Goal: Task Accomplishment & Management: Complete application form

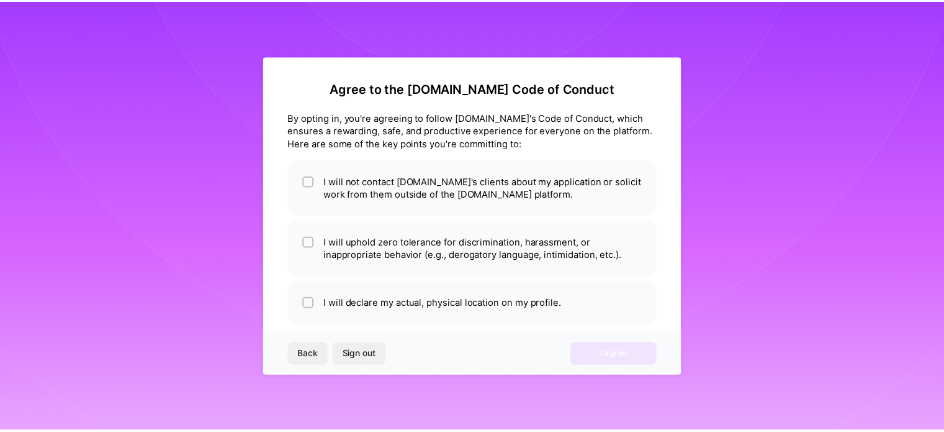
scroll to position [15, 0]
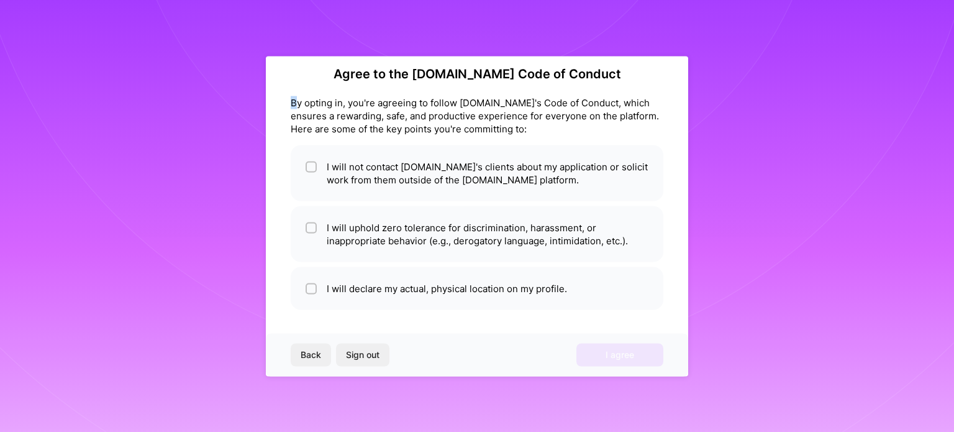
drag, startPoint x: 283, startPoint y: 88, endPoint x: 296, endPoint y: 97, distance: 16.9
click at [296, 97] on div "Agree to the [DOMAIN_NAME] Code of Conduct By opting in, you're agreeing to fol…" at bounding box center [477, 216] width 422 height 320
click at [322, 166] on li "I will not contact [DOMAIN_NAME]'s clients about my application or solicit work…" at bounding box center [477, 173] width 373 height 56
checkbox input "true"
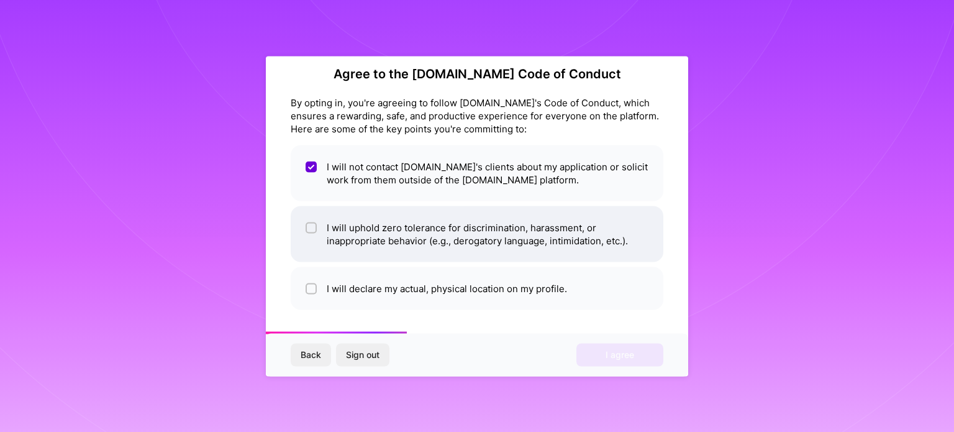
click at [321, 226] on li "I will uphold zero tolerance for discrimination, harassment, or inappropriate b…" at bounding box center [477, 234] width 373 height 56
checkbox input "true"
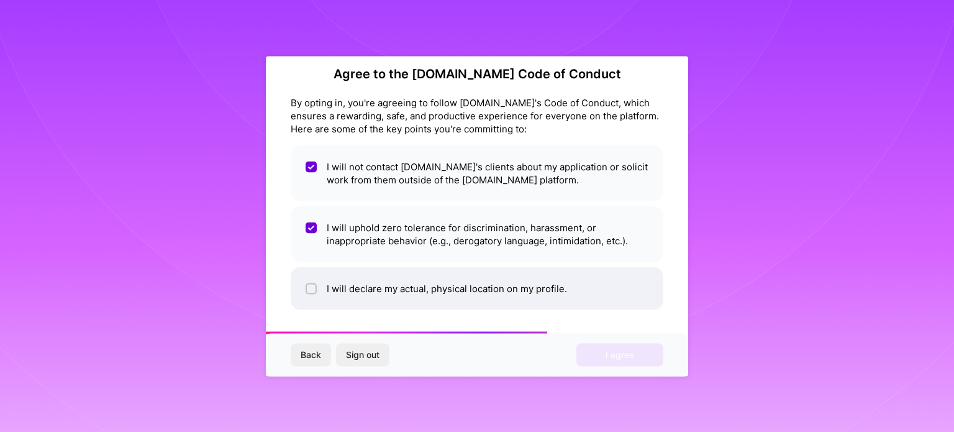
click at [317, 281] on li "I will declare my actual, physical location on my profile." at bounding box center [477, 287] width 373 height 43
checkbox input "true"
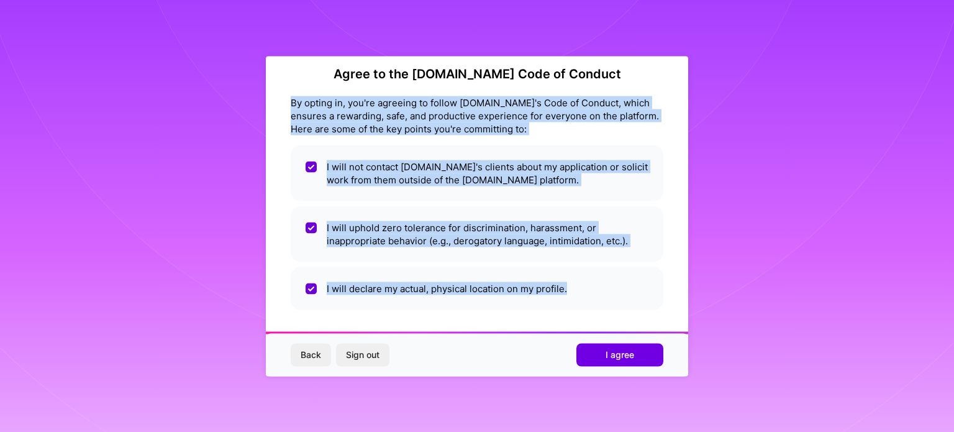
drag, startPoint x: 334, startPoint y: 129, endPoint x: 628, endPoint y: 312, distance: 347.0
click at [628, 312] on div "Agree to the [DOMAIN_NAME] Code of Conduct By opting in, you're agreeing to fol…" at bounding box center [477, 216] width 422 height 320
copy div "By opting in, you're agreeing to follow [DOMAIN_NAME]'s Code of Conduct, which …"
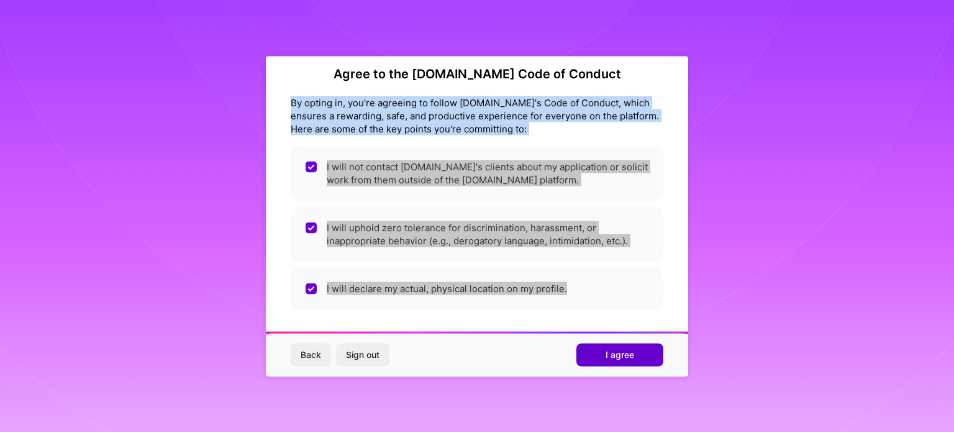
click at [616, 363] on button "I agree" at bounding box center [619, 354] width 87 height 22
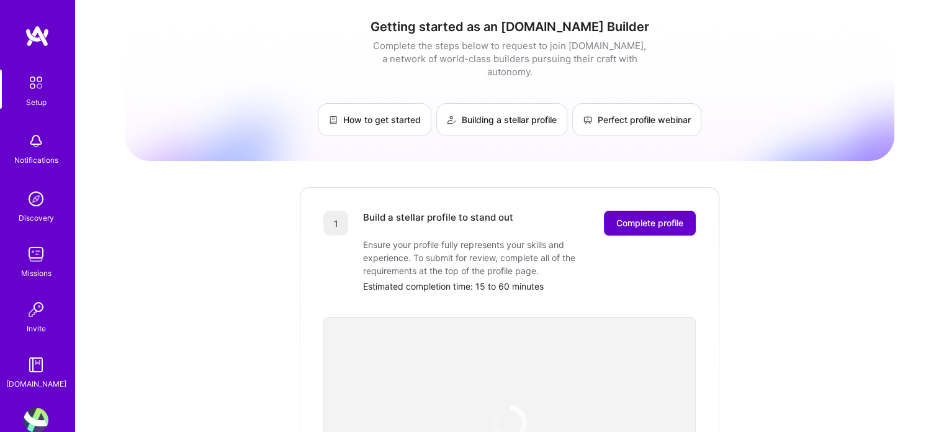
click at [658, 217] on span "Complete profile" at bounding box center [650, 223] width 67 height 12
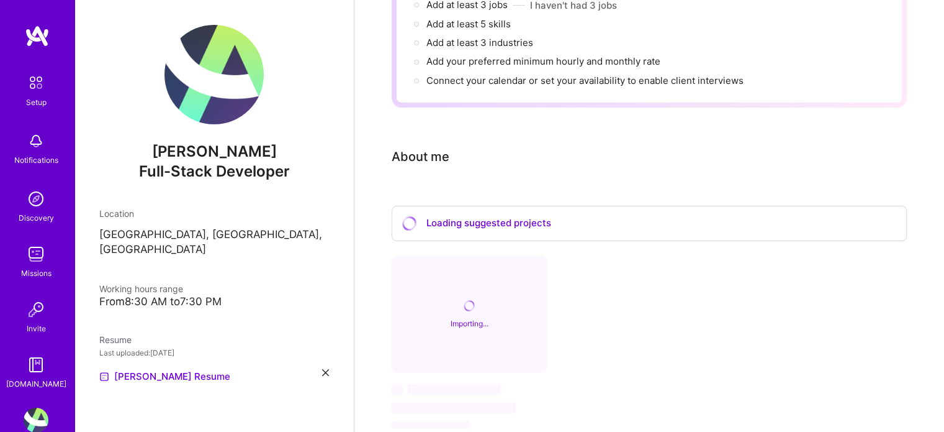
scroll to position [283, 0]
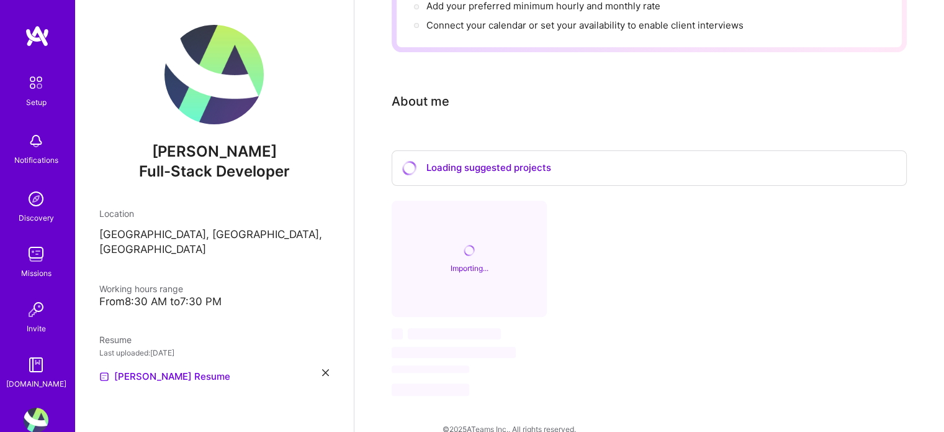
click at [530, 152] on div "Loading suggested projects" at bounding box center [649, 167] width 515 height 35
click at [510, 253] on div "Importing..." at bounding box center [469, 259] width 155 height 117
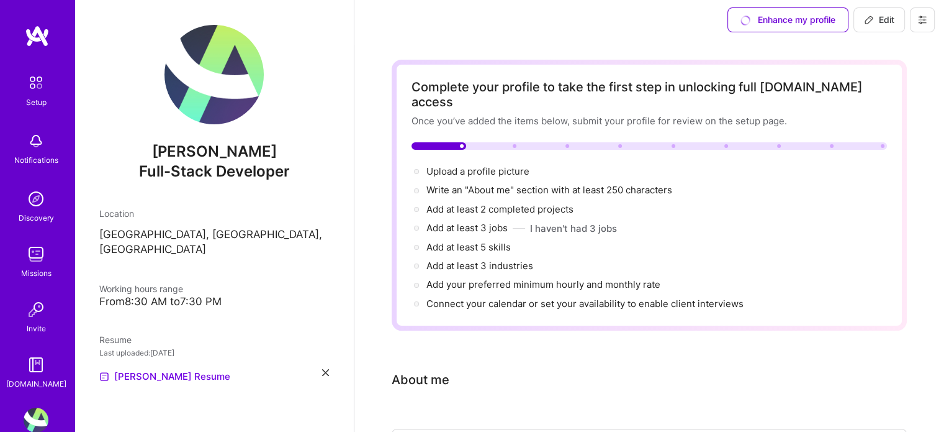
scroll to position [0, 0]
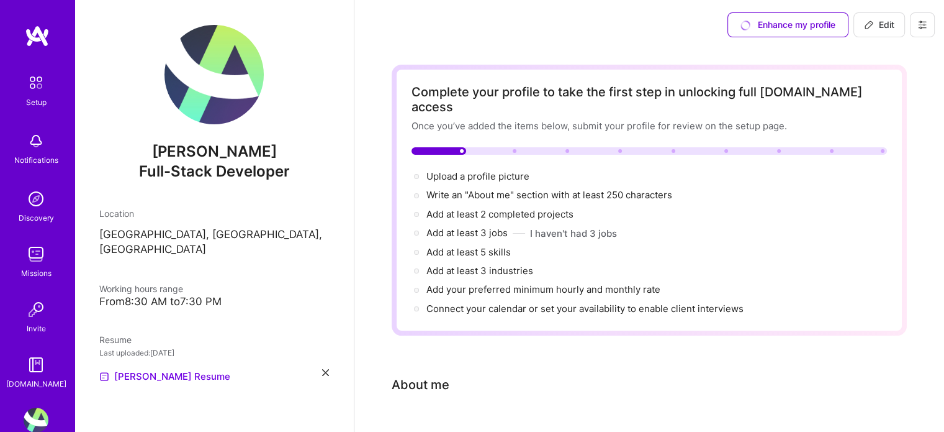
click at [869, 17] on button "Edit" at bounding box center [880, 24] width 52 height 25
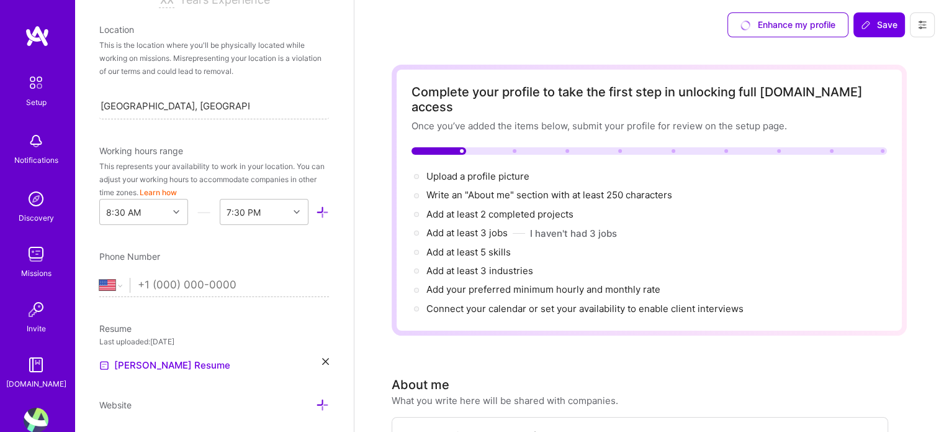
scroll to position [199, 0]
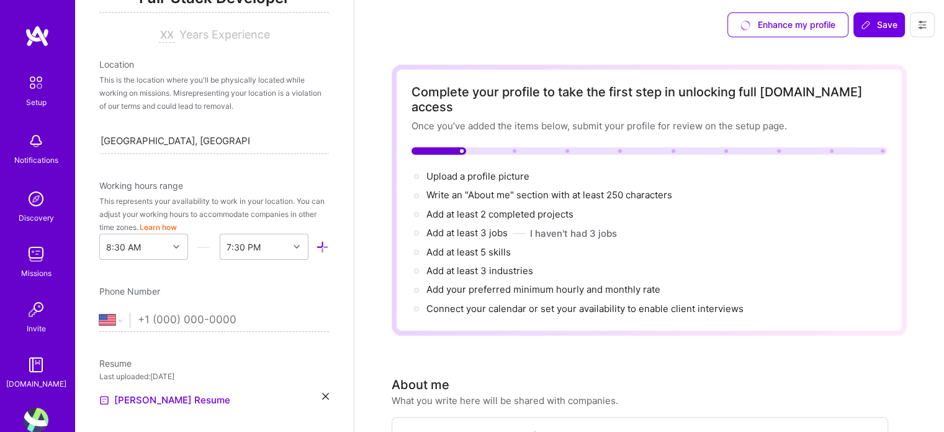
click at [164, 317] on input "tel" at bounding box center [233, 320] width 191 height 36
click at [179, 320] on input "tel" at bounding box center [233, 320] width 191 height 36
paste input "[PHONE_NUMBER]"
select select "GB"
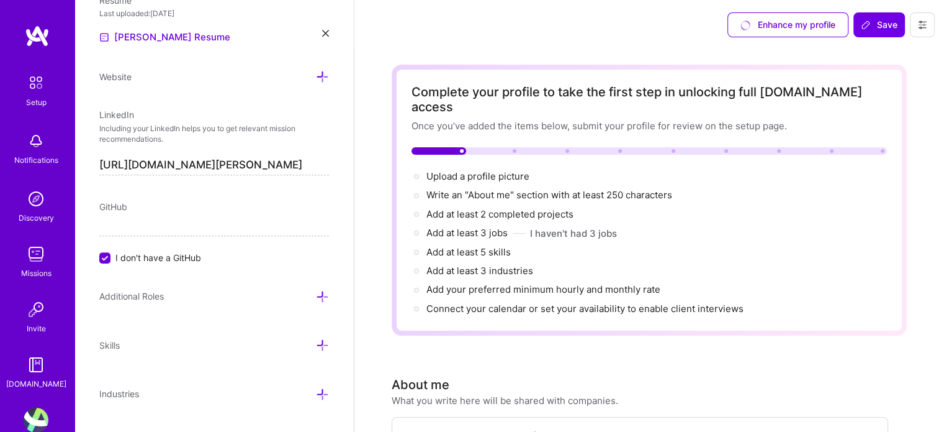
scroll to position [572, 0]
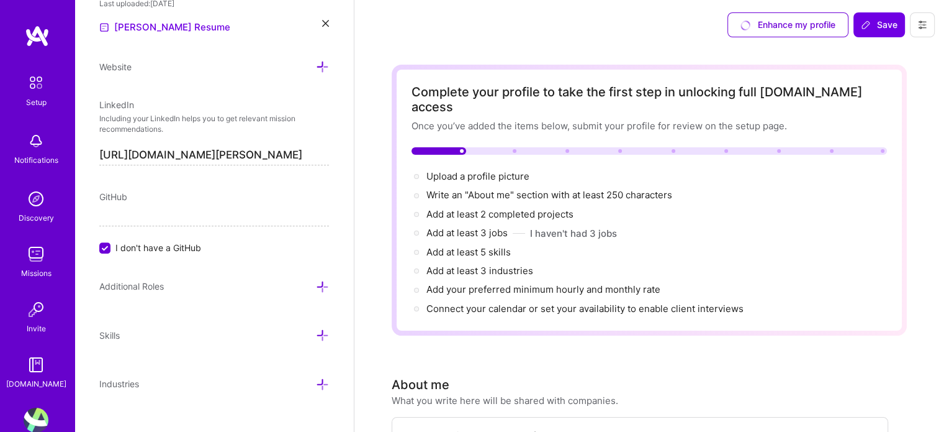
type input "[PHONE_NUMBER]"
click at [134, 204] on div "GitHub I don't have a GitHub" at bounding box center [214, 222] width 230 height 64
click at [128, 242] on span "I don't have a GitHub" at bounding box center [158, 247] width 86 height 13
click at [112, 243] on input "I don't have a GitHub" at bounding box center [106, 248] width 11 height 11
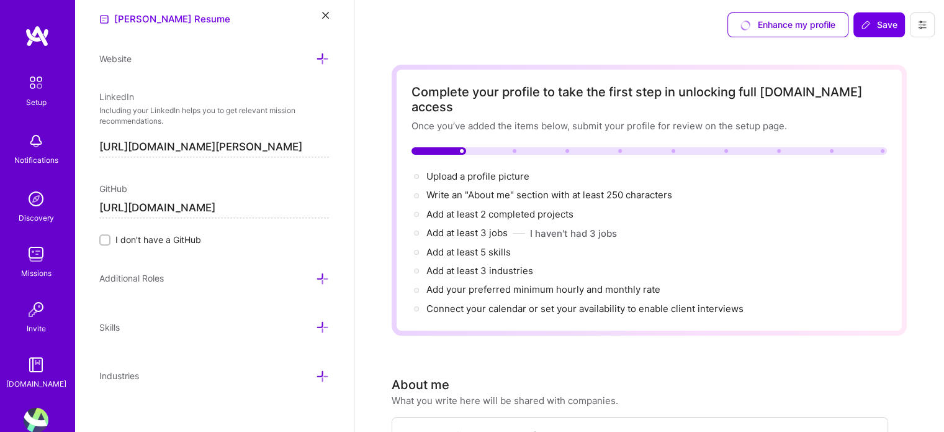
scroll to position [587, 0]
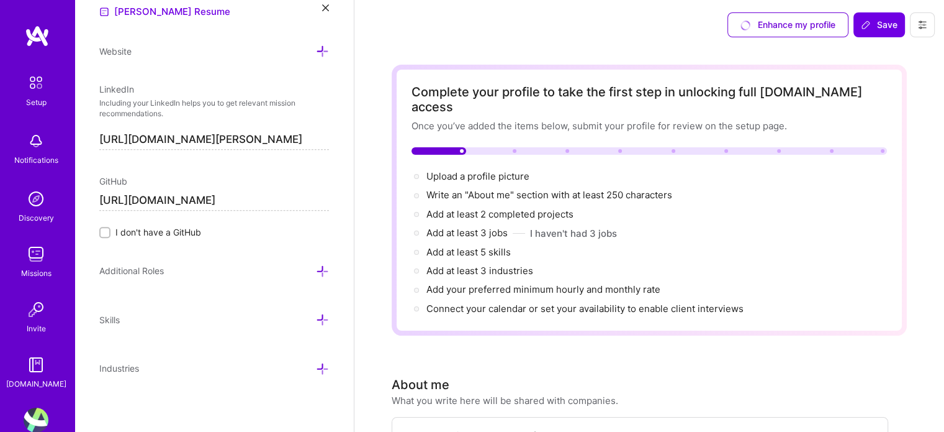
type input "[URL][DOMAIN_NAME]"
click at [316, 266] on icon at bounding box center [322, 271] width 13 height 13
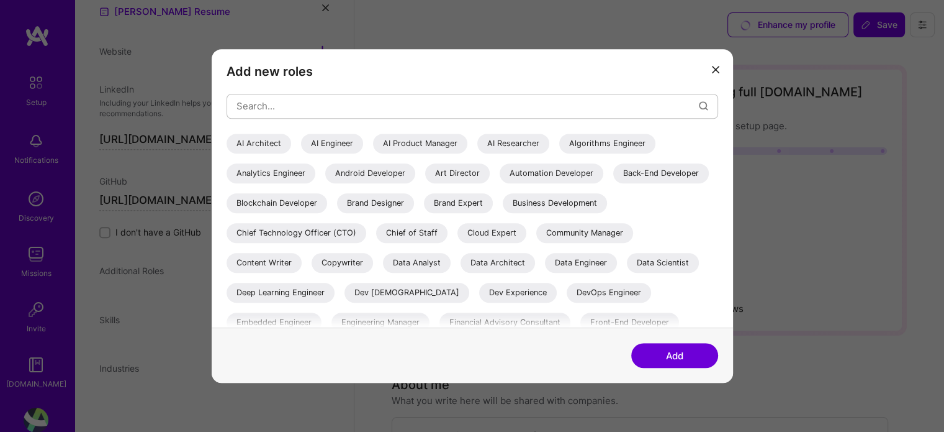
click at [613, 183] on div "Back-End Developer" at bounding box center [661, 173] width 96 height 20
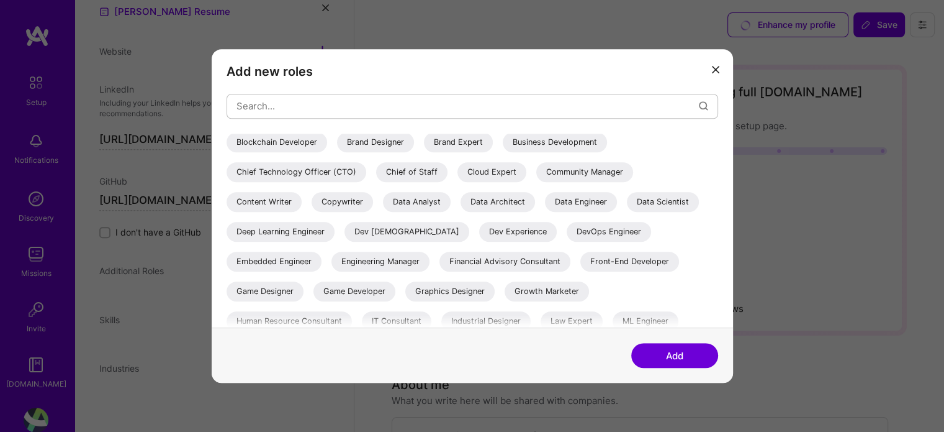
scroll to position [62, 0]
click at [581, 270] on div "Front-End Developer" at bounding box center [630, 260] width 99 height 20
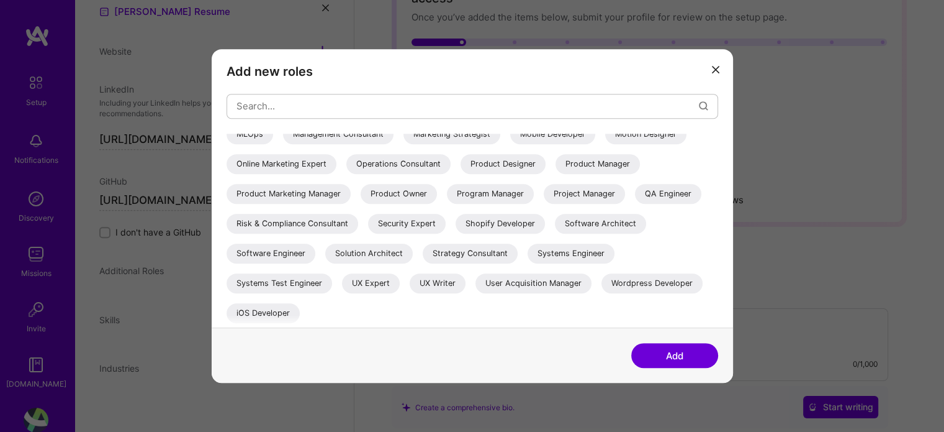
scroll to position [124, 0]
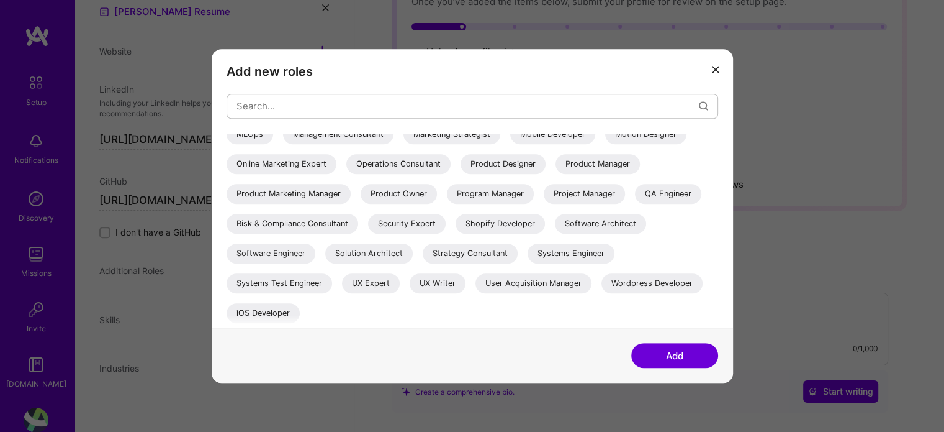
click at [671, 354] on button "Add" at bounding box center [674, 355] width 87 height 25
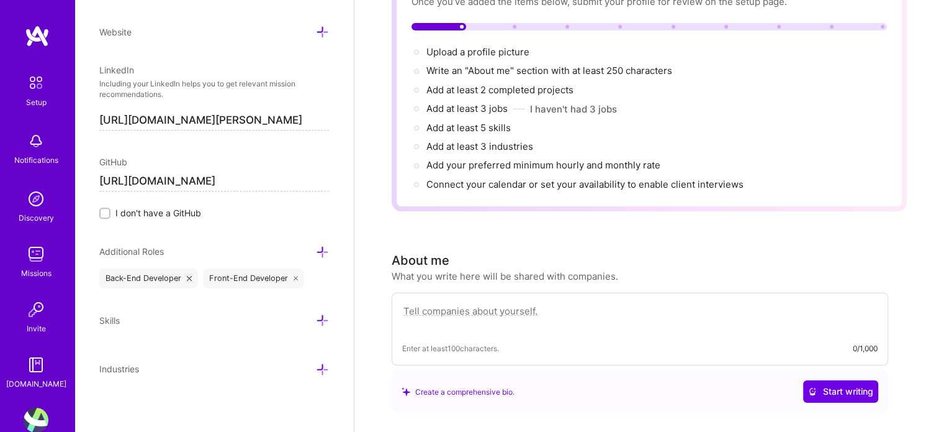
scroll to position [607, 0]
click at [219, 315] on div "Skills" at bounding box center [214, 319] width 230 height 14
click at [302, 318] on div "Skills" at bounding box center [214, 319] width 230 height 14
click at [319, 317] on icon at bounding box center [322, 319] width 13 height 13
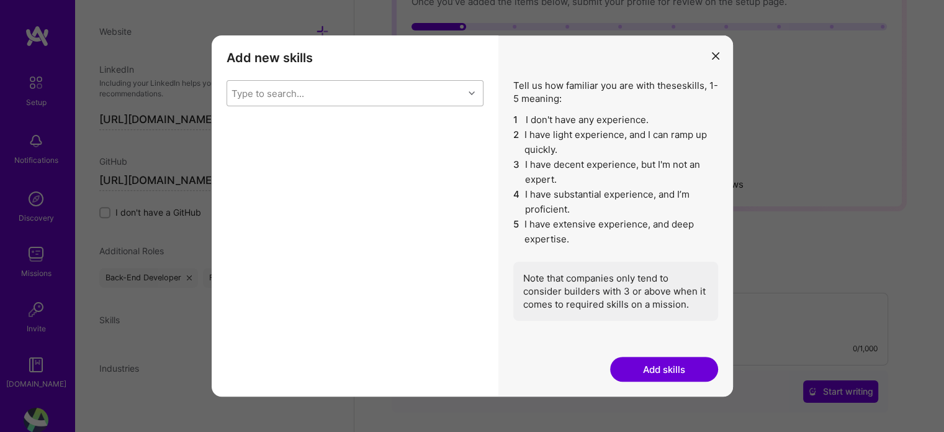
click at [400, 94] on div "Type to search..." at bounding box center [345, 93] width 237 height 25
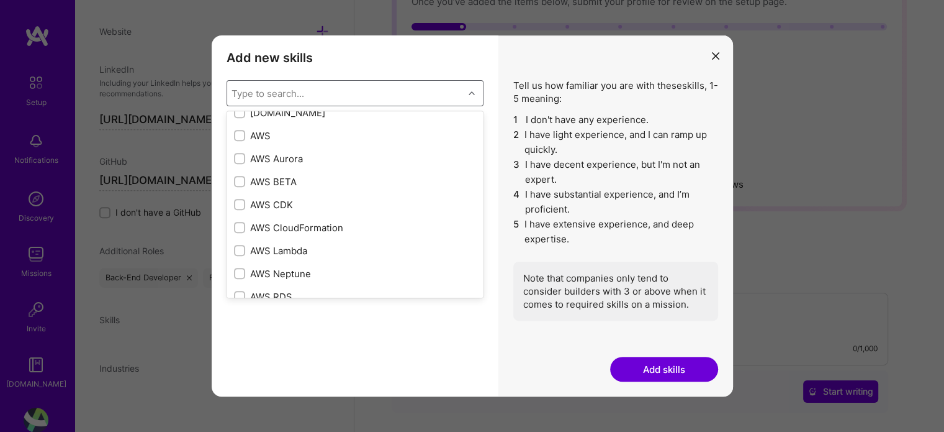
scroll to position [186, 0]
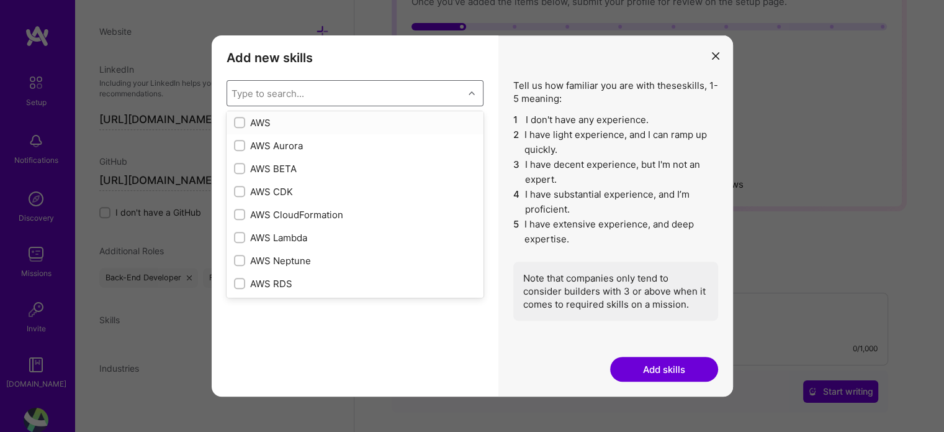
click at [268, 120] on div "AWS" at bounding box center [355, 122] width 242 height 13
checkbox input "true"
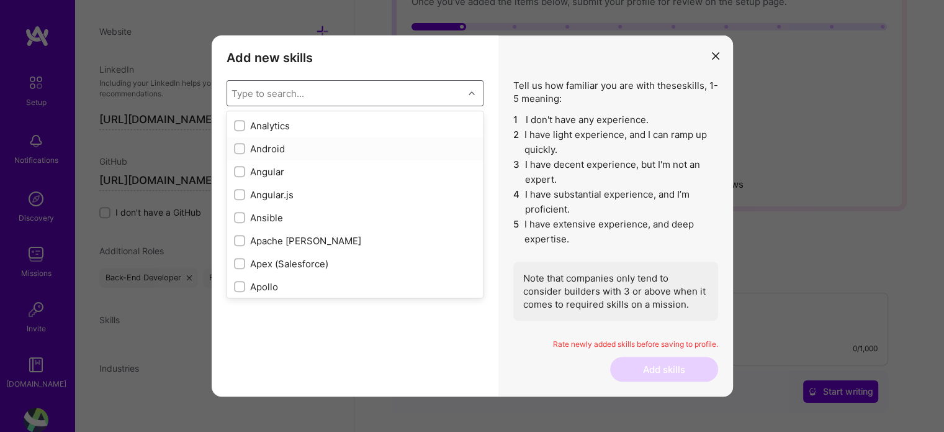
scroll to position [621, 0]
click at [284, 195] on div "Angular.js" at bounding box center [355, 193] width 242 height 13
checkbox input "true"
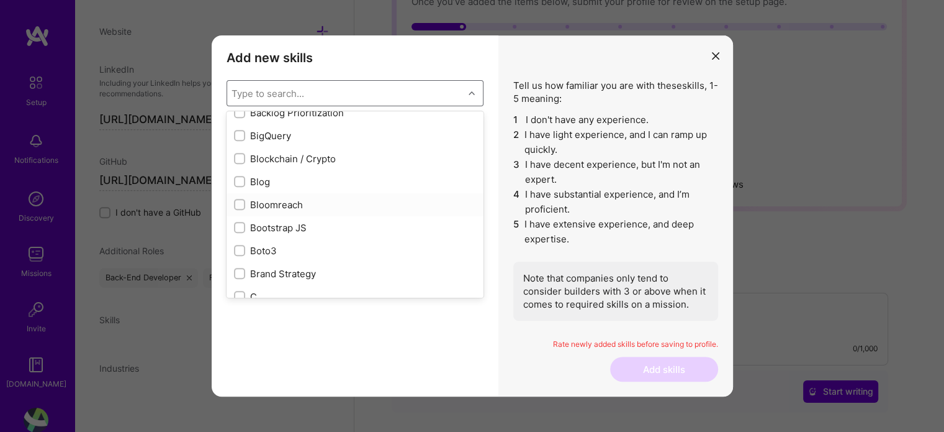
scroll to position [1118, 0]
click at [299, 223] on div "Bootstrap JS" at bounding box center [355, 225] width 242 height 13
checkbox input "true"
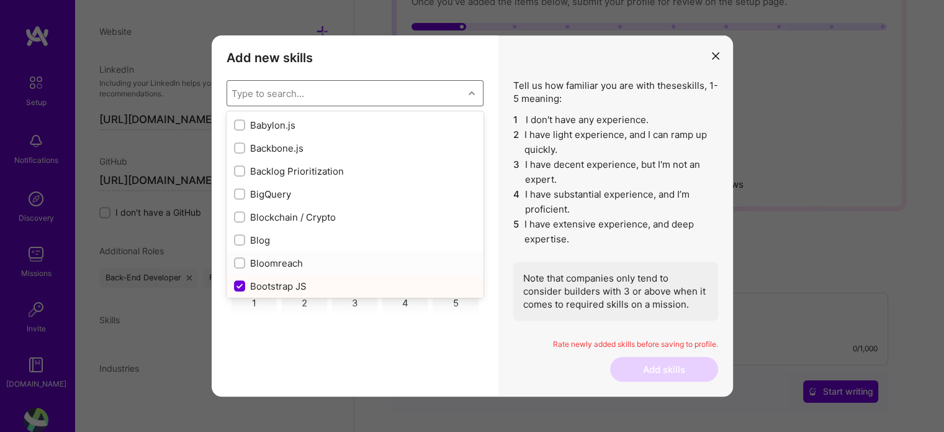
scroll to position [1056, 0]
click at [280, 153] on div "Backbone.js" at bounding box center [355, 149] width 242 height 13
checkbox input "true"
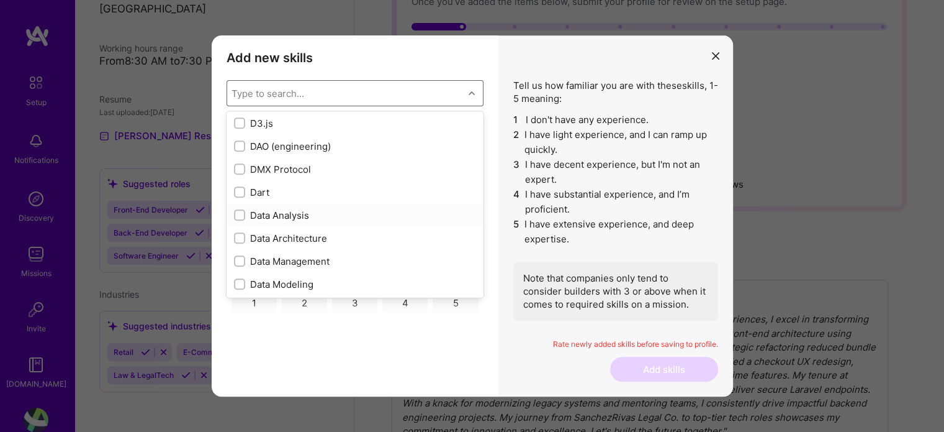
scroll to position [107, 0]
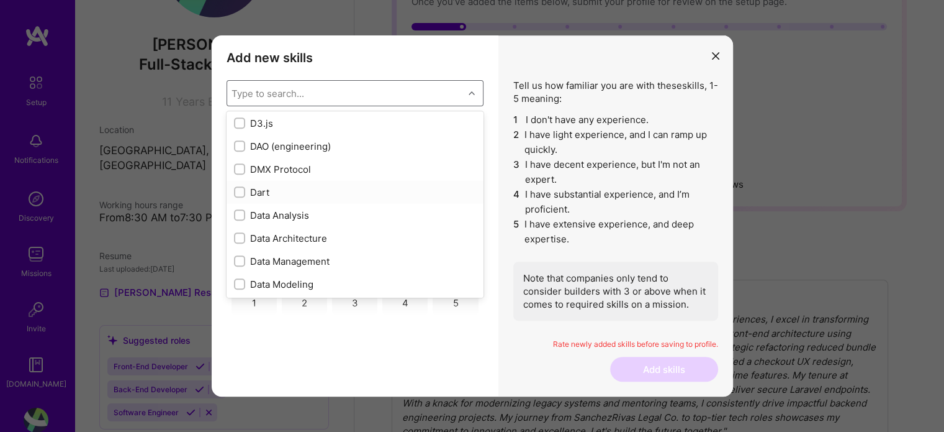
click at [739, 143] on div "Add new skills Tell us how familiar you are with given skills, using between 1 …" at bounding box center [472, 216] width 944 height 432
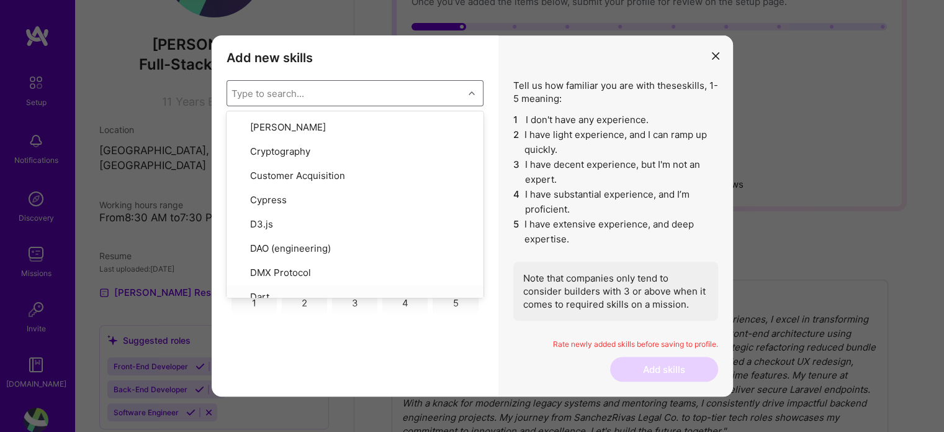
click at [717, 57] on icon "modal" at bounding box center [715, 55] width 7 height 7
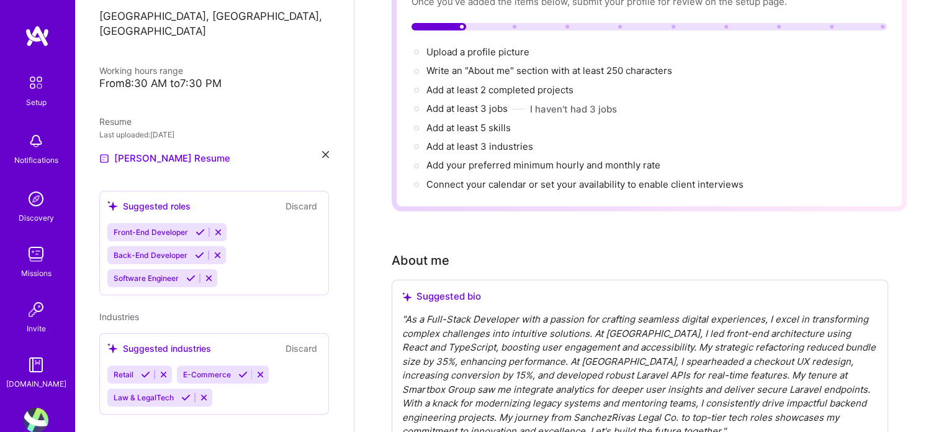
scroll to position [248, 0]
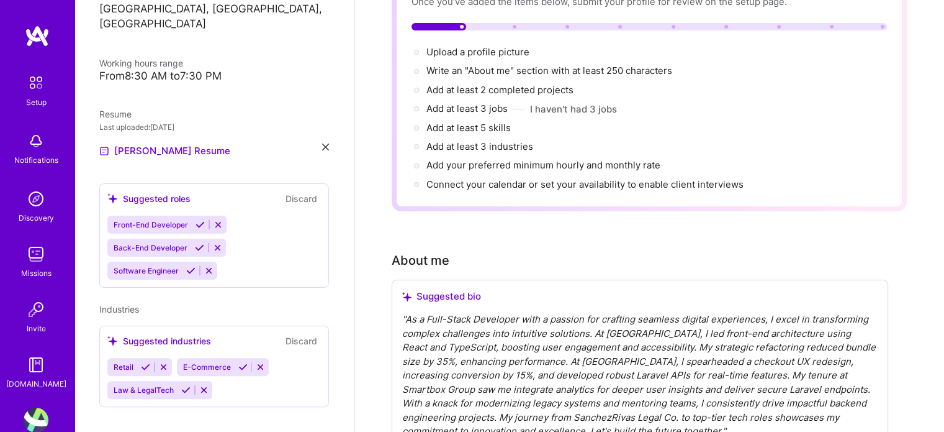
click at [196, 220] on icon at bounding box center [200, 224] width 9 height 9
click at [199, 243] on icon at bounding box center [199, 247] width 9 height 9
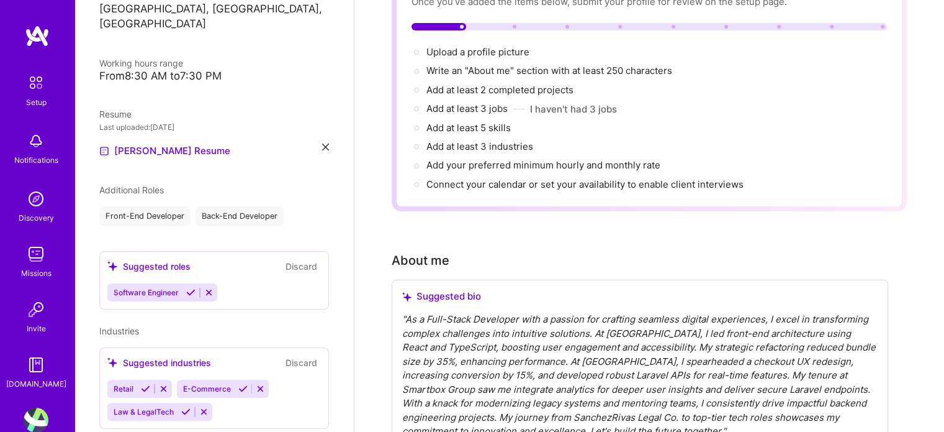
click at [191, 287] on icon at bounding box center [190, 291] width 9 height 9
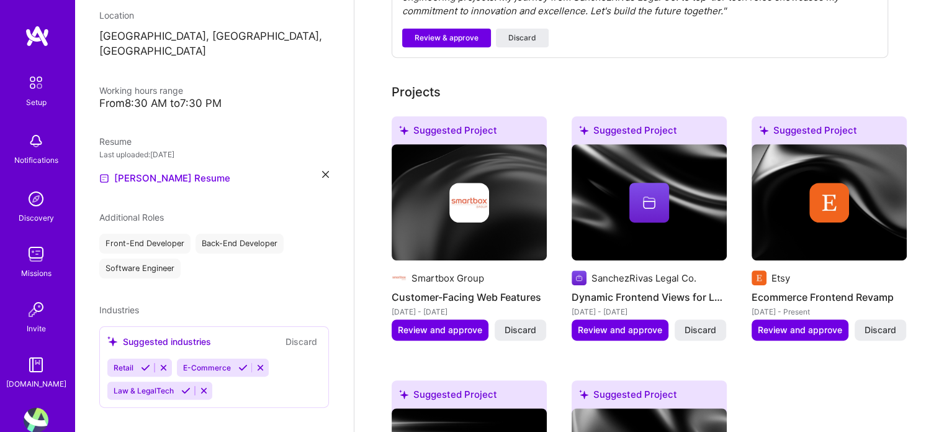
scroll to position [559, 0]
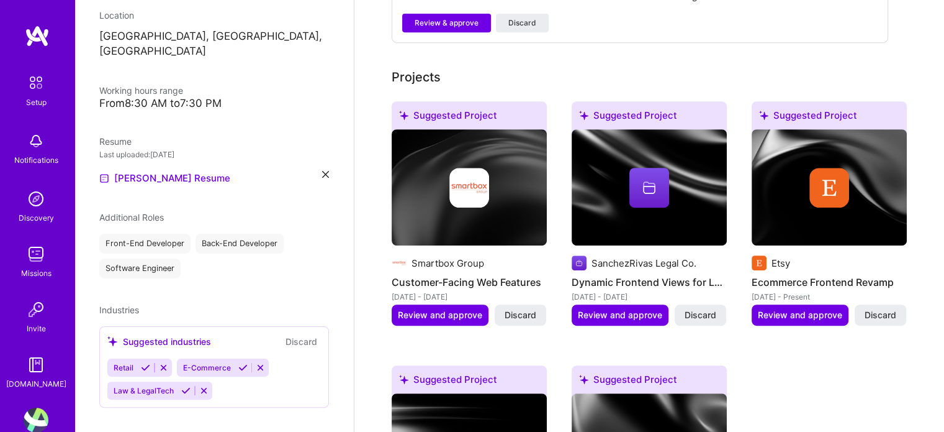
click at [144, 363] on icon at bounding box center [145, 367] width 9 height 9
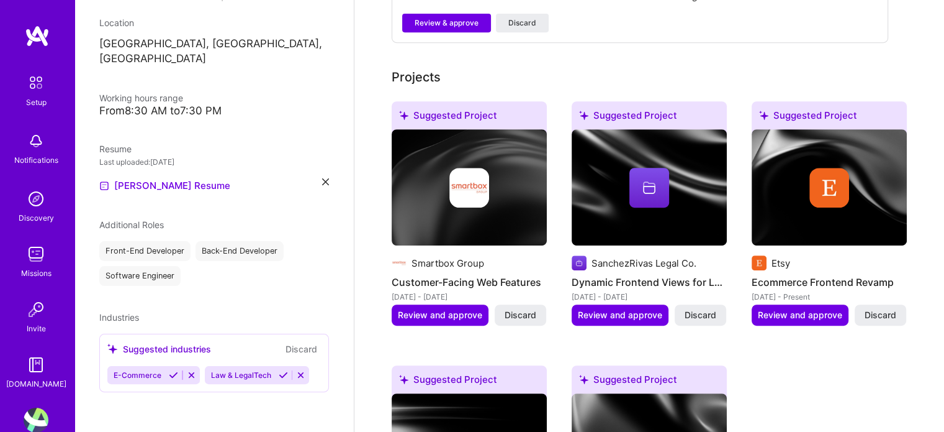
scroll to position [199, 0]
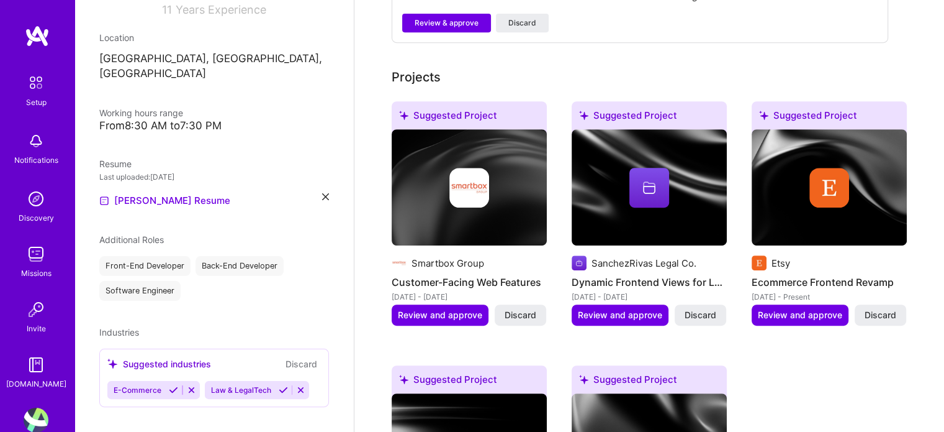
click at [176, 385] on icon at bounding box center [173, 389] width 9 height 9
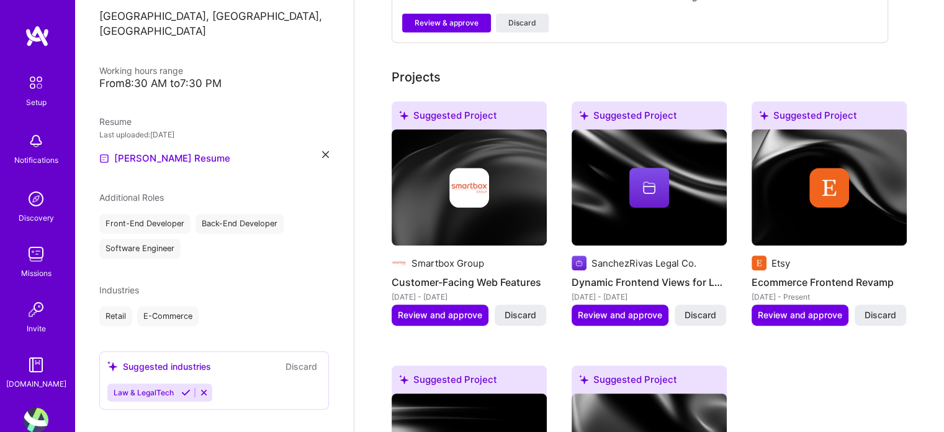
scroll to position [243, 0]
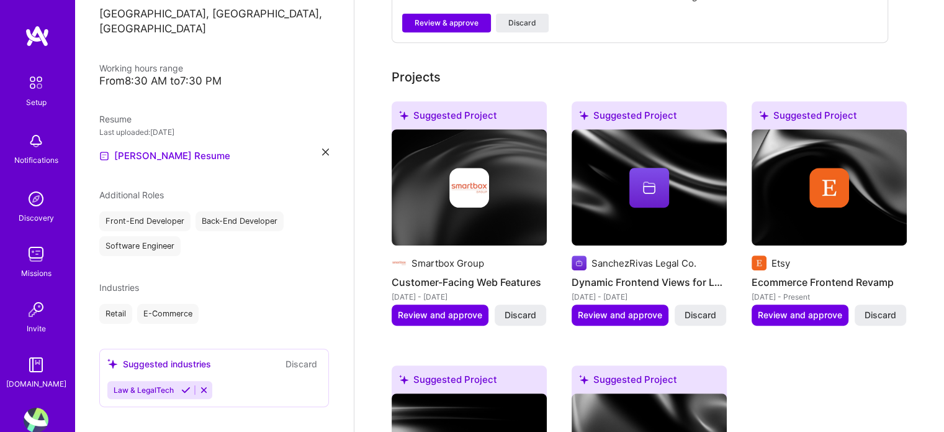
click at [186, 385] on icon at bounding box center [185, 389] width 9 height 9
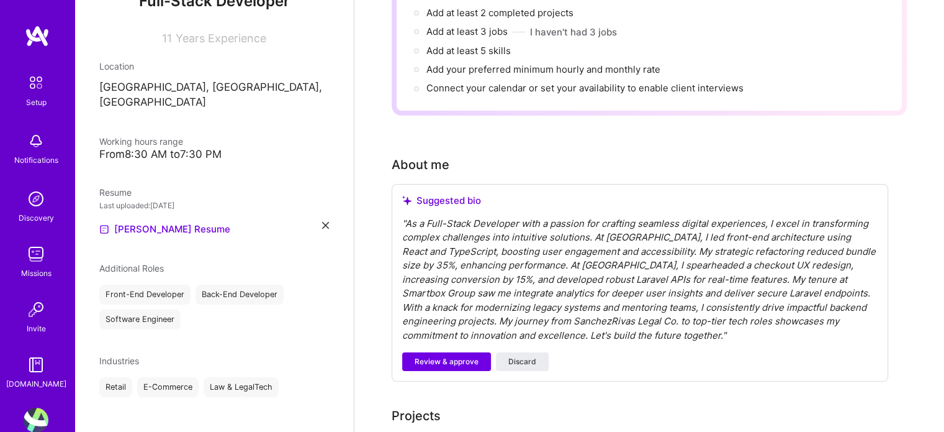
scroll to position [248, 0]
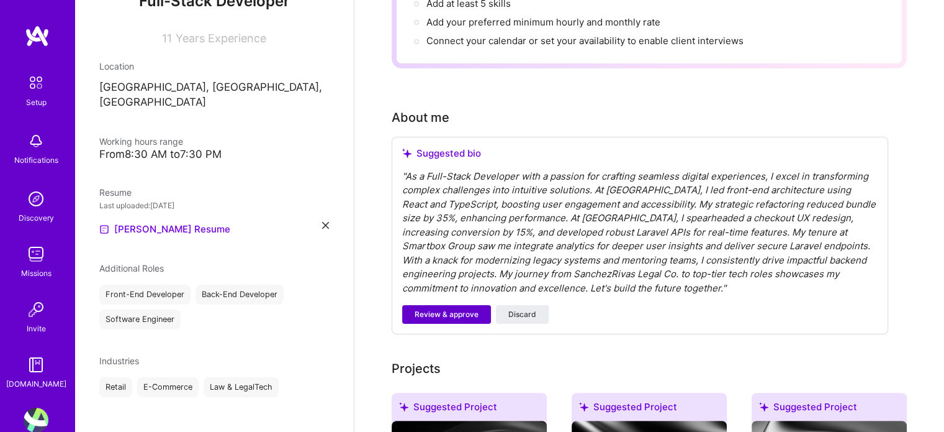
click at [450, 309] on span "Review & approve" at bounding box center [447, 314] width 64 height 11
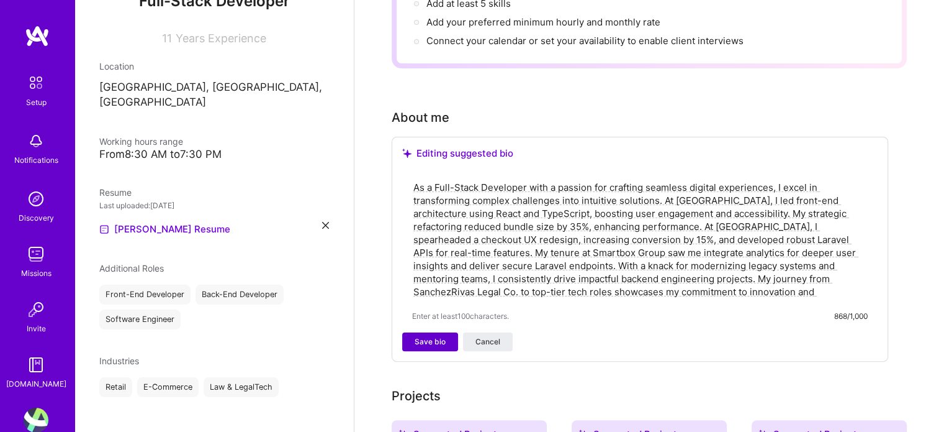
click at [440, 336] on span "Save bio" at bounding box center [430, 341] width 31 height 11
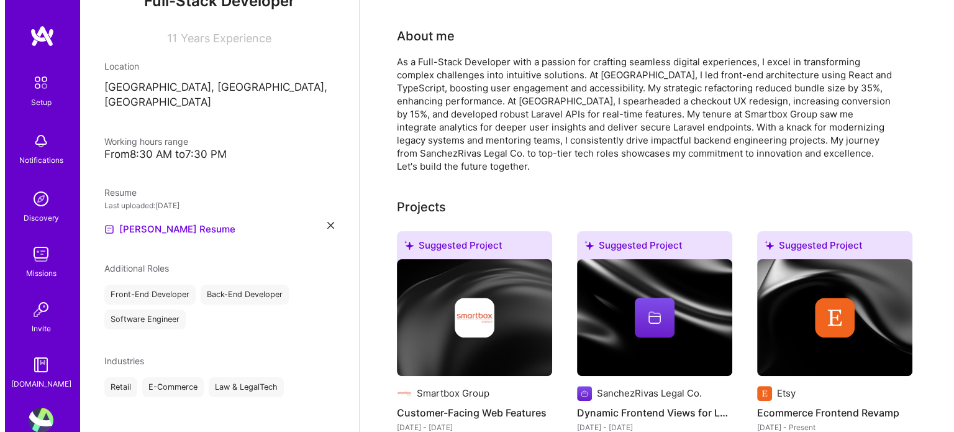
scroll to position [559, 0]
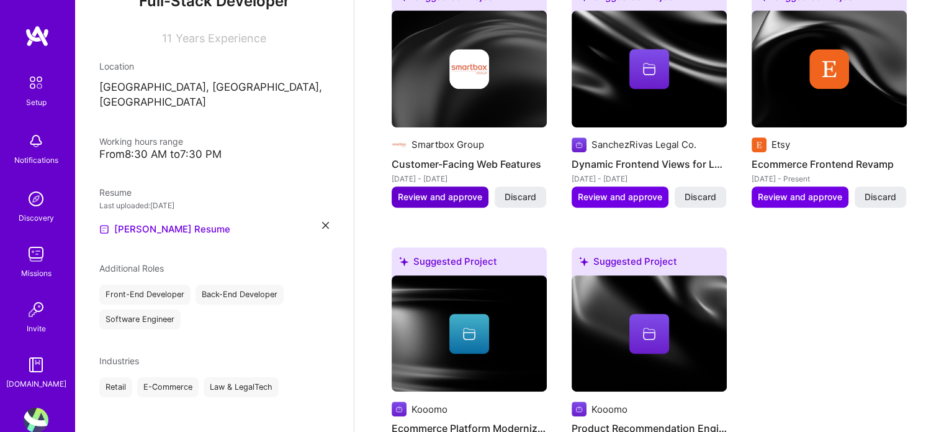
click at [451, 191] on span "Review and approve" at bounding box center [440, 197] width 84 height 12
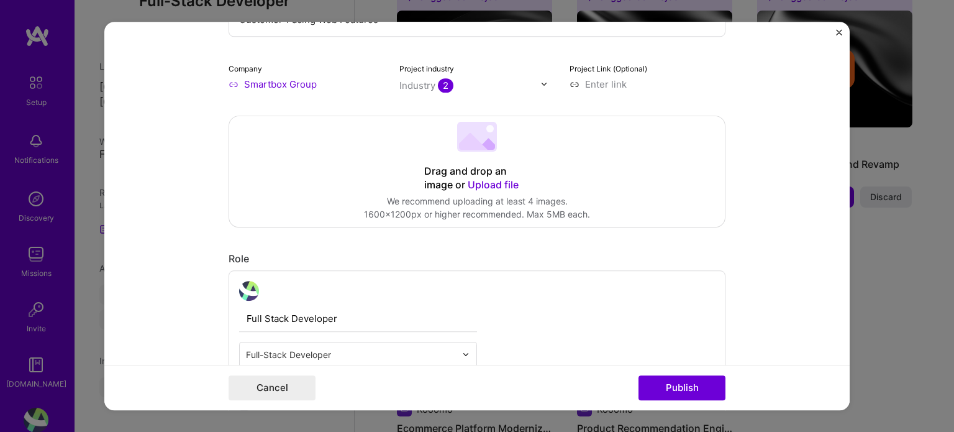
scroll to position [373, 0]
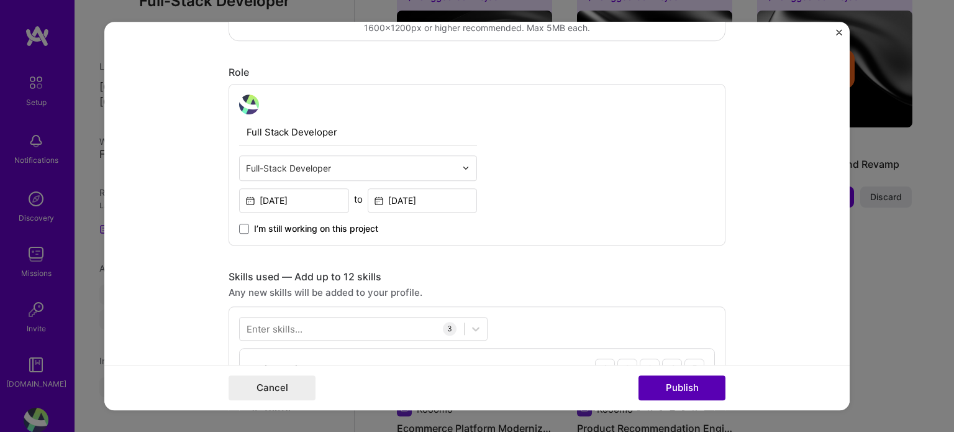
click at [679, 379] on button "Publish" at bounding box center [681, 387] width 87 height 25
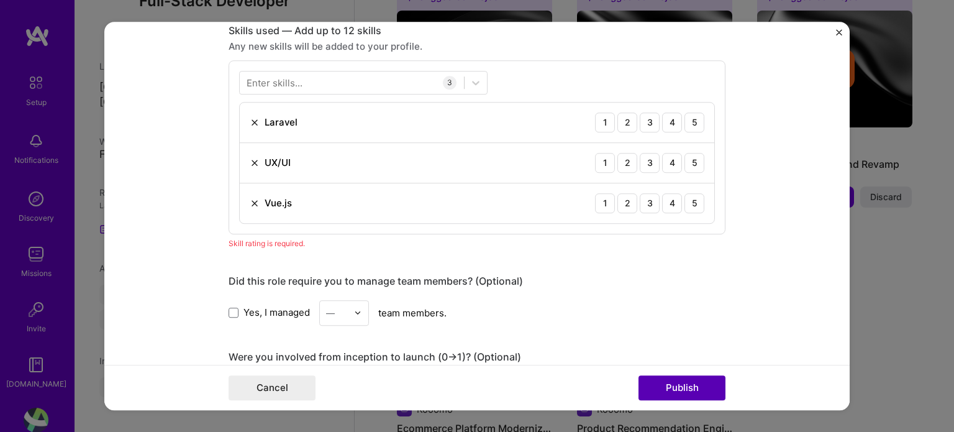
scroll to position [619, 0]
click at [689, 116] on div "5" at bounding box center [694, 122] width 20 height 20
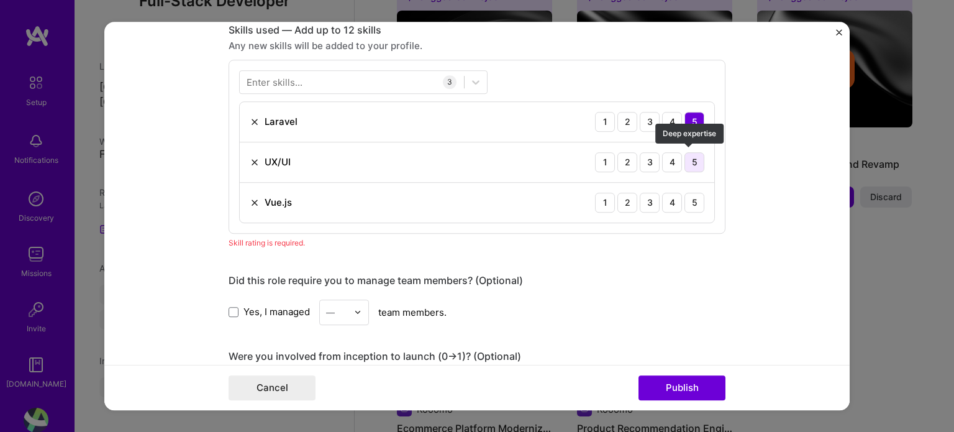
click at [693, 158] on div "5" at bounding box center [694, 162] width 20 height 20
click at [688, 200] on div "5" at bounding box center [694, 202] width 20 height 20
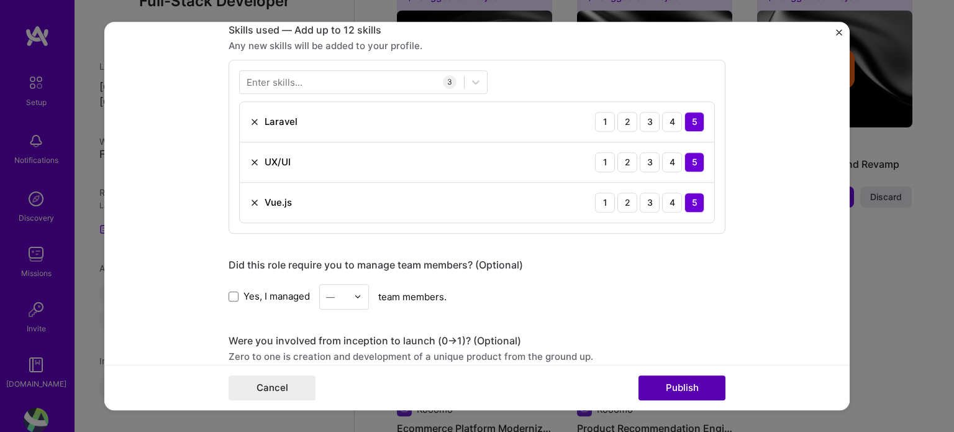
click at [693, 388] on button "Publish" at bounding box center [681, 387] width 87 height 25
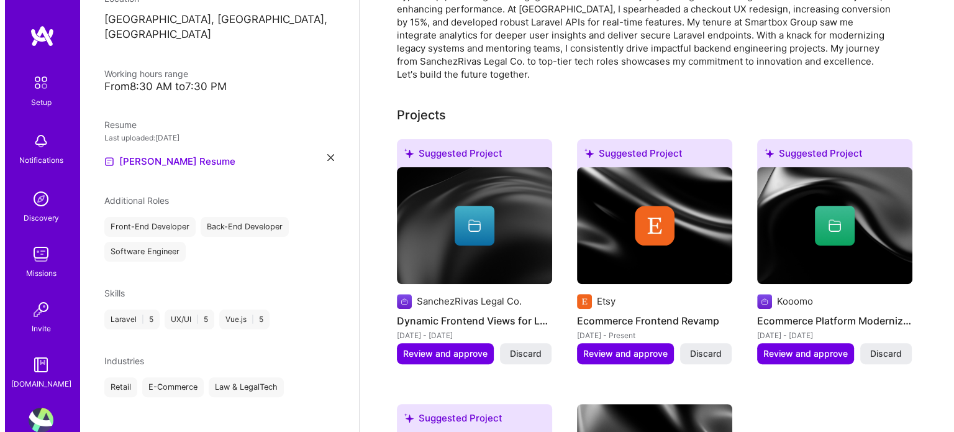
scroll to position [401, 0]
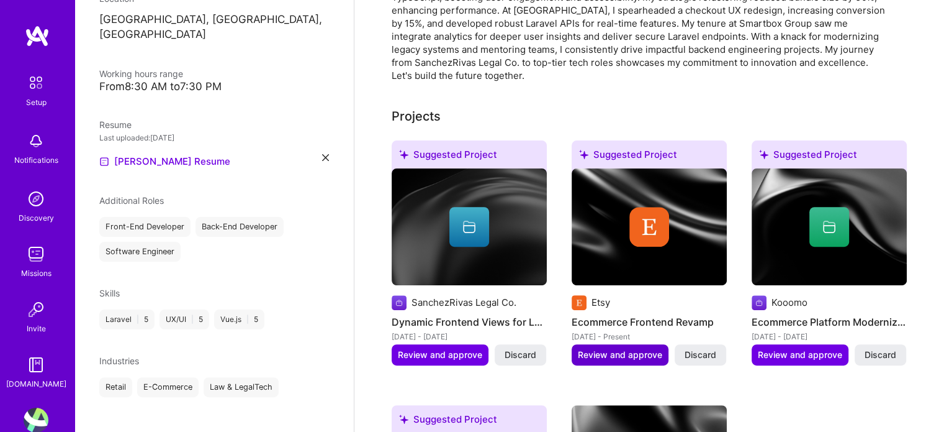
click at [615, 348] on span "Review and approve" at bounding box center [620, 354] width 84 height 12
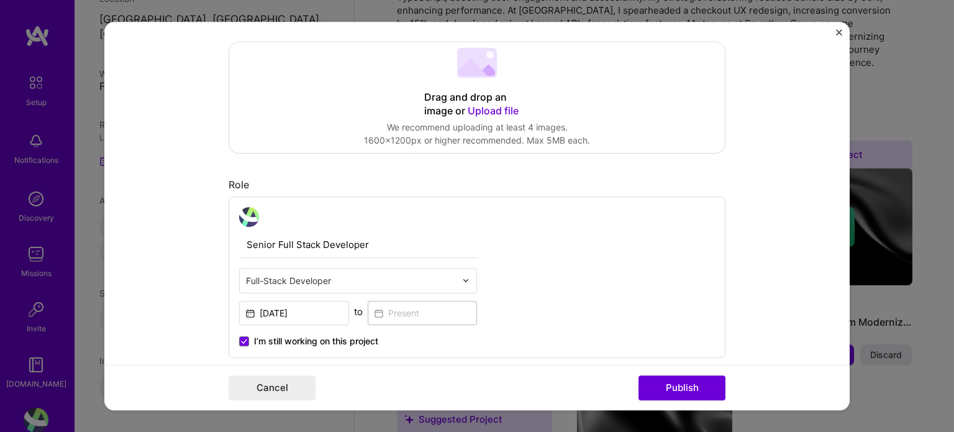
scroll to position [373, 0]
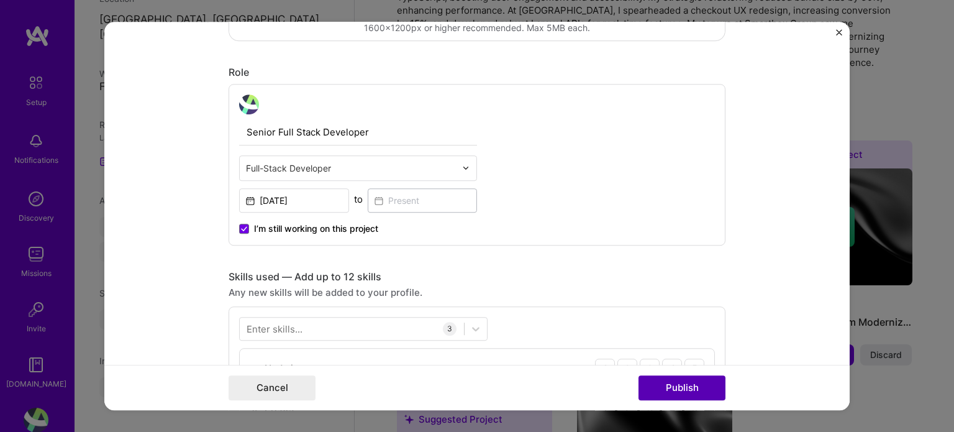
click at [662, 381] on button "Publish" at bounding box center [681, 387] width 87 height 25
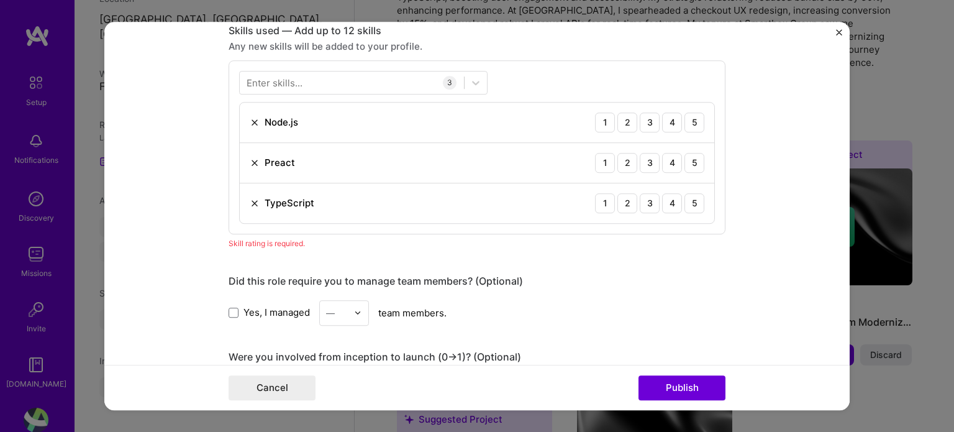
scroll to position [619, 0]
click at [688, 121] on div "5" at bounding box center [694, 122] width 20 height 20
click at [694, 152] on div "5" at bounding box center [694, 162] width 20 height 20
click at [694, 192] on div "5" at bounding box center [694, 202] width 20 height 20
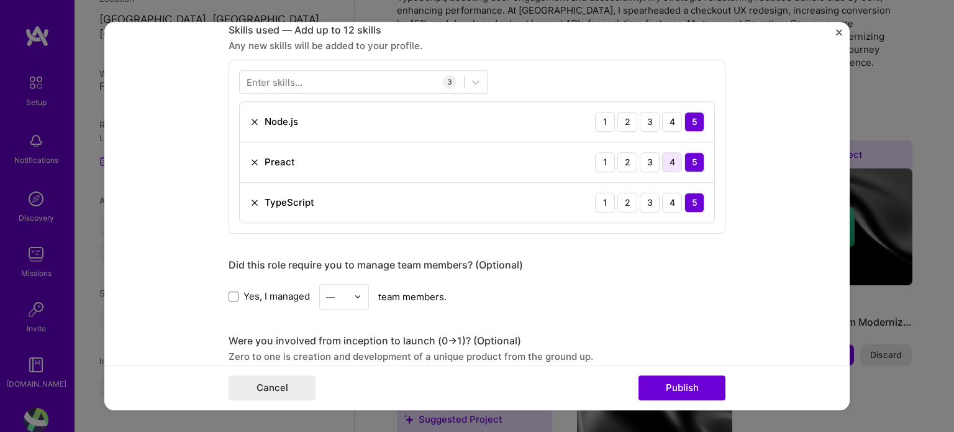
click at [672, 162] on div "4" at bounding box center [672, 162] width 20 height 20
click at [668, 198] on div "4" at bounding box center [672, 202] width 20 height 20
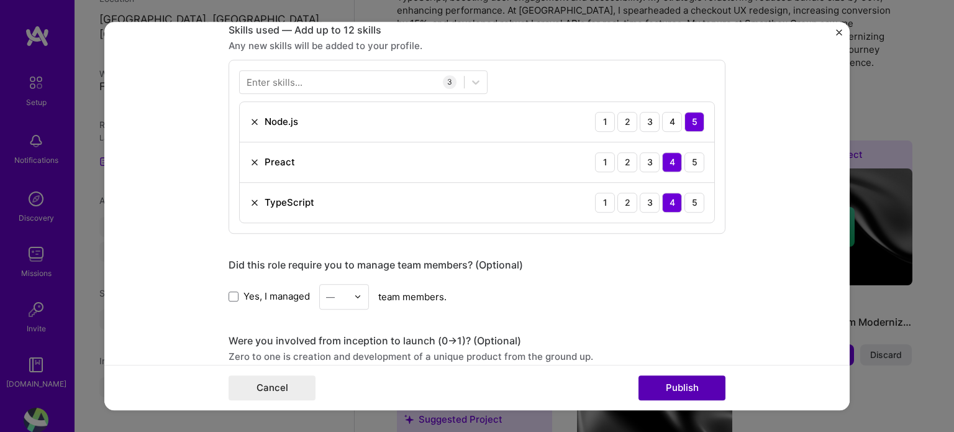
click at [673, 379] on button "Publish" at bounding box center [681, 387] width 87 height 25
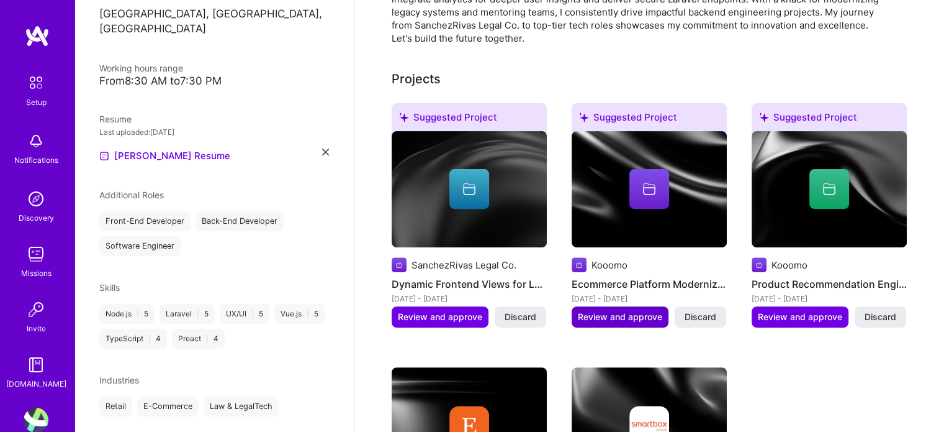
click at [626, 310] on span "Review and approve" at bounding box center [620, 316] width 84 height 12
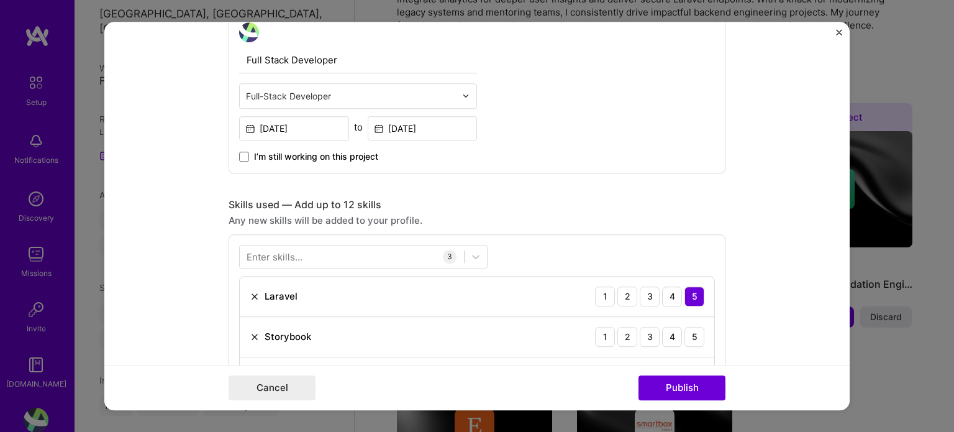
scroll to position [559, 0]
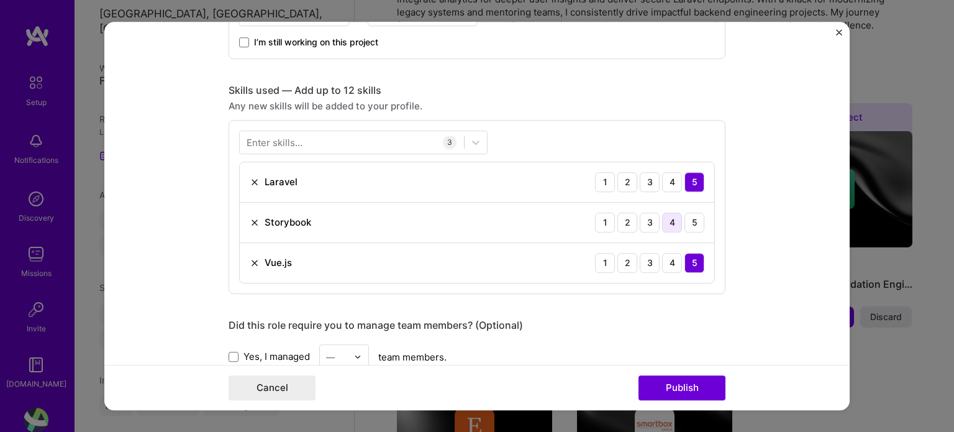
click at [667, 220] on div "4" at bounding box center [672, 222] width 20 height 20
click at [677, 387] on button "Publish" at bounding box center [681, 387] width 87 height 25
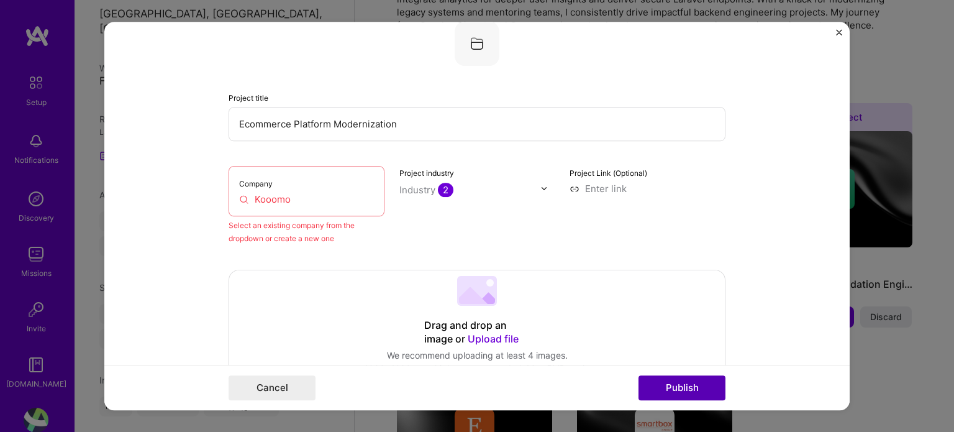
scroll to position [81, 0]
click at [254, 201] on input "Kooomo" at bounding box center [306, 199] width 135 height 13
click at [313, 199] on input "Kooomo" at bounding box center [306, 199] width 135 height 13
click at [309, 230] on div "Select an existing company from the dropdown or create a new one" at bounding box center [307, 232] width 156 height 26
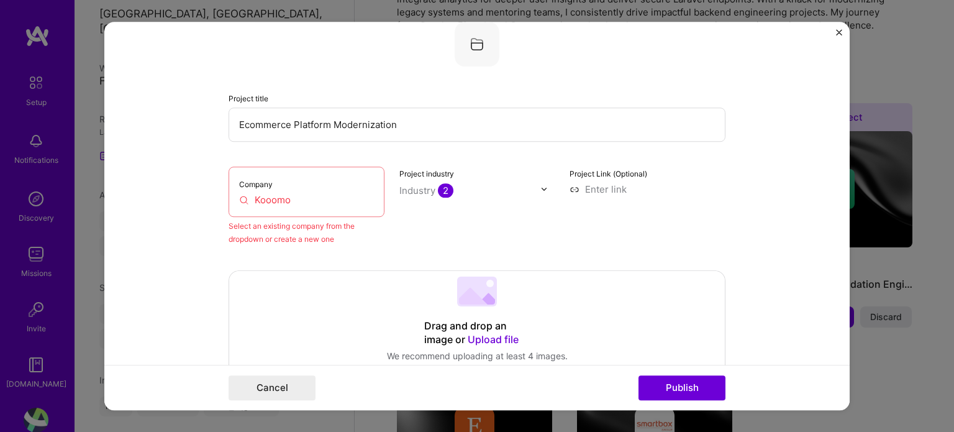
click at [473, 188] on input "text" at bounding box center [470, 190] width 142 height 13
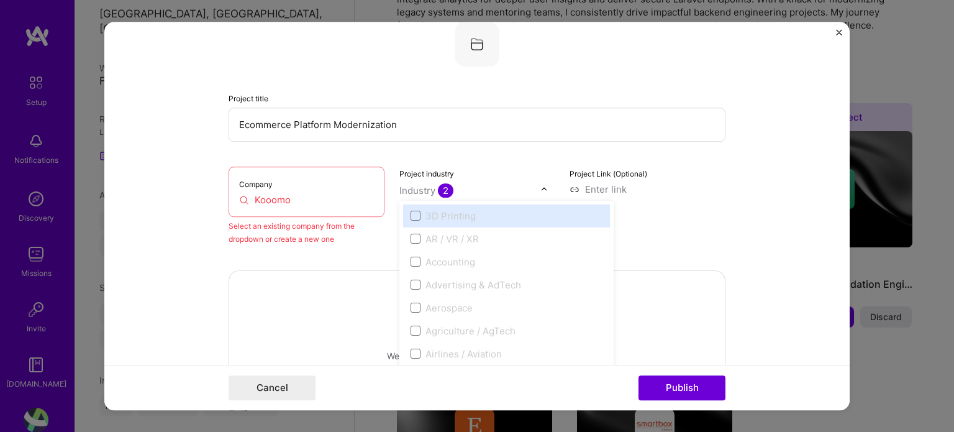
click at [473, 188] on input "text" at bounding box center [470, 190] width 142 height 13
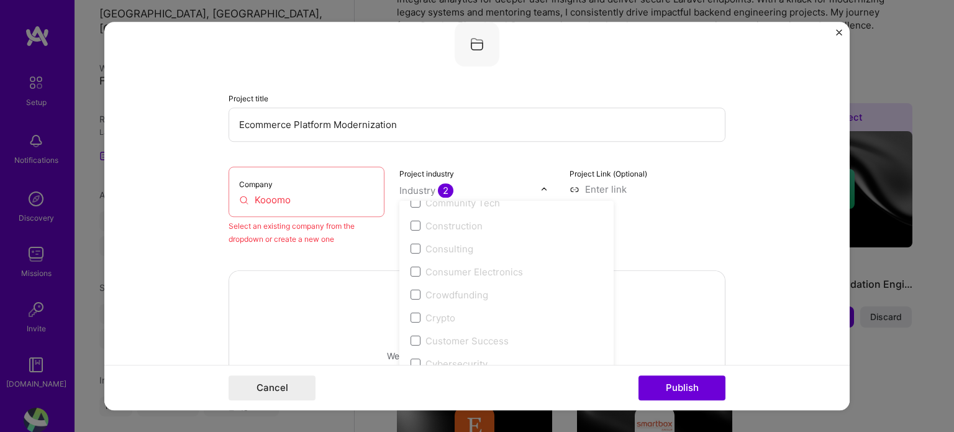
scroll to position [807, 0]
click at [602, 145] on div "Project title Ecommerce Platform Modernization Company Kooomo Select an existin…" at bounding box center [477, 134] width 497 height 224
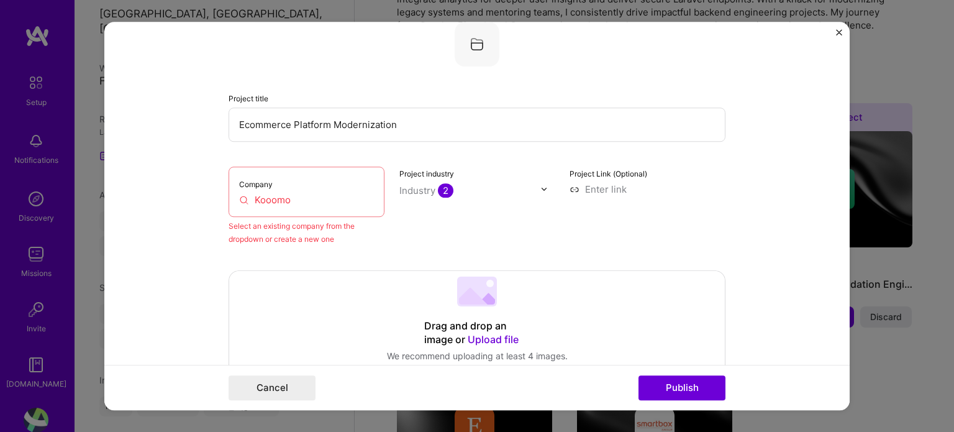
click at [256, 199] on input "Kooomo" at bounding box center [306, 199] width 135 height 13
click at [305, 198] on input "Kooomo" at bounding box center [306, 199] width 135 height 13
click at [303, 190] on div "Company Kooo" at bounding box center [307, 191] width 156 height 50
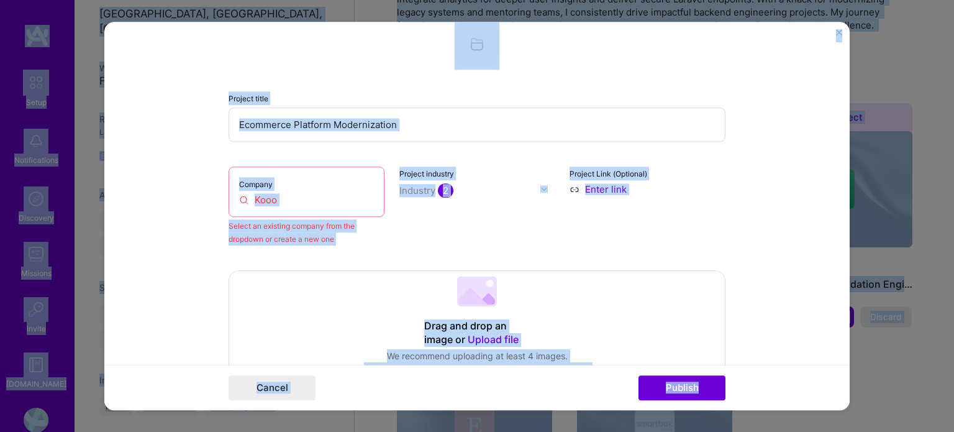
click at [294, 193] on input "Kooo" at bounding box center [306, 199] width 135 height 13
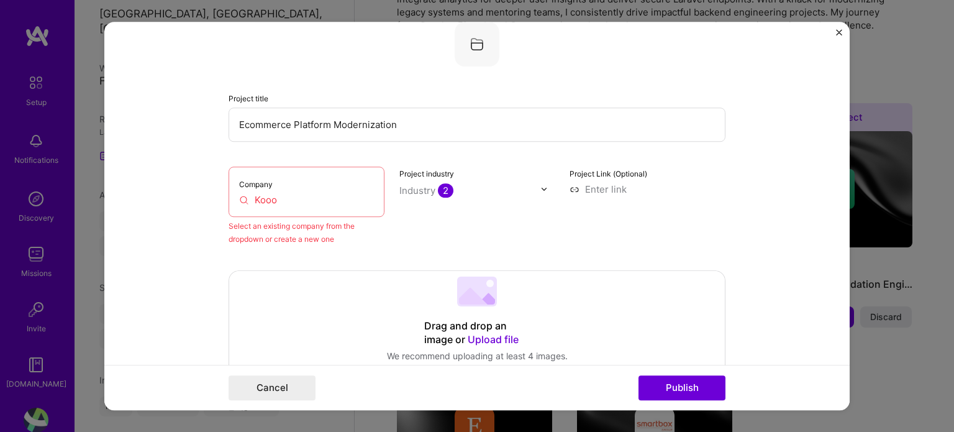
paste input "mo"
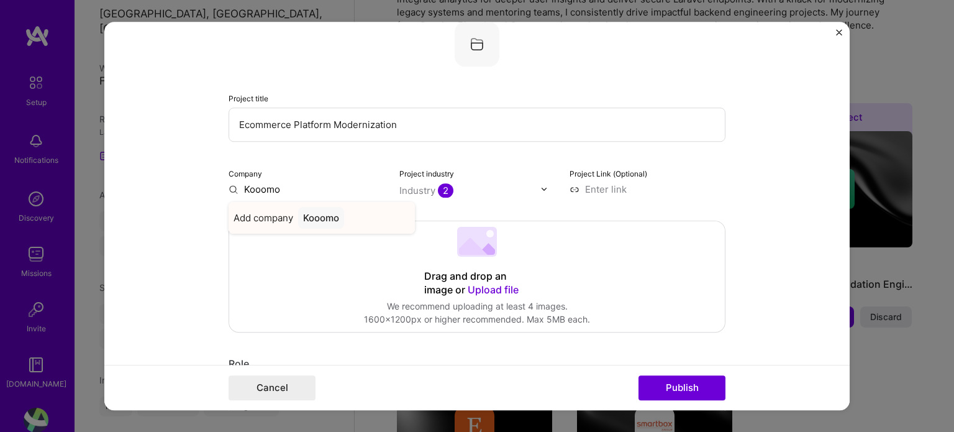
type input "Kooomo"
click at [304, 215] on div "Kooomo" at bounding box center [321, 218] width 46 height 22
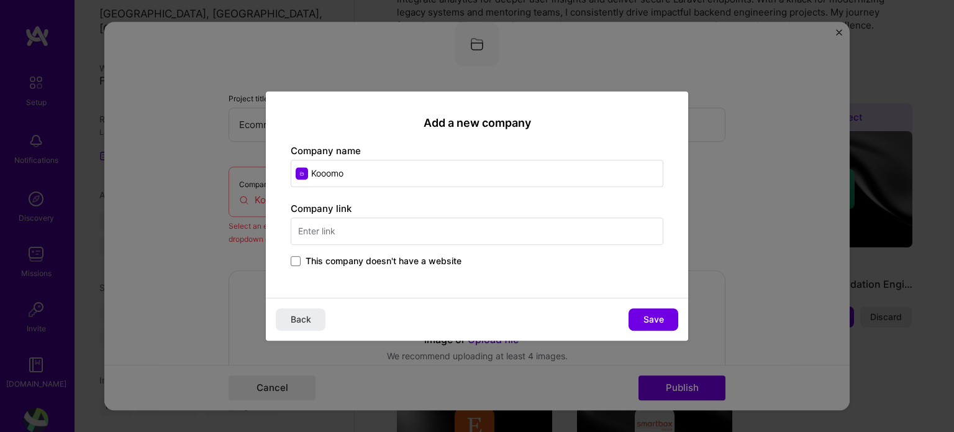
click at [402, 252] on div "Company link This company doesn't have a website" at bounding box center [477, 235] width 373 height 67
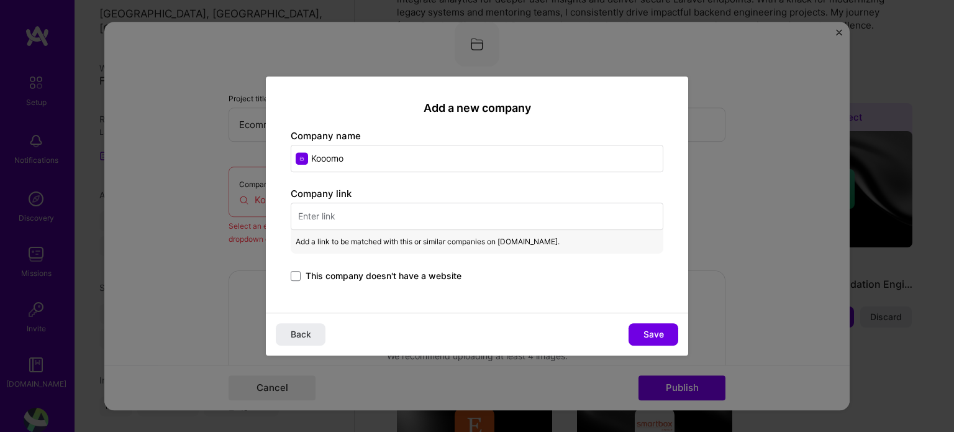
click at [397, 260] on div "Company link Add a link to be matched with this or similar companies on [DOMAIN…" at bounding box center [477, 235] width 373 height 97
click at [387, 270] on span "This company doesn't have a website" at bounding box center [384, 275] width 156 height 12
click at [0, 0] on input "This company doesn't have a website" at bounding box center [0, 0] width 0 height 0
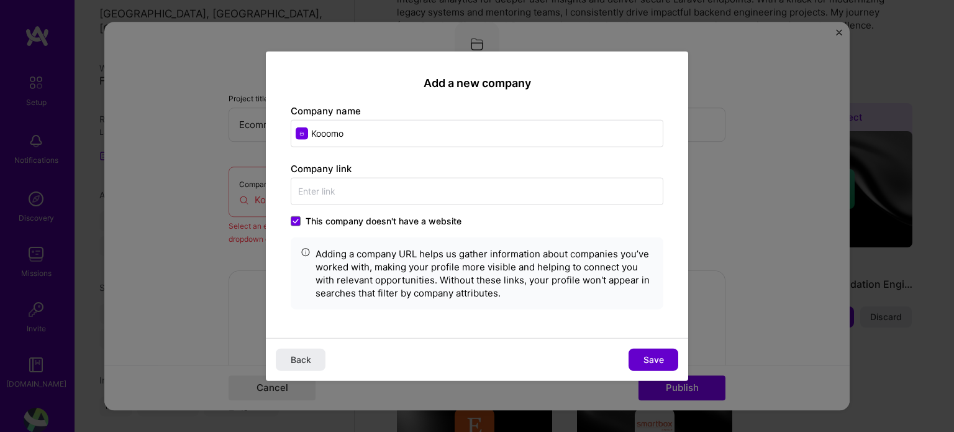
click at [643, 367] on button "Save" at bounding box center [653, 359] width 50 height 22
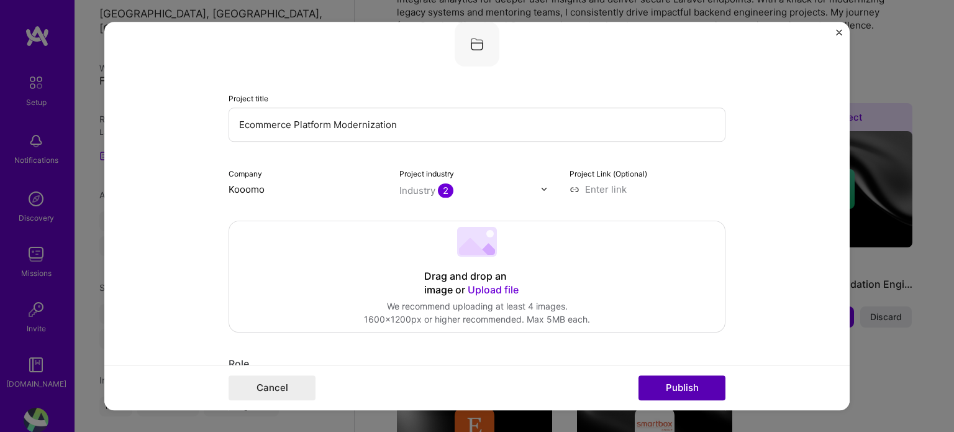
click at [669, 386] on button "Publish" at bounding box center [681, 387] width 87 height 25
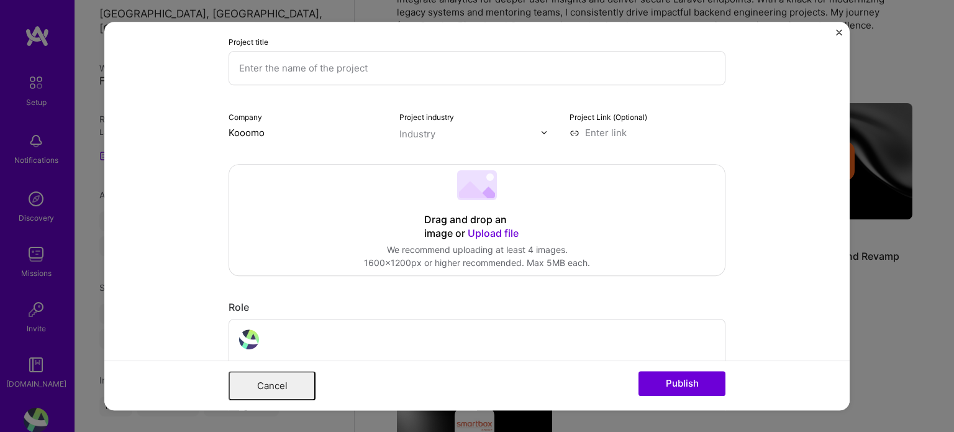
scroll to position [0, 0]
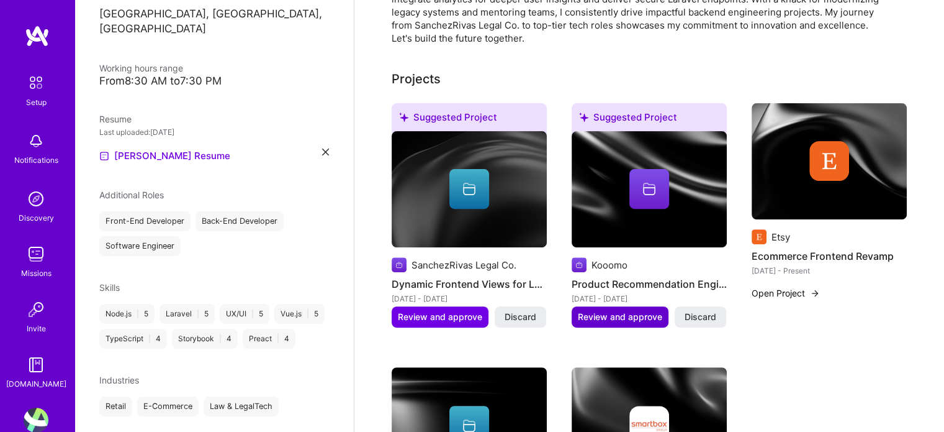
click at [622, 310] on span "Review and approve" at bounding box center [620, 316] width 84 height 12
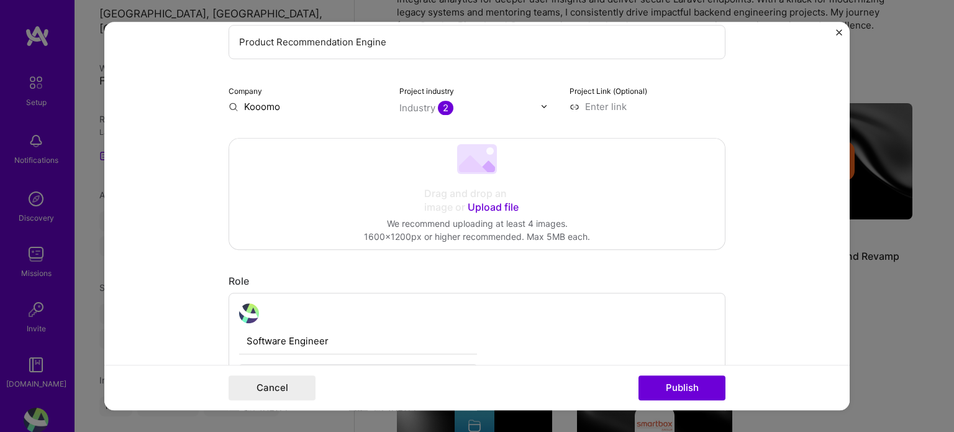
scroll to position [186, 0]
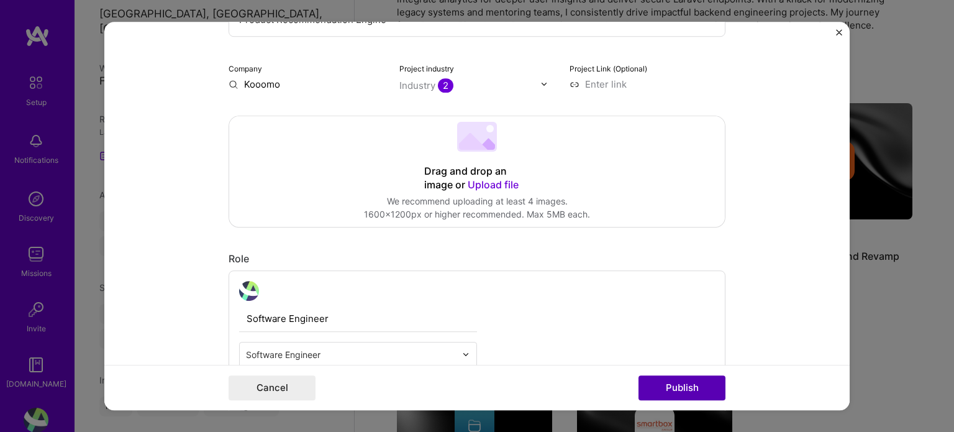
click at [675, 381] on button "Publish" at bounding box center [681, 387] width 87 height 25
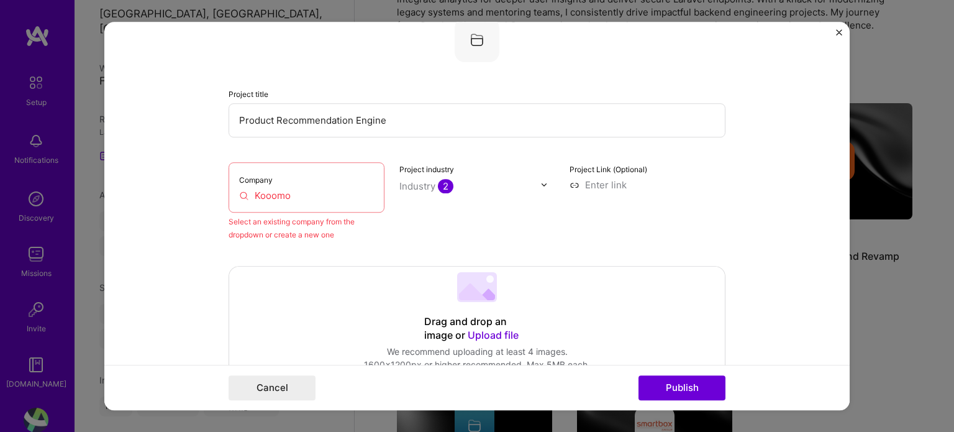
scroll to position [81, 0]
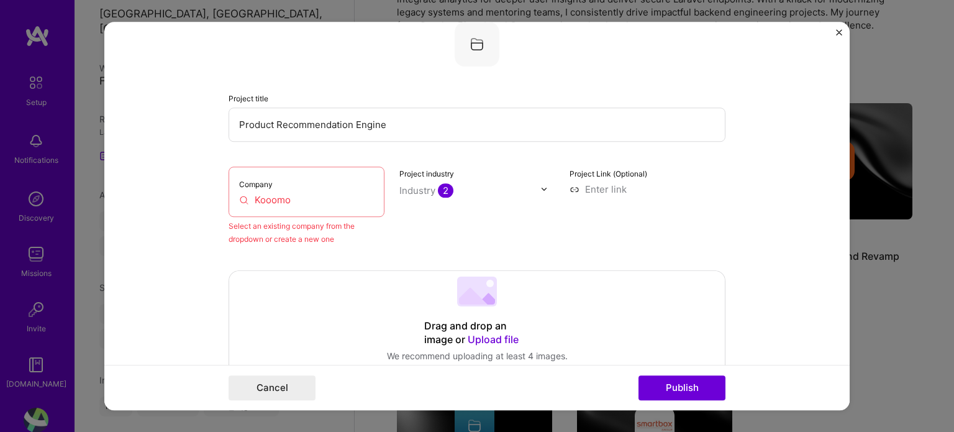
drag, startPoint x: 289, startPoint y: 198, endPoint x: 219, endPoint y: 201, distance: 69.6
click at [219, 201] on form "Editing suggested project This project is suggested based on your LinkedIn, res…" at bounding box center [476, 216] width 745 height 389
paste input "text"
click at [306, 201] on input "Kooomo" at bounding box center [306, 199] width 135 height 13
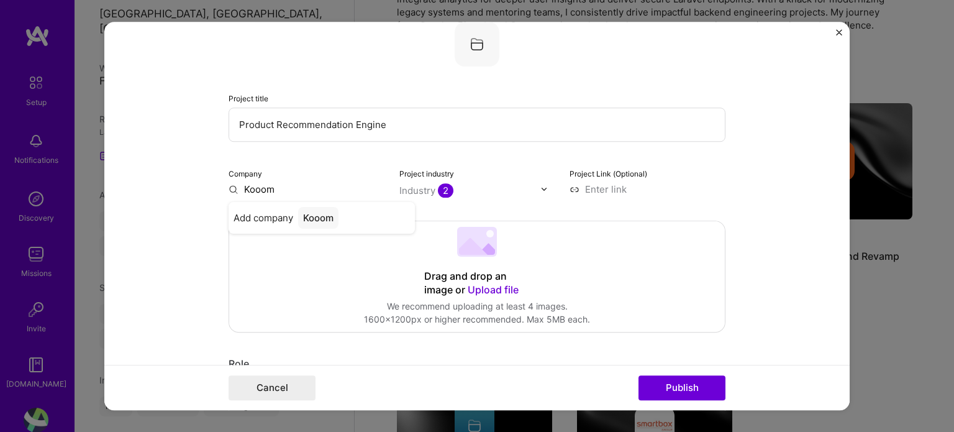
type input "Kooomo"
click at [313, 216] on div "Kooomo" at bounding box center [321, 218] width 46 height 22
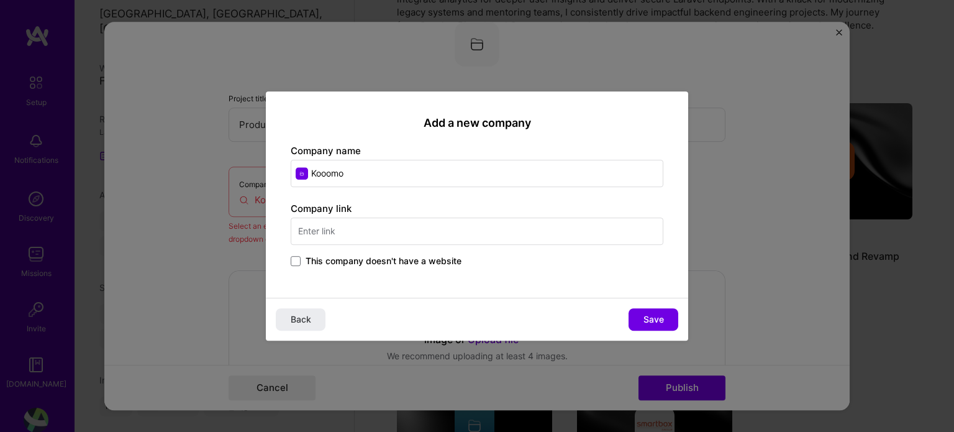
click at [341, 255] on span "This company doesn't have a website" at bounding box center [384, 261] width 156 height 12
click at [0, 0] on input "This company doesn't have a website" at bounding box center [0, 0] width 0 height 0
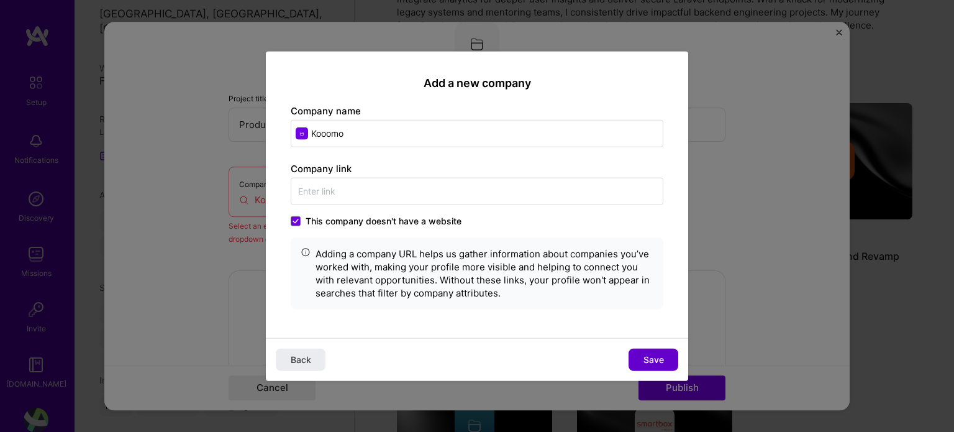
click at [640, 348] on button "Save" at bounding box center [653, 359] width 50 height 22
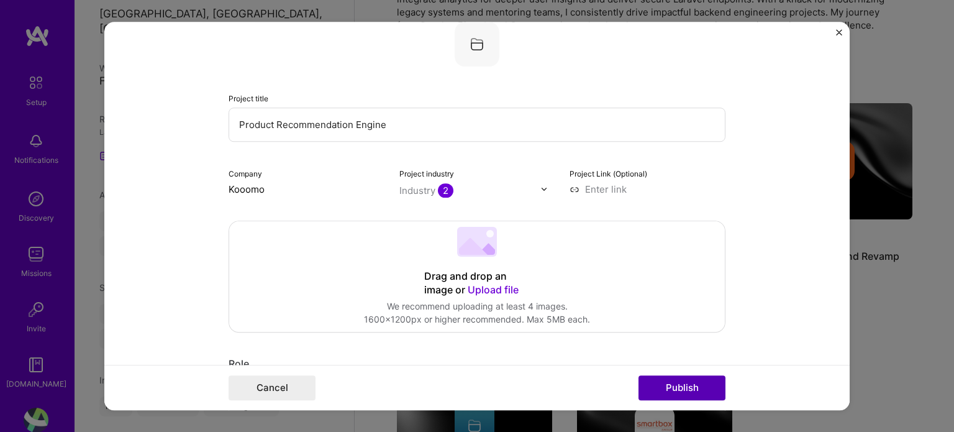
click at [710, 393] on button "Publish" at bounding box center [681, 387] width 87 height 25
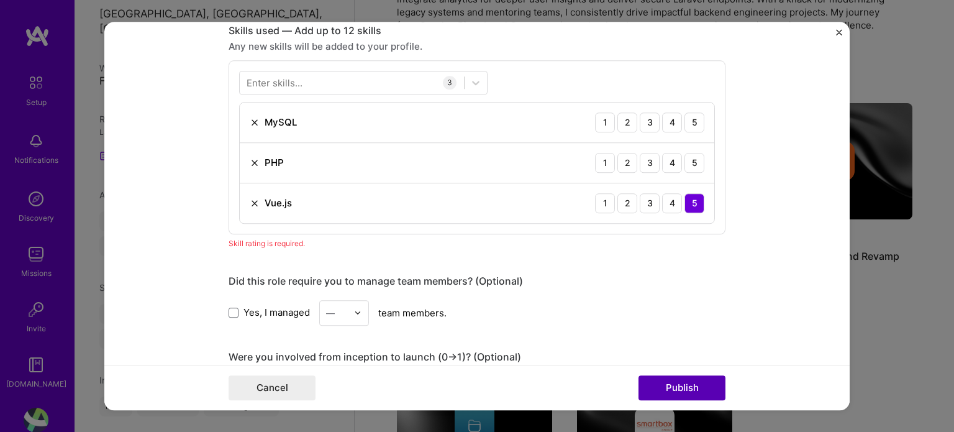
scroll to position [619, 0]
click at [691, 124] on div "5" at bounding box center [694, 122] width 20 height 20
click at [689, 158] on div "5" at bounding box center [694, 162] width 20 height 20
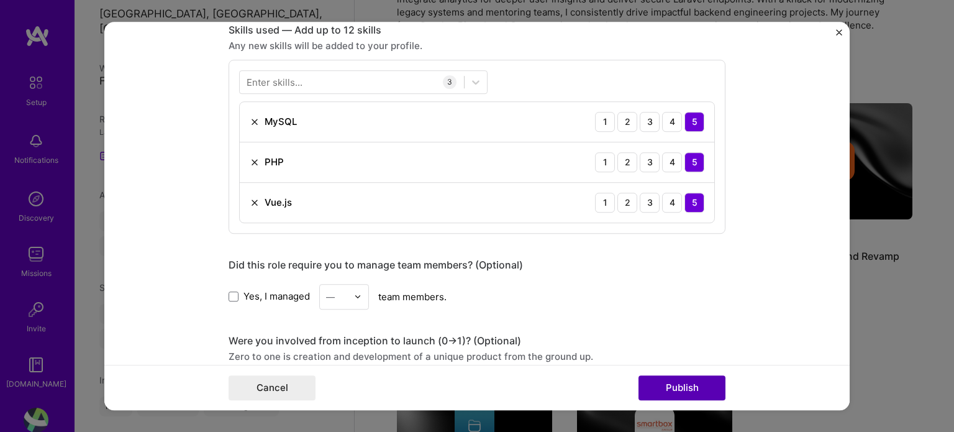
click at [673, 386] on button "Publish" at bounding box center [681, 387] width 87 height 25
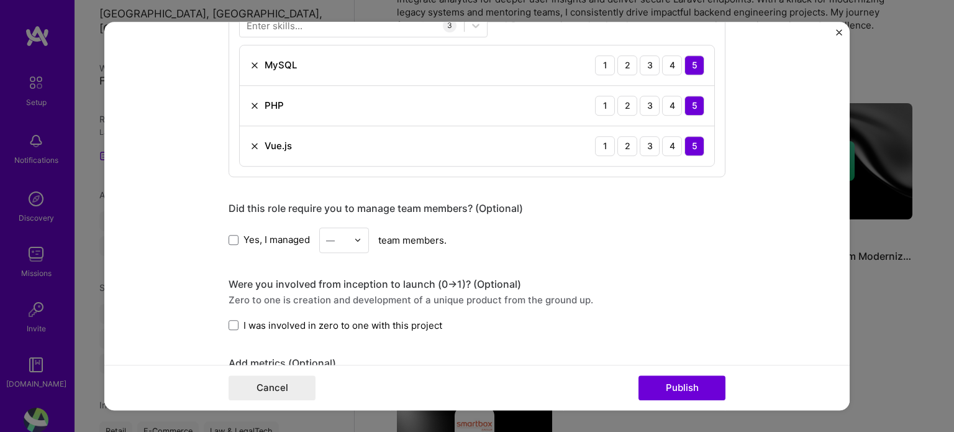
scroll to position [563, 0]
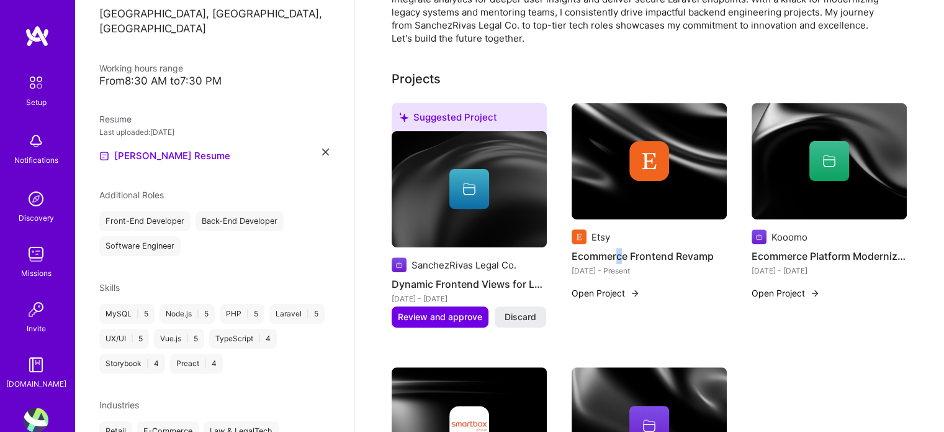
click at [619, 248] on h4 "Ecommerce Frontend Revamp" at bounding box center [649, 256] width 155 height 16
click at [454, 306] on button "Review and approve" at bounding box center [440, 316] width 97 height 21
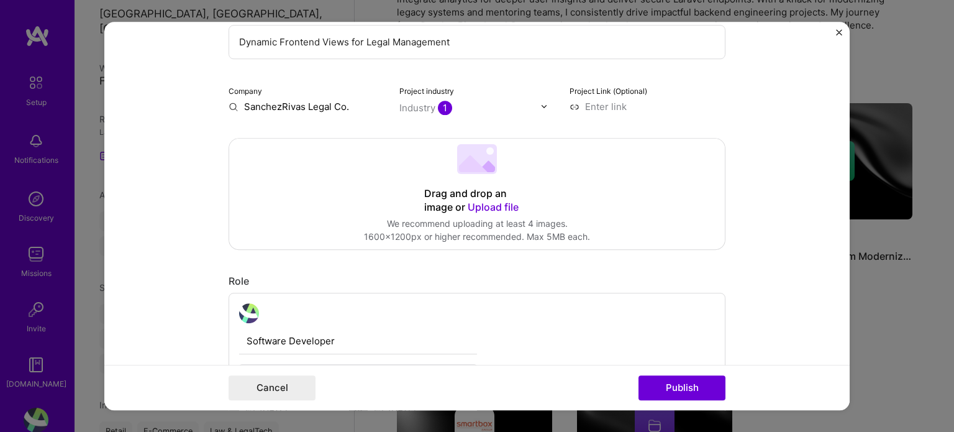
scroll to position [186, 0]
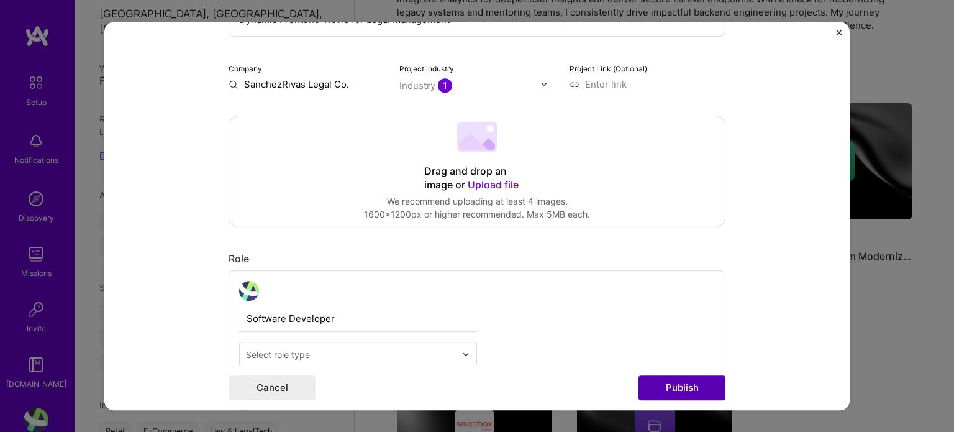
click at [659, 386] on button "Publish" at bounding box center [681, 387] width 87 height 25
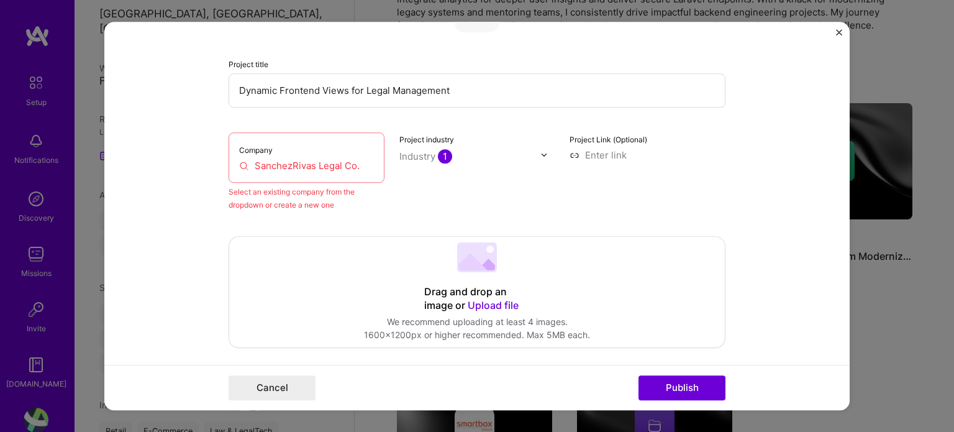
scroll to position [81, 0]
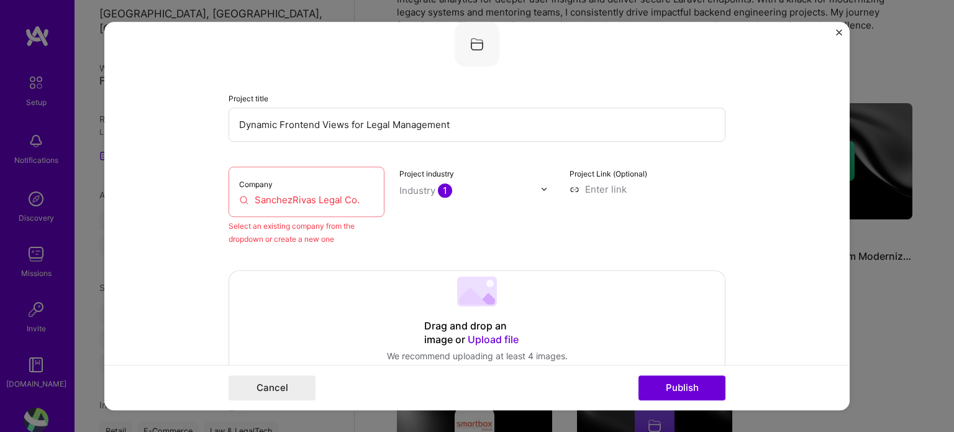
click at [326, 200] on input "SanchezRivas Legal Co." at bounding box center [306, 199] width 135 height 13
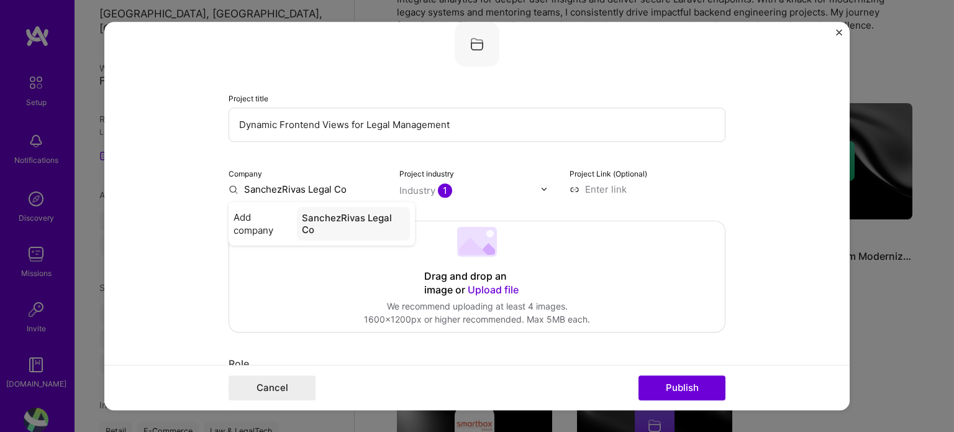
type input "SanchezRivas Legal Co."
click at [323, 215] on div "SanchezRivas Legal Co." at bounding box center [353, 224] width 114 height 34
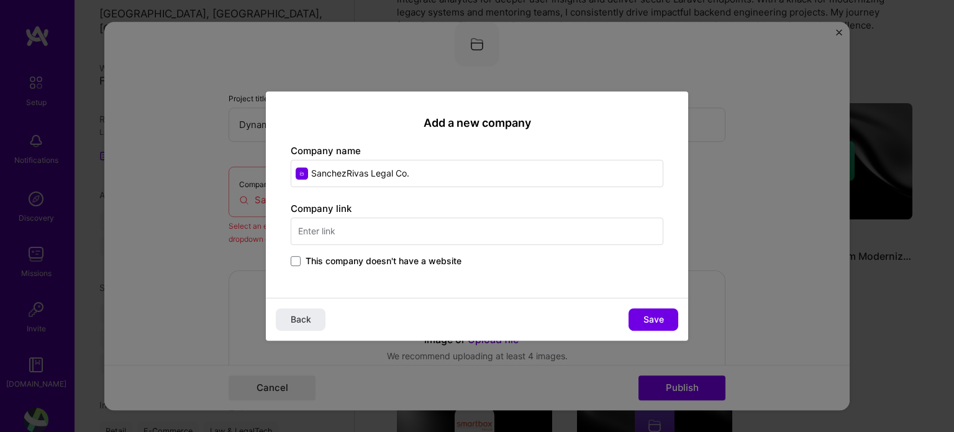
click at [325, 265] on span "This company doesn't have a website" at bounding box center [384, 261] width 156 height 12
click at [0, 0] on input "This company doesn't have a website" at bounding box center [0, 0] width 0 height 0
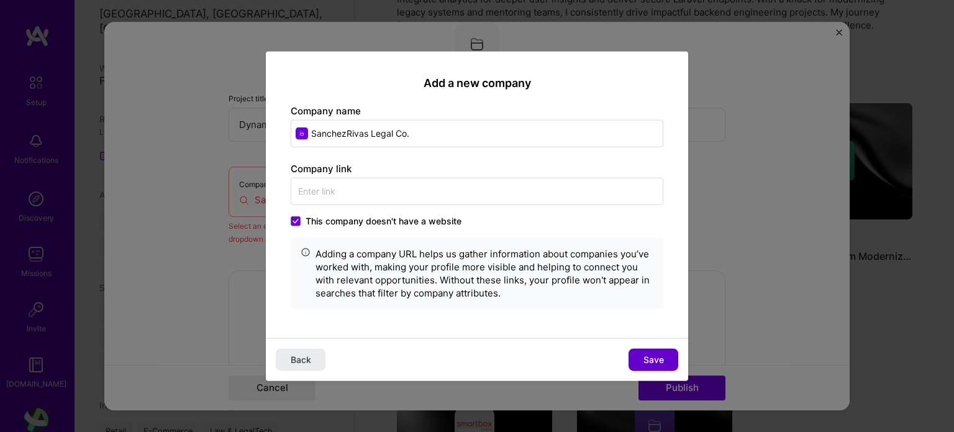
click at [654, 355] on span "Save" at bounding box center [653, 359] width 20 height 12
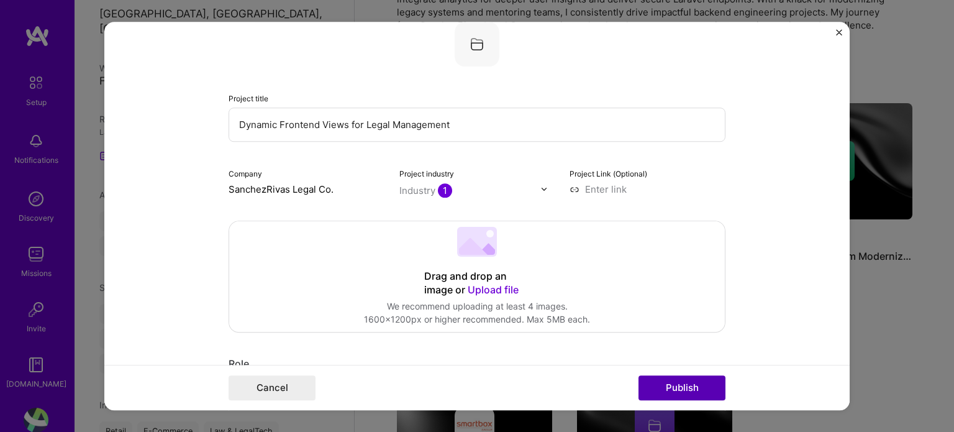
click at [659, 379] on button "Publish" at bounding box center [681, 387] width 87 height 25
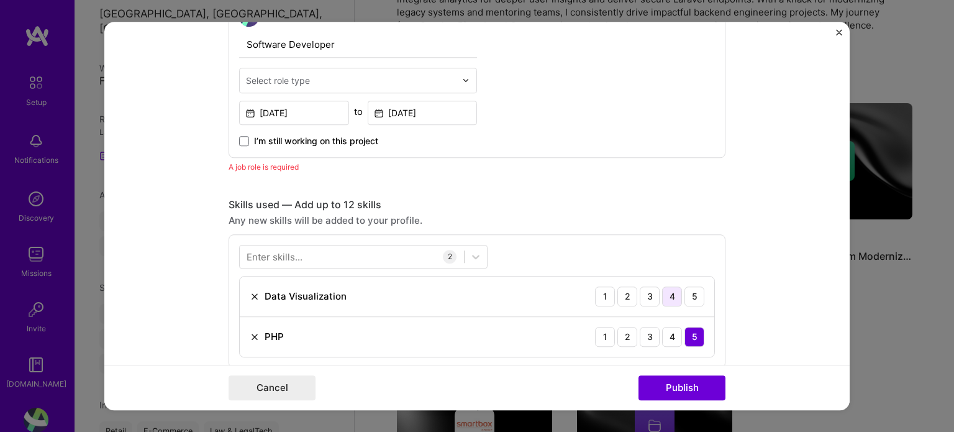
scroll to position [602, 0]
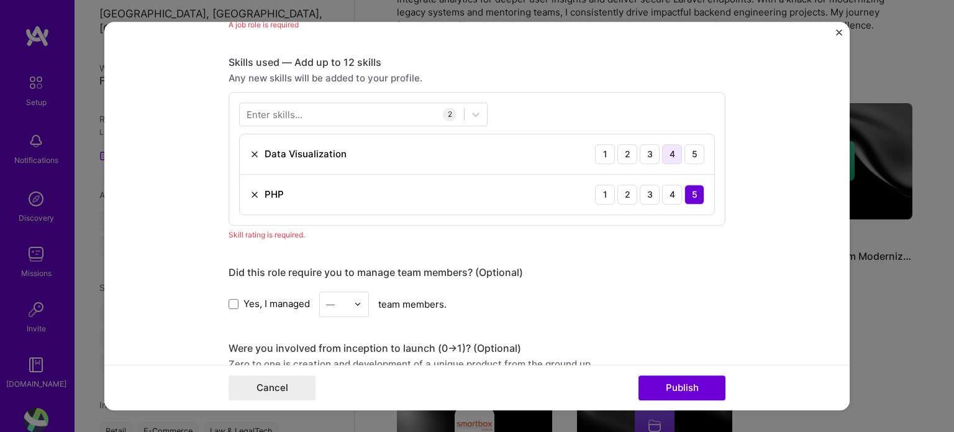
click at [663, 155] on div "4" at bounding box center [672, 154] width 20 height 20
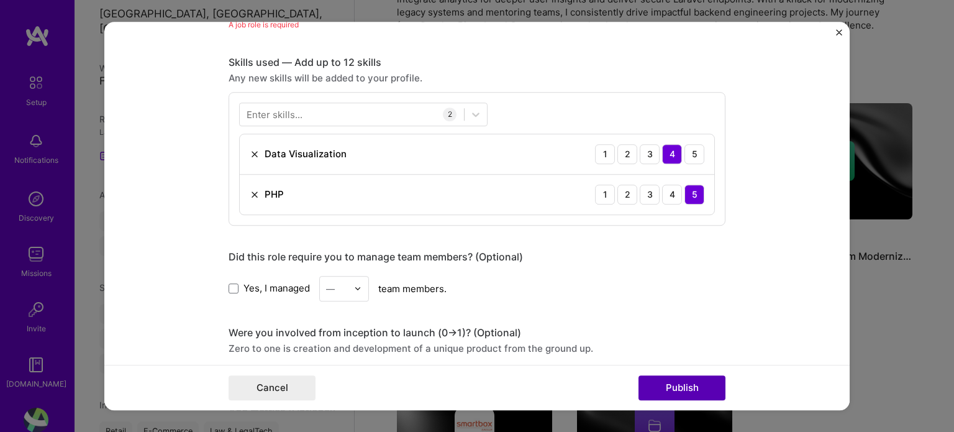
click at [690, 382] on button "Publish" at bounding box center [681, 387] width 87 height 25
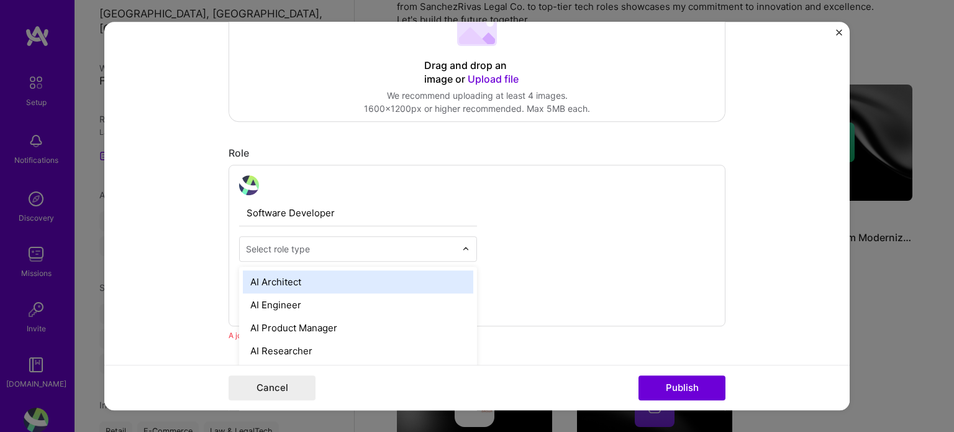
scroll to position [426, 0]
click at [332, 251] on input "text" at bounding box center [351, 248] width 210 height 13
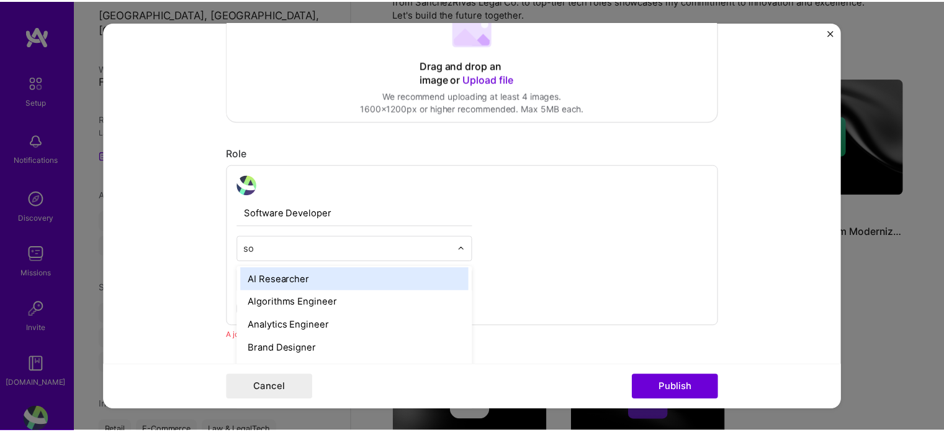
scroll to position [0, 0]
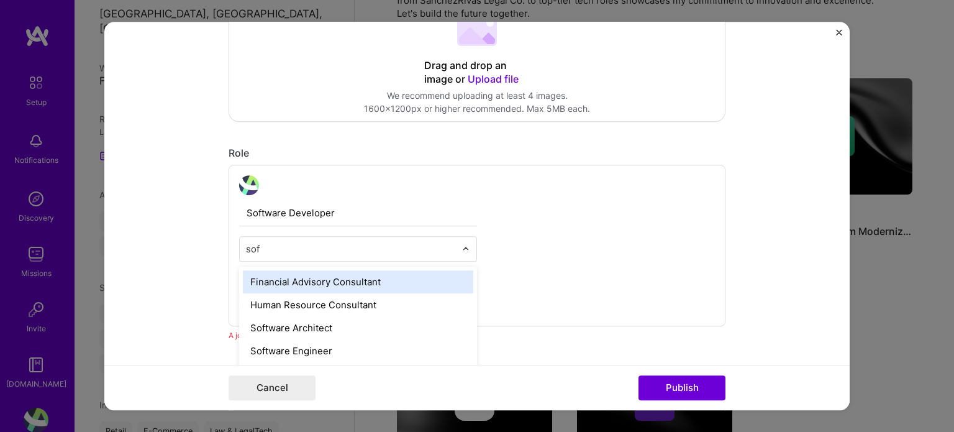
type input "soft"
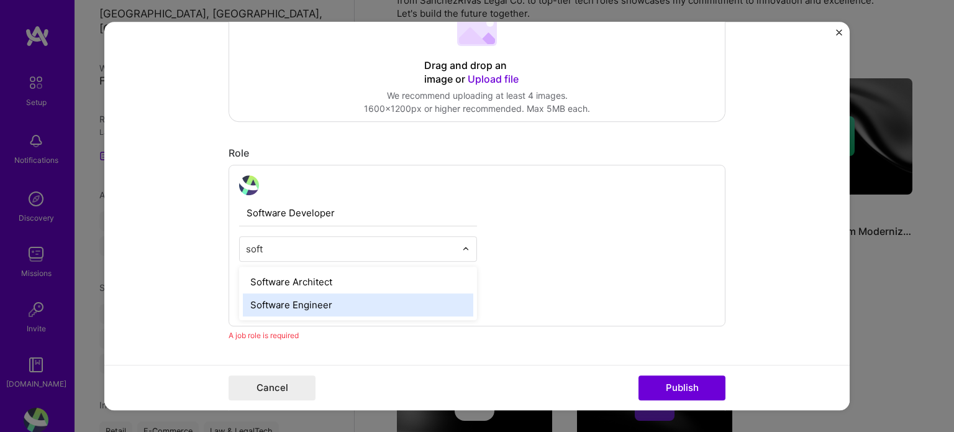
click at [297, 300] on div "Software Engineer" at bounding box center [358, 304] width 230 height 23
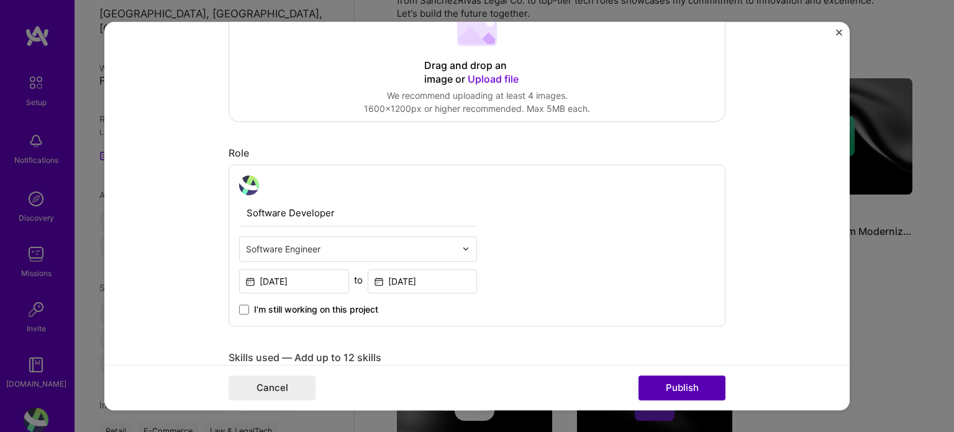
click at [701, 390] on button "Publish" at bounding box center [681, 387] width 87 height 25
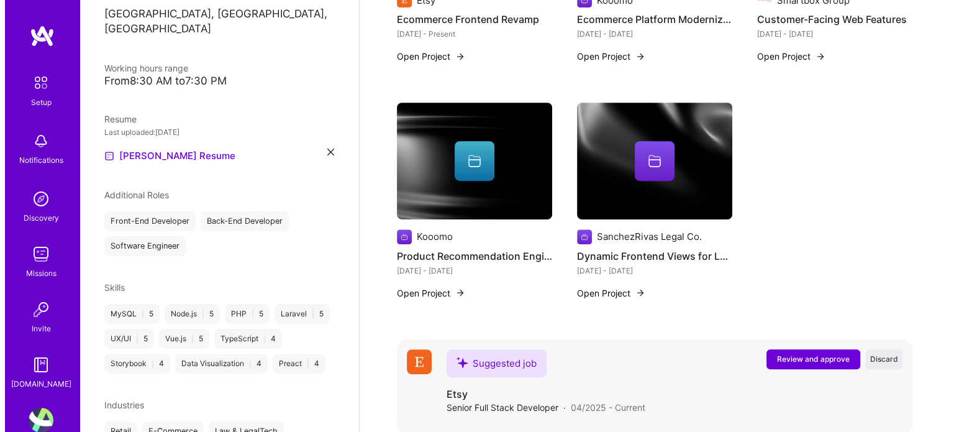
scroll to position [681, 0]
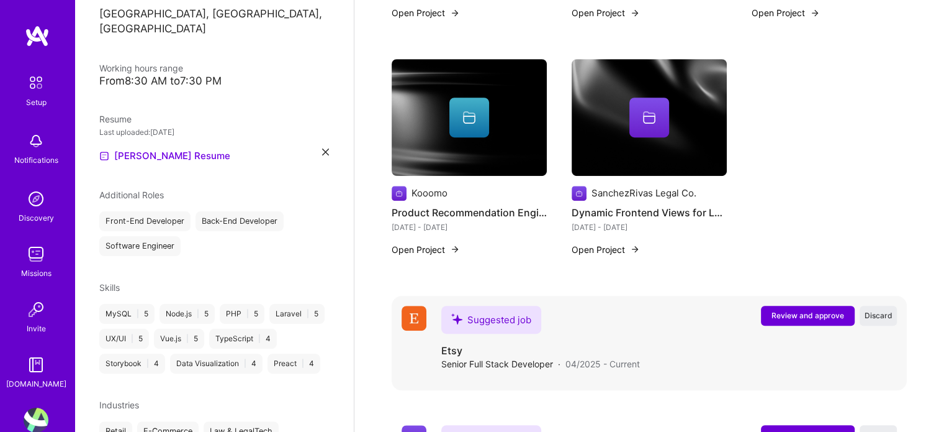
click at [790, 310] on span "Review and approve" at bounding box center [808, 315] width 73 height 11
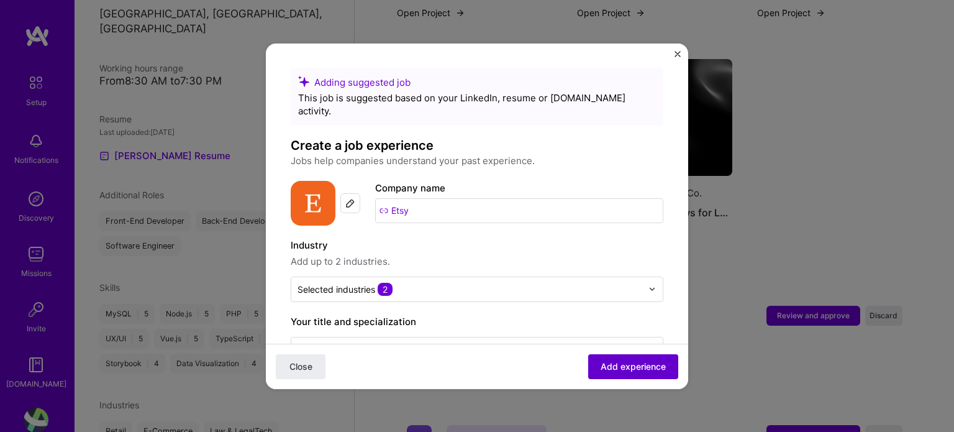
click at [626, 364] on span "Add experience" at bounding box center [632, 366] width 65 height 12
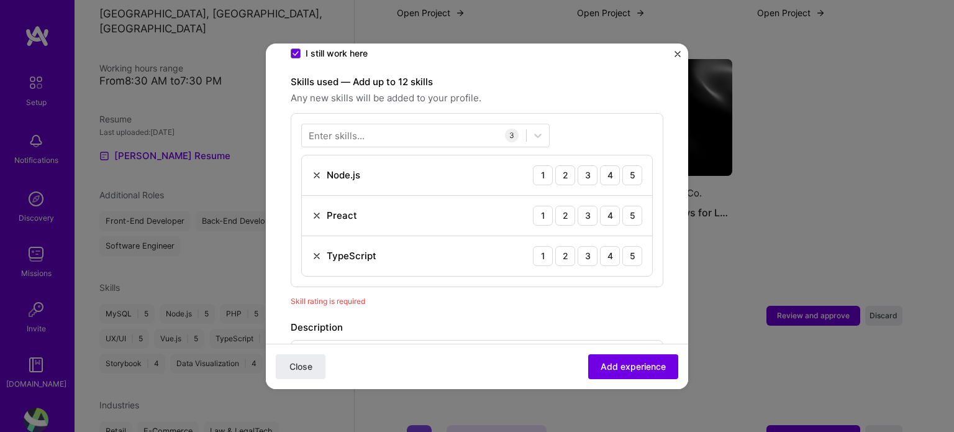
scroll to position [429, 0]
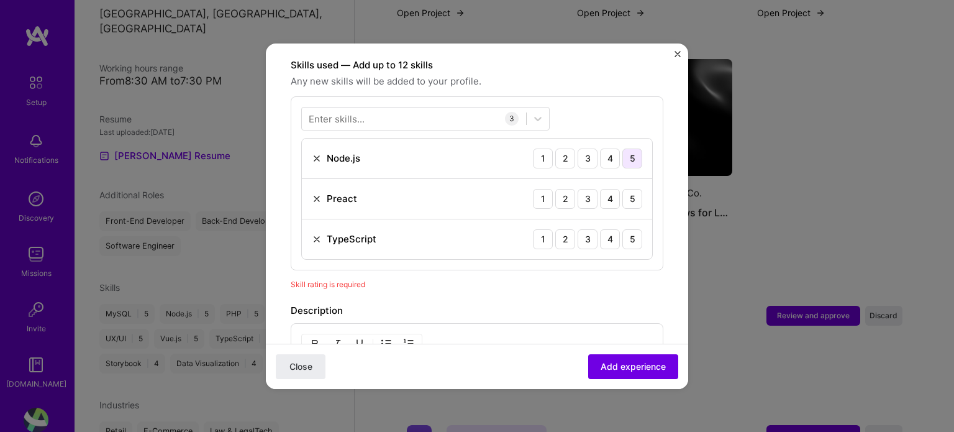
click at [622, 148] on div "5" at bounding box center [632, 158] width 20 height 20
click at [628, 179] on div "Preact 1 2 3 4 5" at bounding box center [477, 199] width 350 height 40
click at [628, 189] on div "5" at bounding box center [632, 199] width 20 height 20
click at [622, 229] on div "5" at bounding box center [632, 239] width 20 height 20
click at [622, 363] on span "Add experience" at bounding box center [632, 366] width 65 height 12
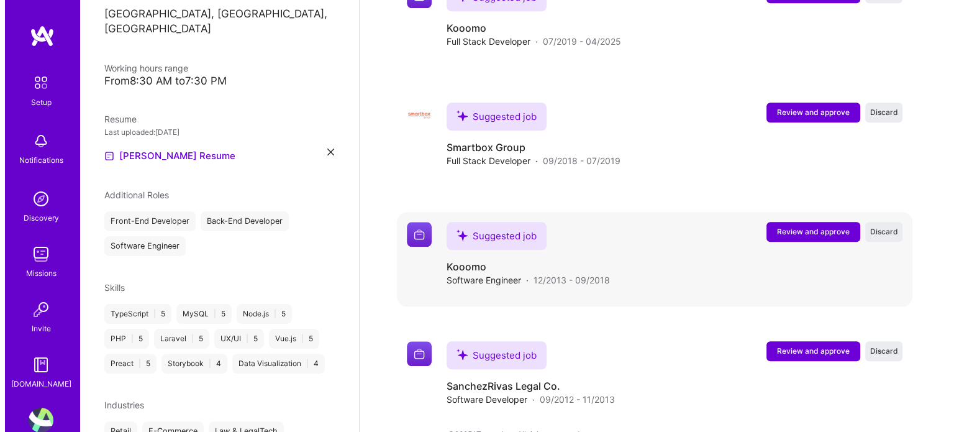
scroll to position [1244, 0]
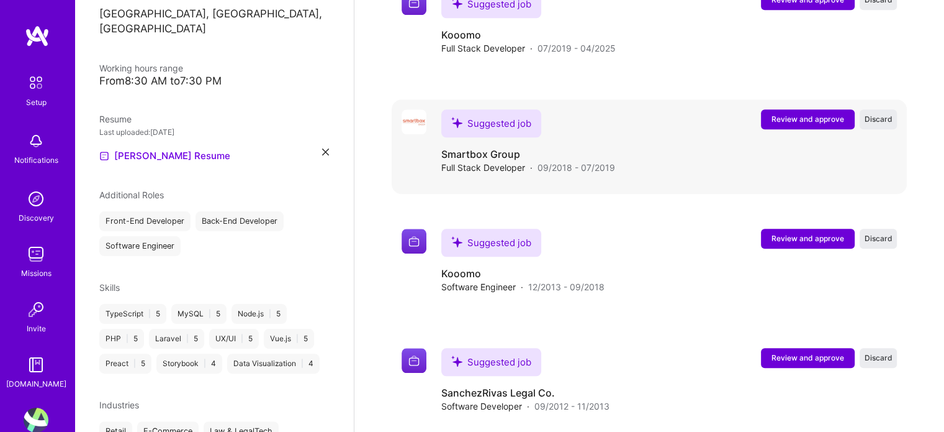
click at [802, 114] on span "Review and approve" at bounding box center [808, 119] width 73 height 11
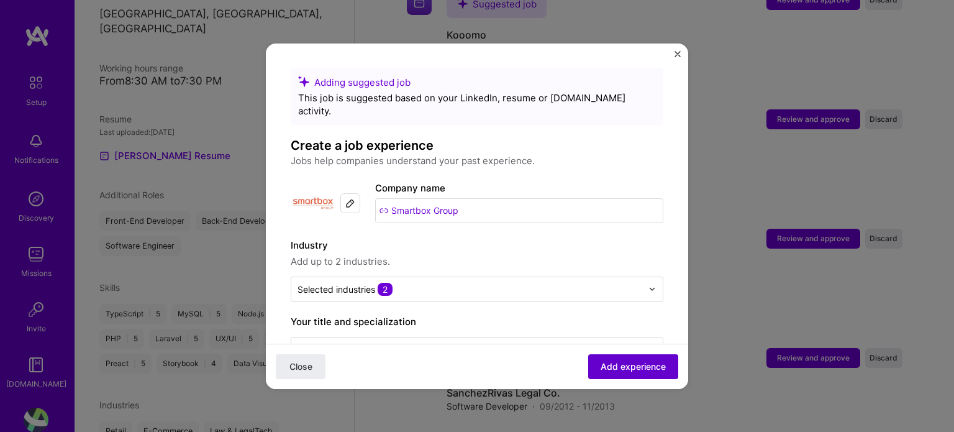
click at [616, 358] on button "Add experience" at bounding box center [633, 365] width 90 height 25
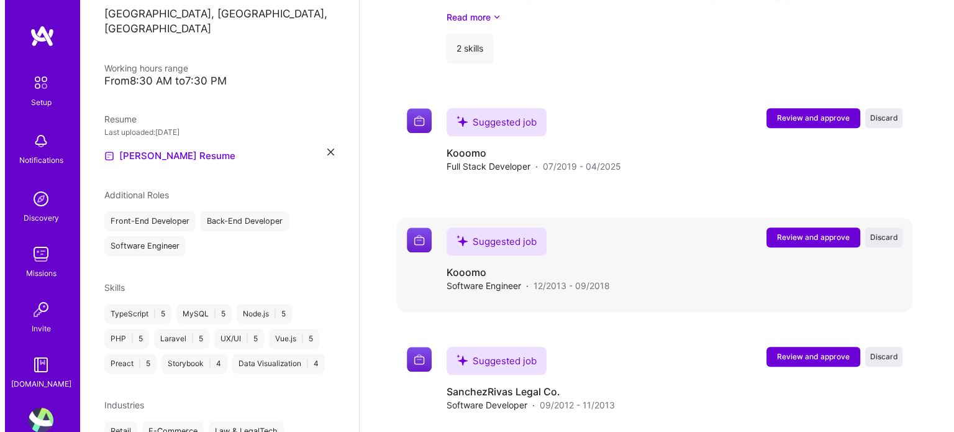
scroll to position [1333, 0]
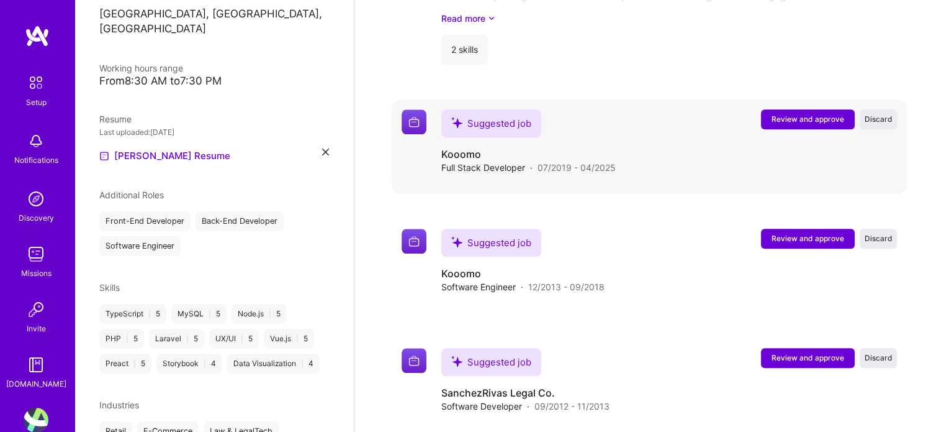
click at [790, 109] on button "Review and approve" at bounding box center [808, 119] width 94 height 20
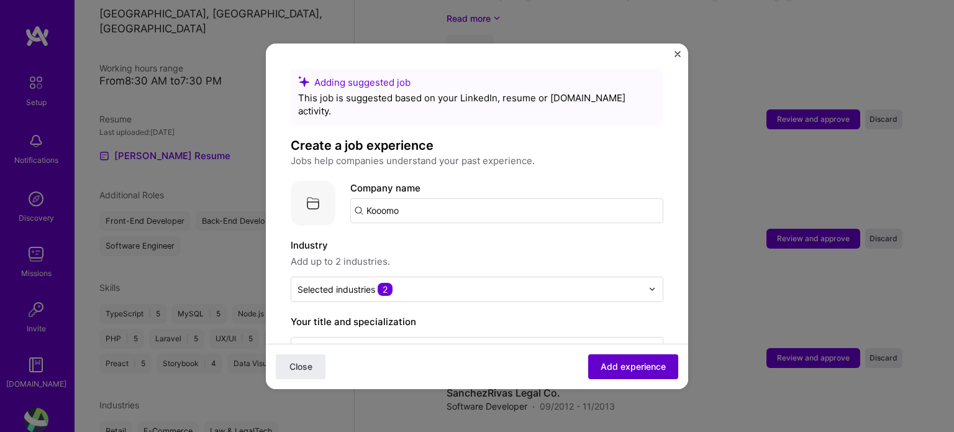
click at [608, 370] on span "Add experience" at bounding box center [632, 366] width 65 height 12
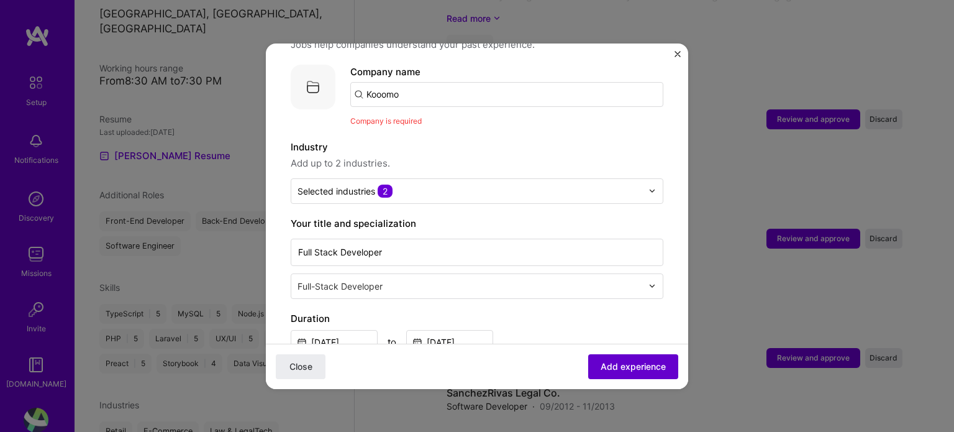
scroll to position [124, 0]
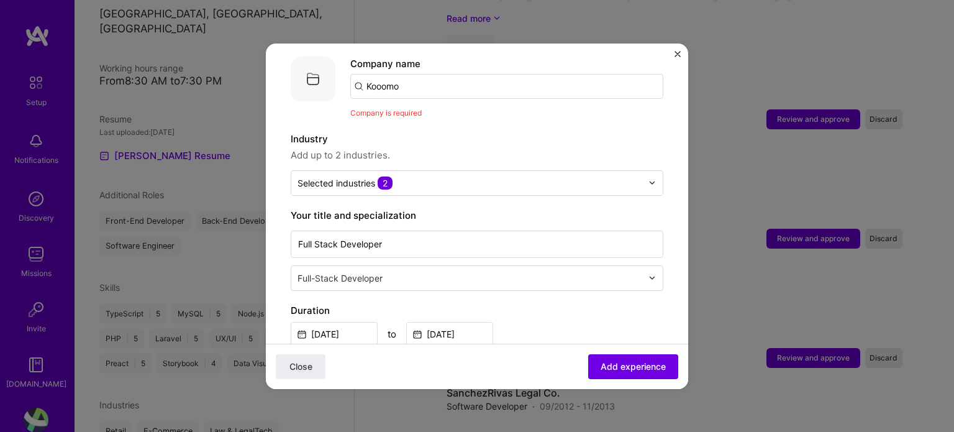
click at [464, 78] on input "Kooomo" at bounding box center [506, 86] width 313 height 25
click at [410, 76] on input "Kooomo" at bounding box center [506, 86] width 313 height 25
click at [438, 88] on div "Company name Kooomo Company is required" at bounding box center [506, 88] width 313 height 63
click at [455, 74] on input "Kooomo" at bounding box center [506, 86] width 313 height 25
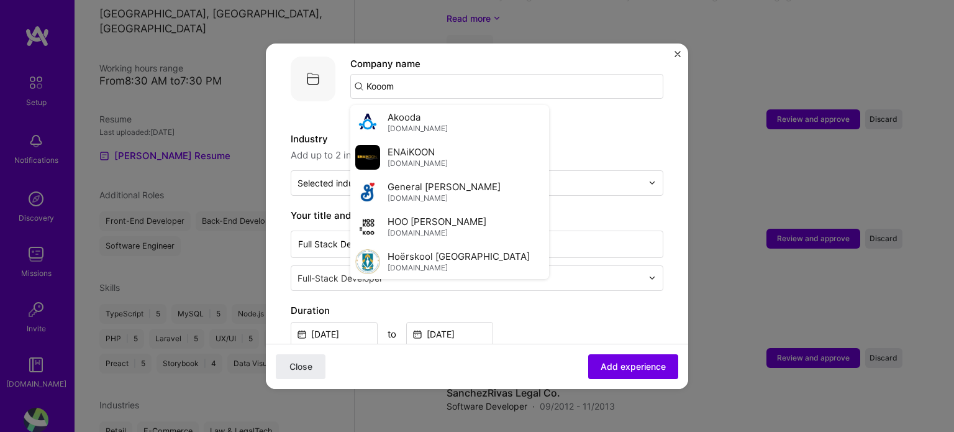
type input "Kooomo"
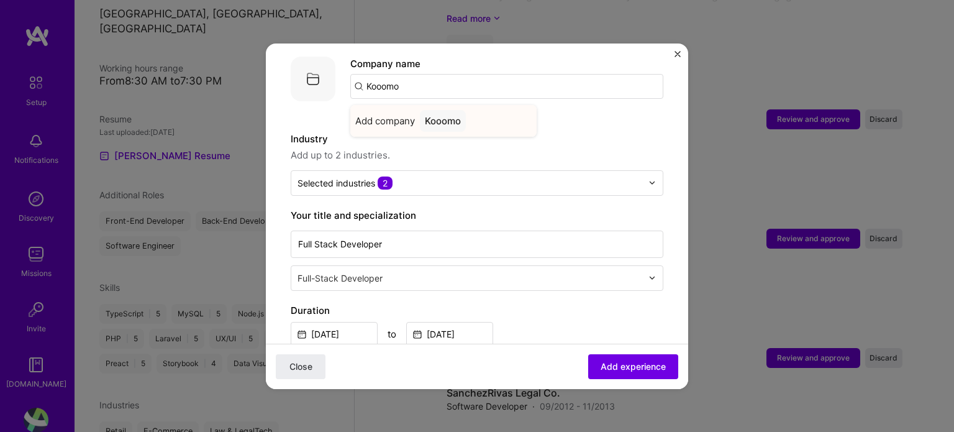
click at [442, 111] on div "Kooomo" at bounding box center [443, 121] width 46 height 22
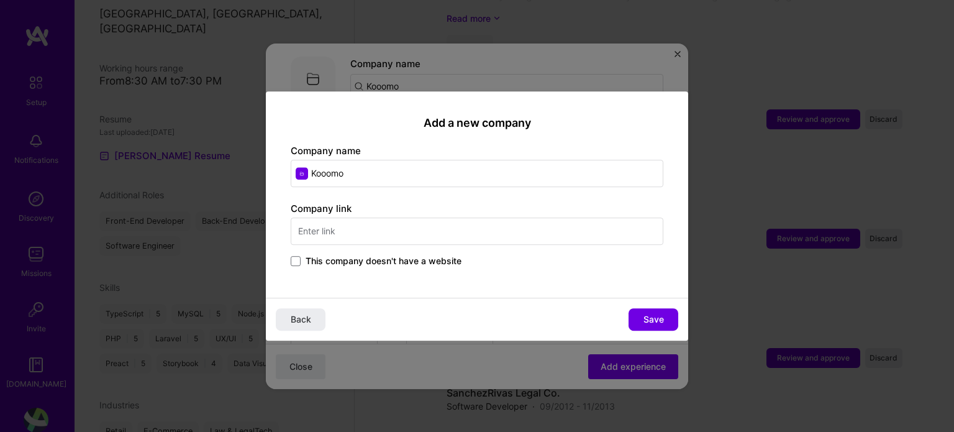
click at [408, 258] on span "This company doesn't have a website" at bounding box center [384, 261] width 156 height 12
click at [0, 0] on input "This company doesn't have a website" at bounding box center [0, 0] width 0 height 0
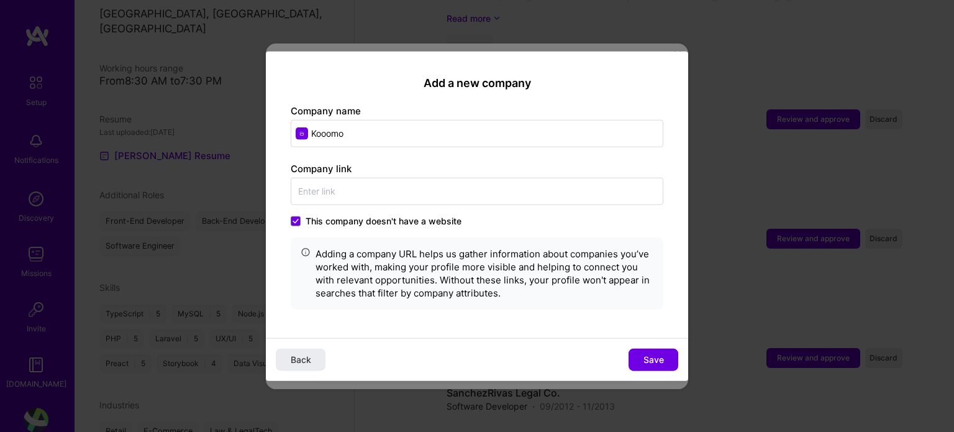
drag, startPoint x: 645, startPoint y: 348, endPoint x: 642, endPoint y: 337, distance: 10.8
click at [646, 348] on button "Save" at bounding box center [653, 359] width 50 height 22
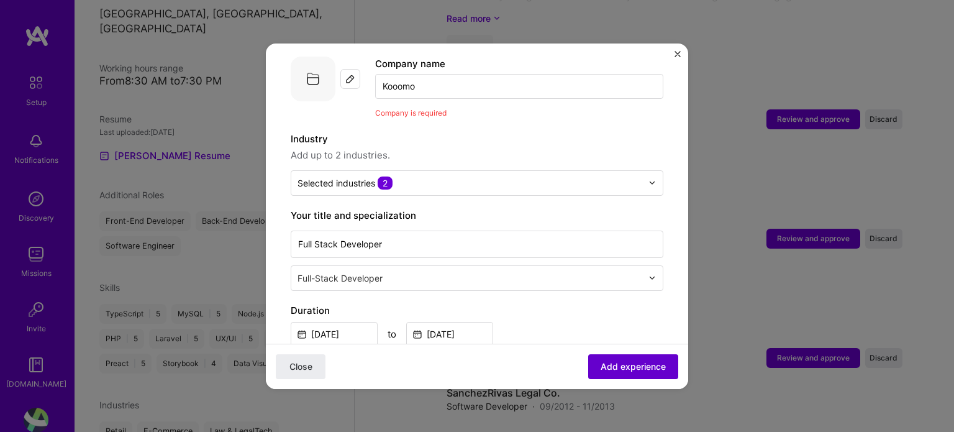
click at [627, 364] on span "Add experience" at bounding box center [632, 366] width 65 height 12
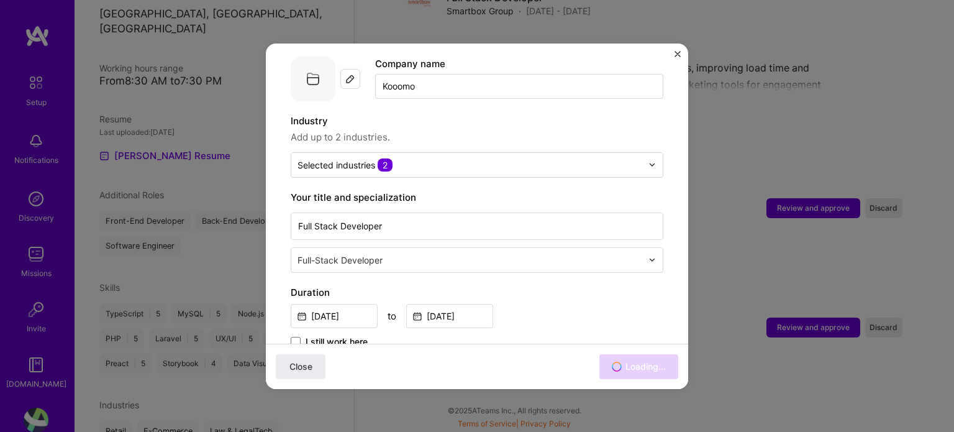
scroll to position [1213, 0]
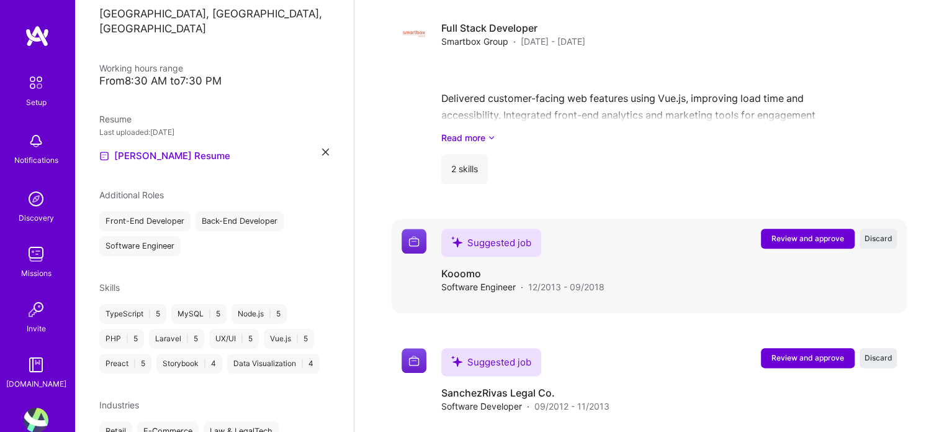
click at [797, 233] on span "Review and approve" at bounding box center [808, 238] width 73 height 11
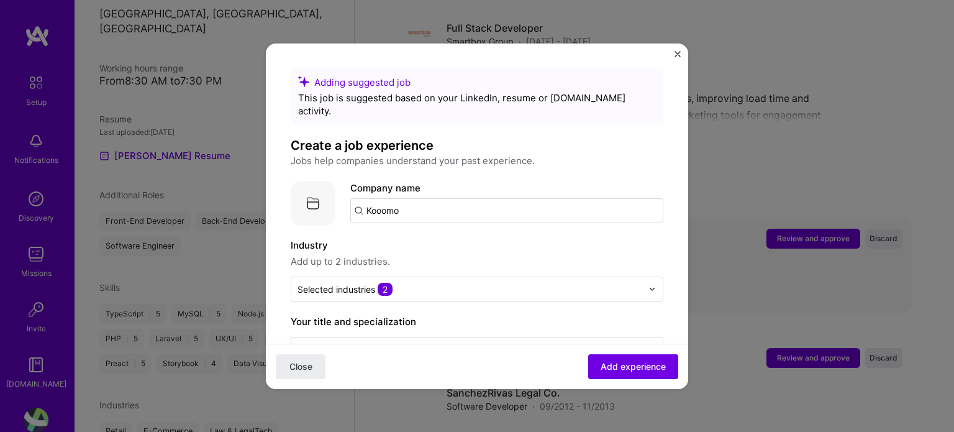
scroll to position [1403, 0]
click at [415, 198] on input "Kooomo" at bounding box center [506, 210] width 313 height 25
type input "Kooomo"
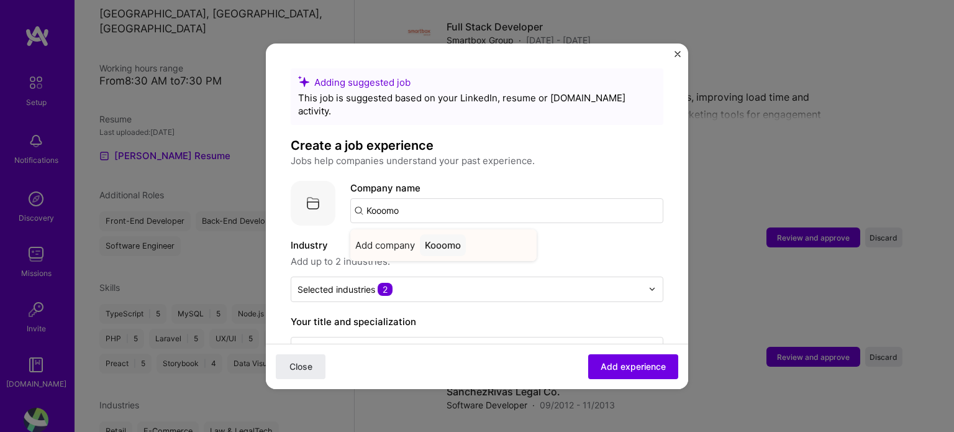
click at [448, 234] on div "Kooomo" at bounding box center [443, 245] width 46 height 22
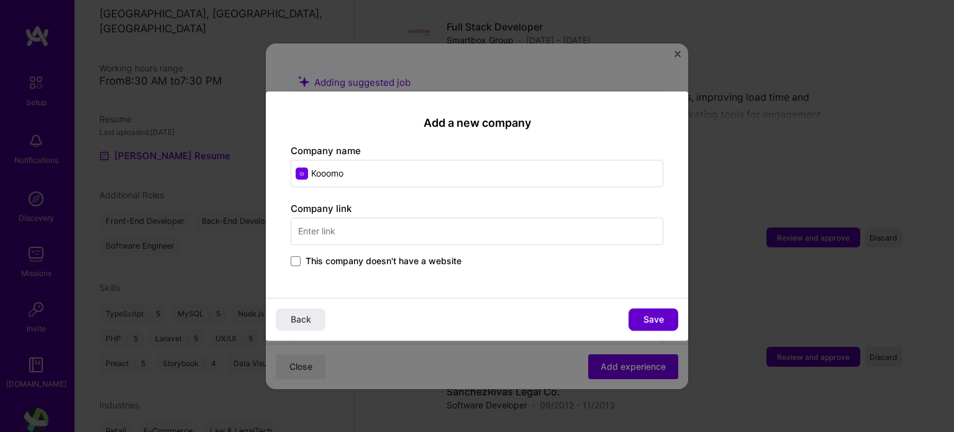
click at [653, 313] on span "Save" at bounding box center [653, 319] width 20 height 12
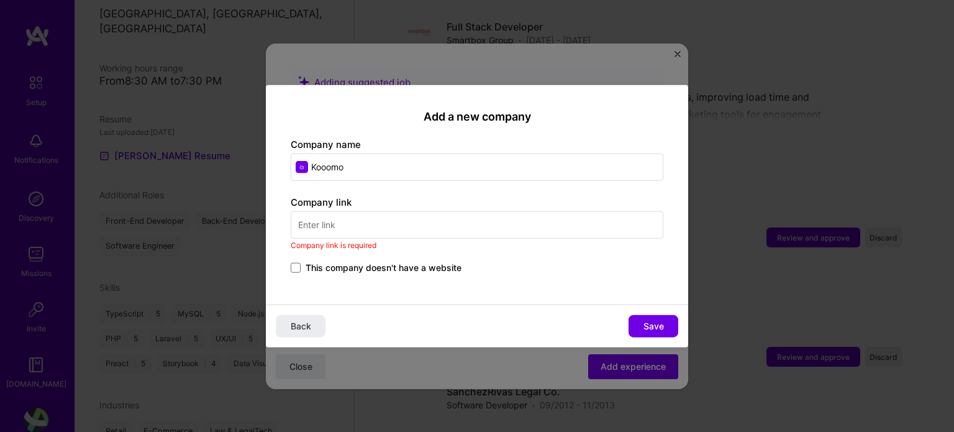
click at [338, 265] on span "This company doesn't have a website" at bounding box center [384, 267] width 156 height 12
click at [0, 0] on input "This company doesn't have a website" at bounding box center [0, 0] width 0 height 0
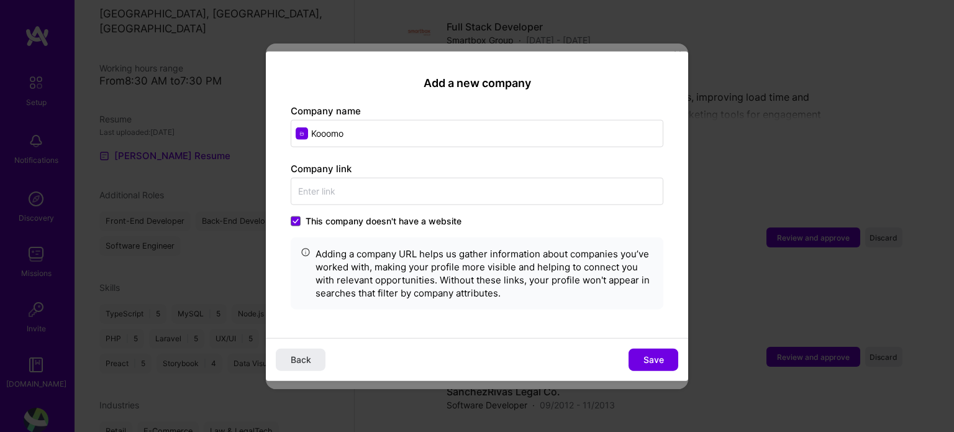
click at [645, 347] on div "Back Save" at bounding box center [477, 359] width 422 height 43
click at [631, 367] on button "Save" at bounding box center [653, 359] width 50 height 22
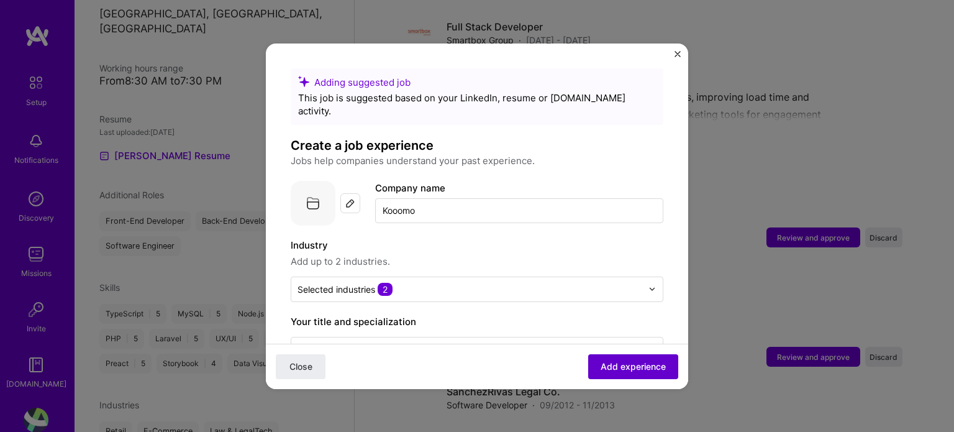
click at [640, 367] on span "Add experience" at bounding box center [632, 366] width 65 height 12
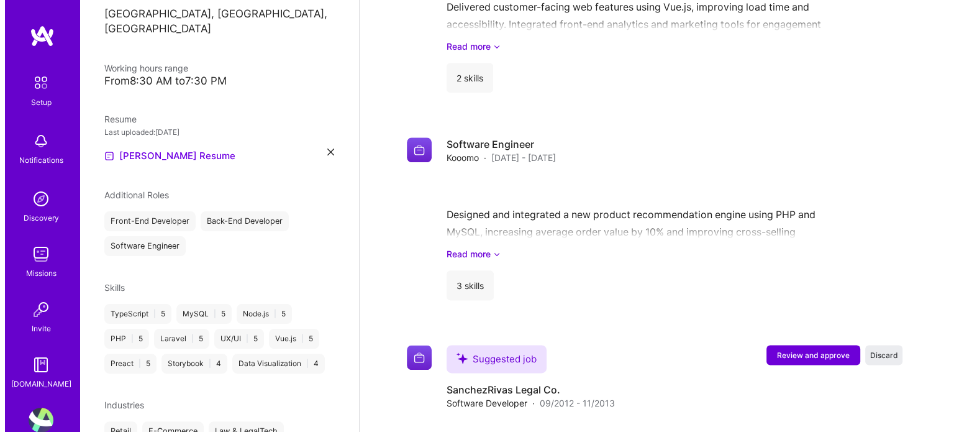
scroll to position [1490, 0]
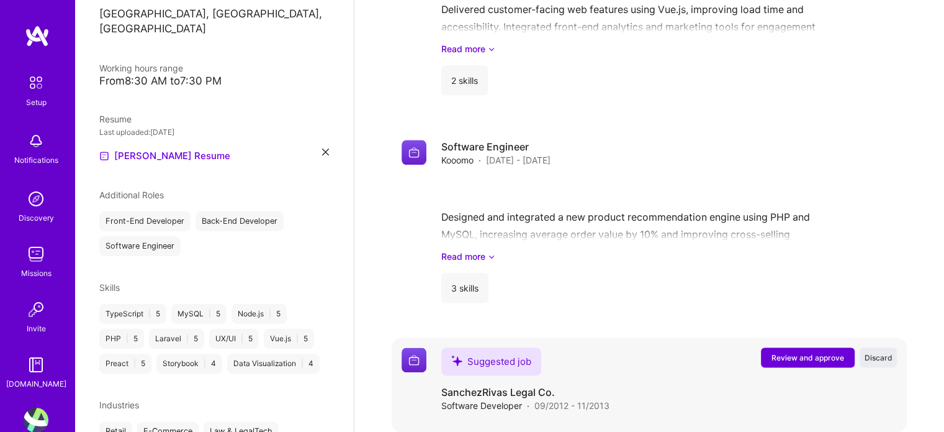
click at [813, 352] on span "Review and approve" at bounding box center [808, 357] width 73 height 11
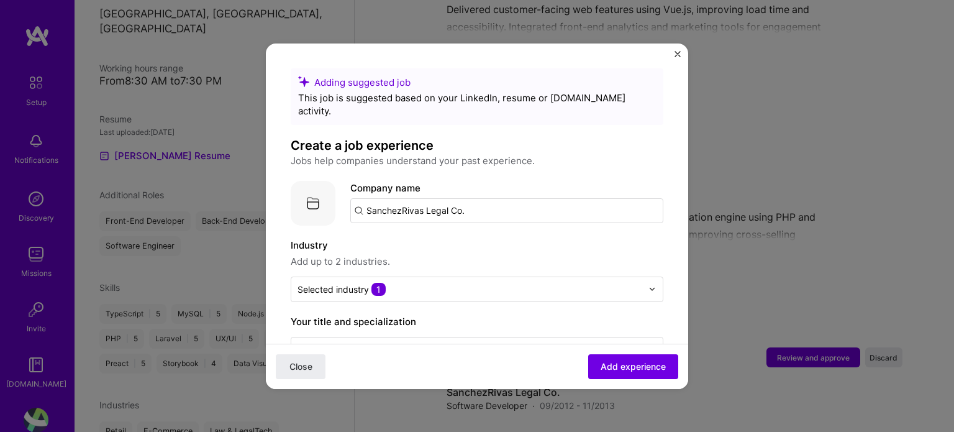
click at [507, 198] on input "SanchezRivas Legal Co." at bounding box center [506, 210] width 313 height 25
type input "SanchezRivas Legal Co."
click at [422, 234] on div "SanchezRivas Legal Co." at bounding box center [478, 245] width 117 height 22
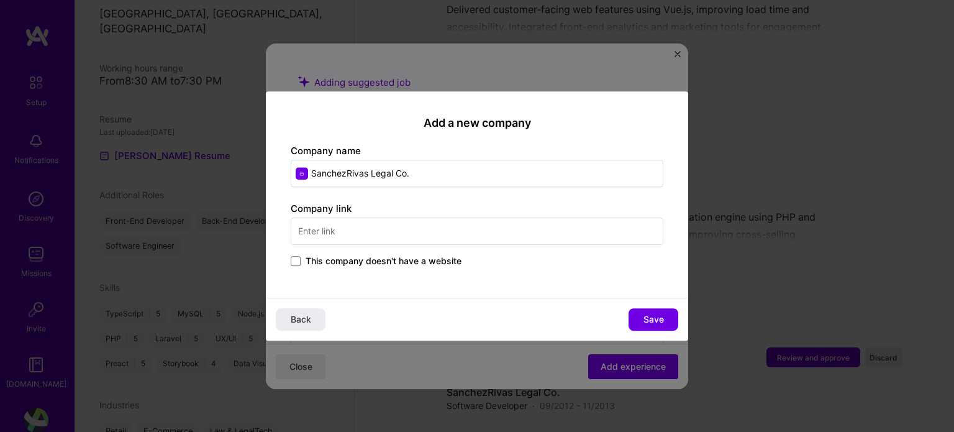
click at [401, 265] on span "This company doesn't have a website" at bounding box center [384, 261] width 156 height 12
click at [0, 0] on input "This company doesn't have a website" at bounding box center [0, 0] width 0 height 0
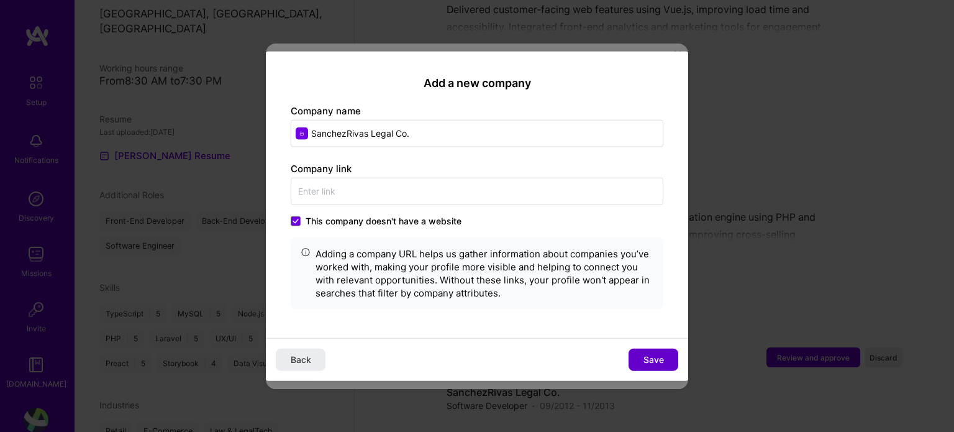
click at [658, 363] on span "Save" at bounding box center [653, 359] width 20 height 12
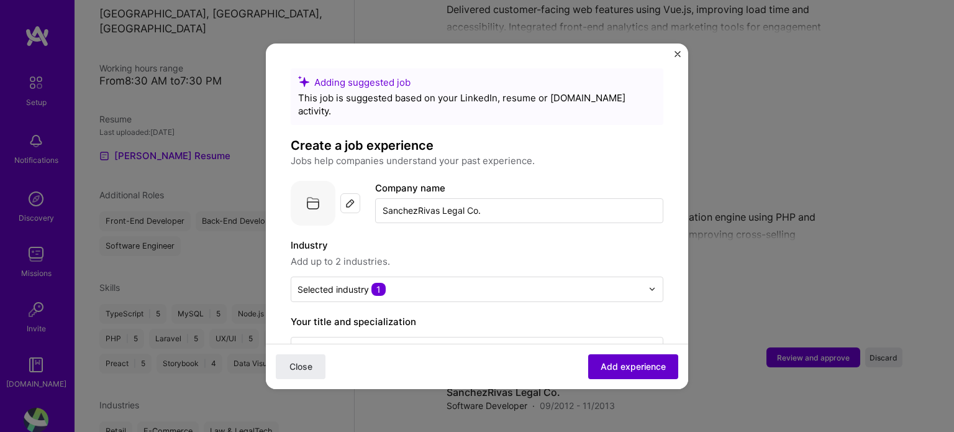
click at [643, 368] on span "Add experience" at bounding box center [632, 366] width 65 height 12
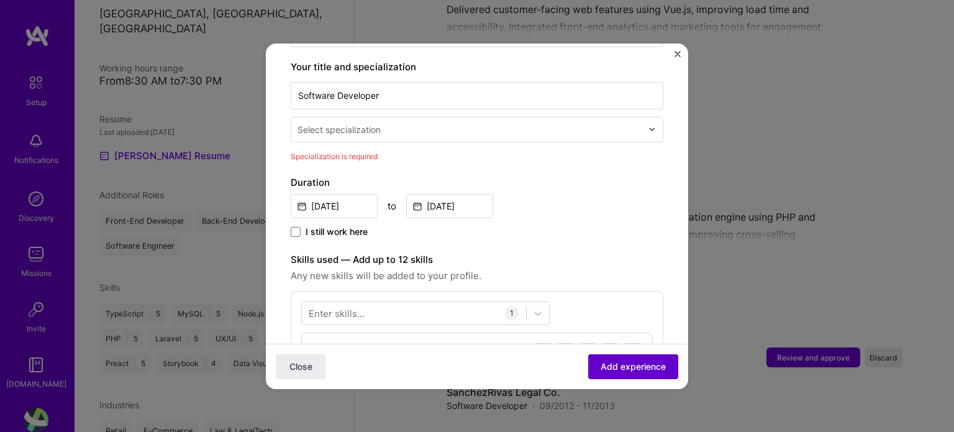
scroll to position [257, 0]
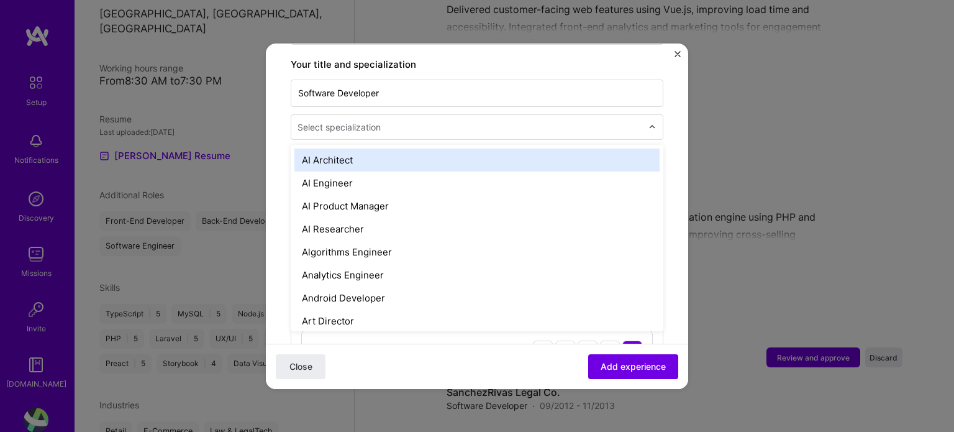
click at [451, 122] on div "Select specialization" at bounding box center [469, 127] width 357 height 24
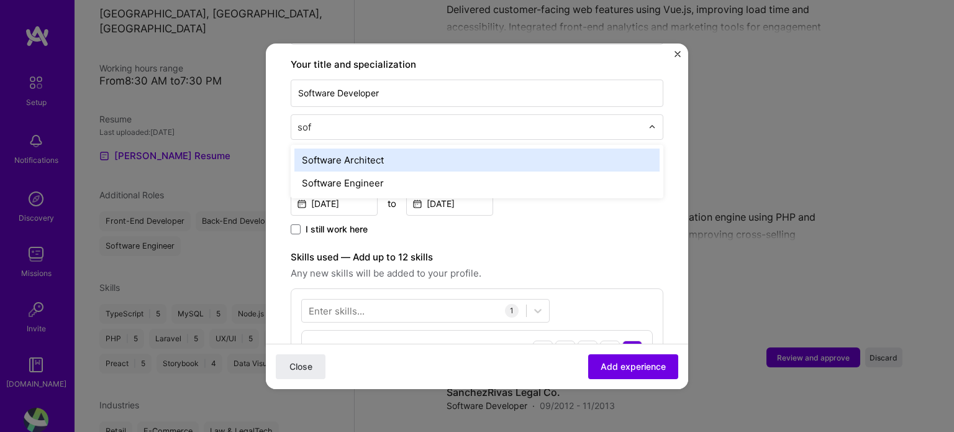
type input "soft"
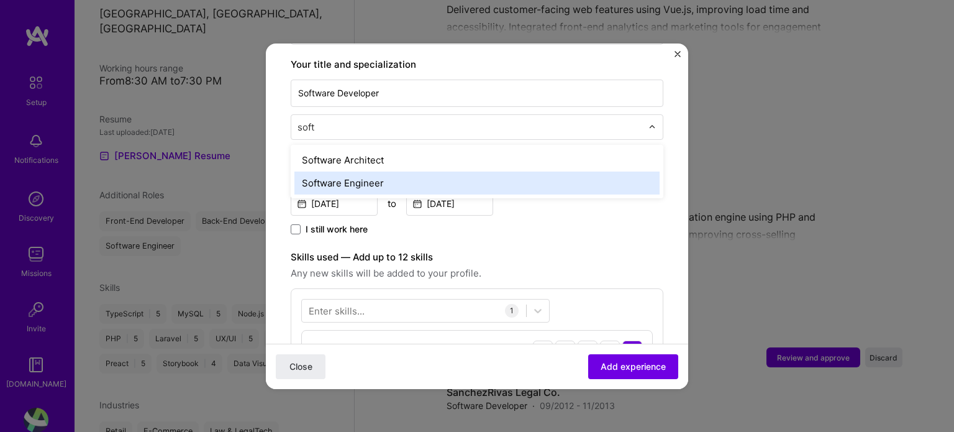
click at [420, 171] on div "Software Engineer" at bounding box center [476, 182] width 365 height 23
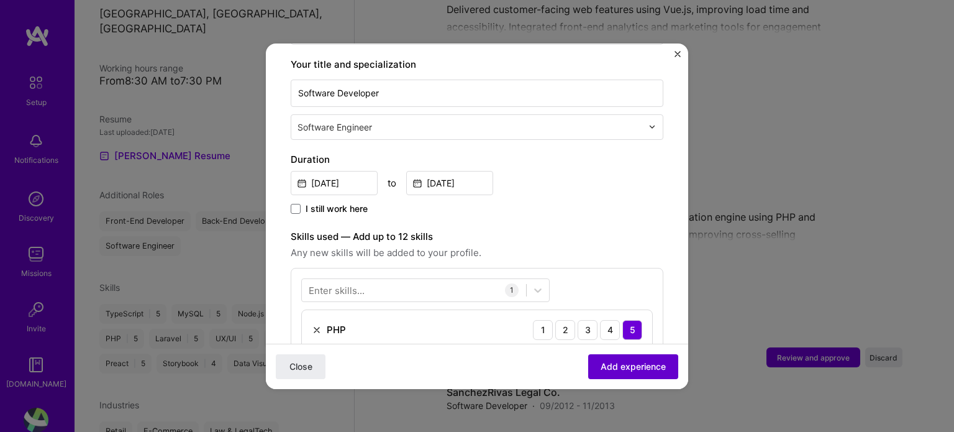
click at [633, 364] on span "Add experience" at bounding box center [632, 366] width 65 height 12
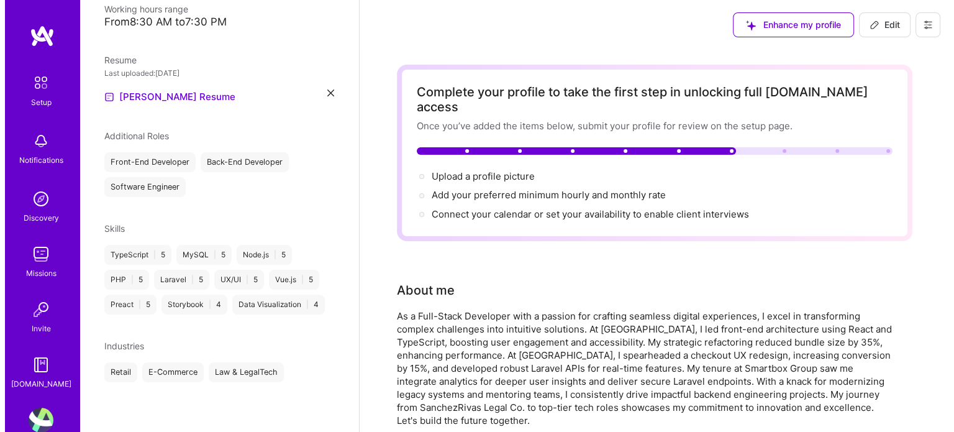
scroll to position [0, 0]
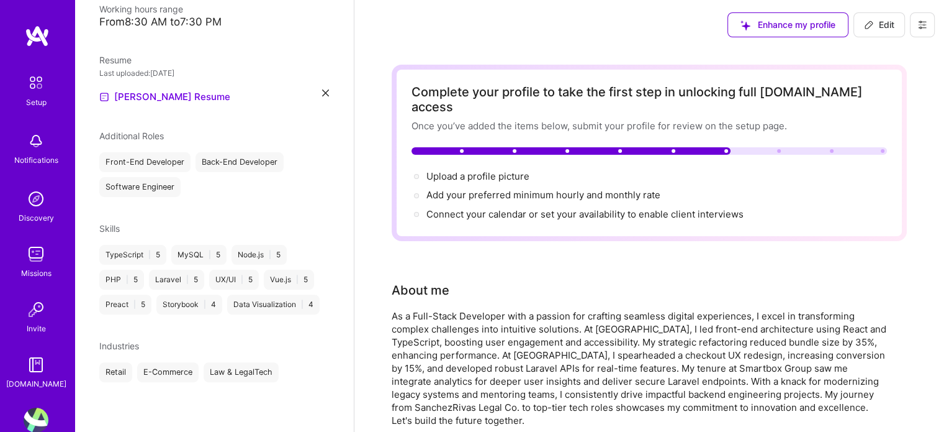
click at [923, 29] on icon at bounding box center [923, 25] width 10 height 10
click at [612, 37] on div "Enhance my profile Edit Settings Payment method Log Out" at bounding box center [650, 25] width 590 height 50
click at [767, 130] on div "Complete your profile to take the first step in unlocking full [DOMAIN_NAME] ac…" at bounding box center [650, 152] width 476 height 137
click at [491, 170] on span "Upload a profile picture →" at bounding box center [484, 176] width 114 height 12
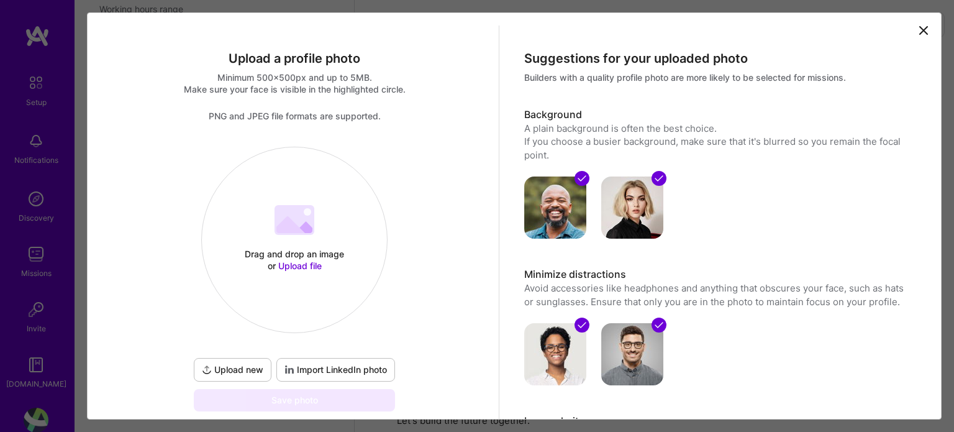
click at [310, 235] on div at bounding box center [294, 221] width 40 height 33
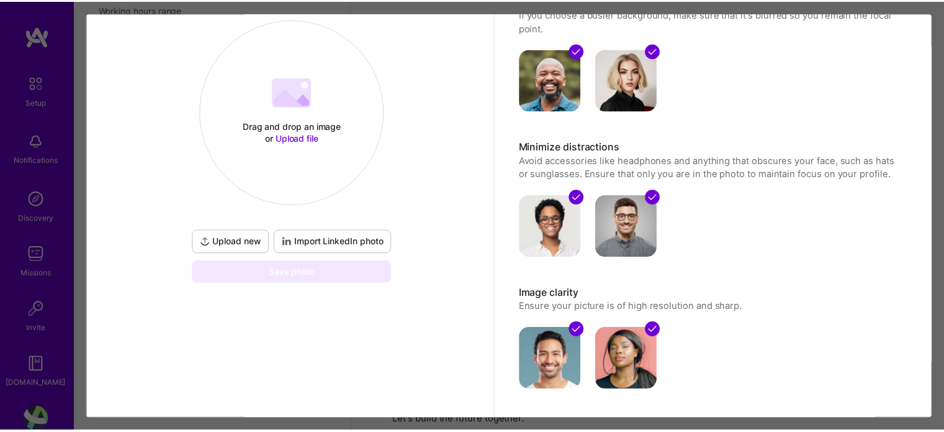
scroll to position [176, 0]
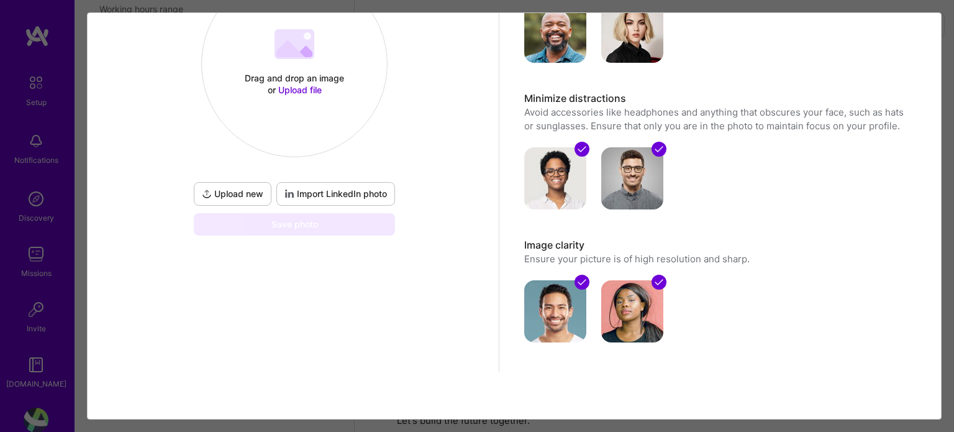
click at [953, 69] on div "Upload a profile photo Minimum 500x500px and up to 5MB. Make sure your face is …" at bounding box center [477, 216] width 954 height 432
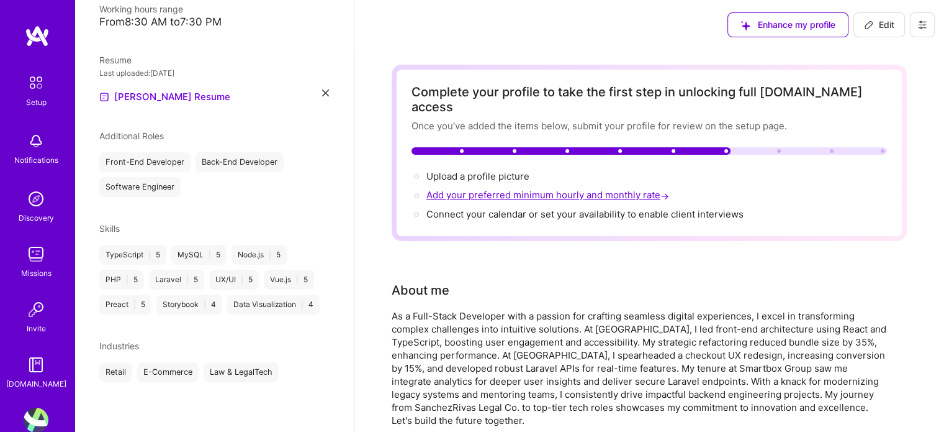
click at [581, 189] on span "Add your preferred minimum hourly and monthly rate →" at bounding box center [549, 195] width 245 height 12
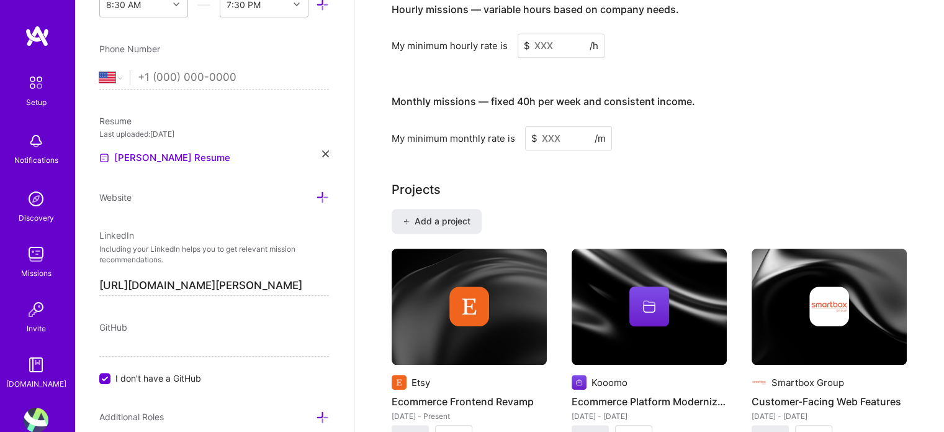
scroll to position [650, 0]
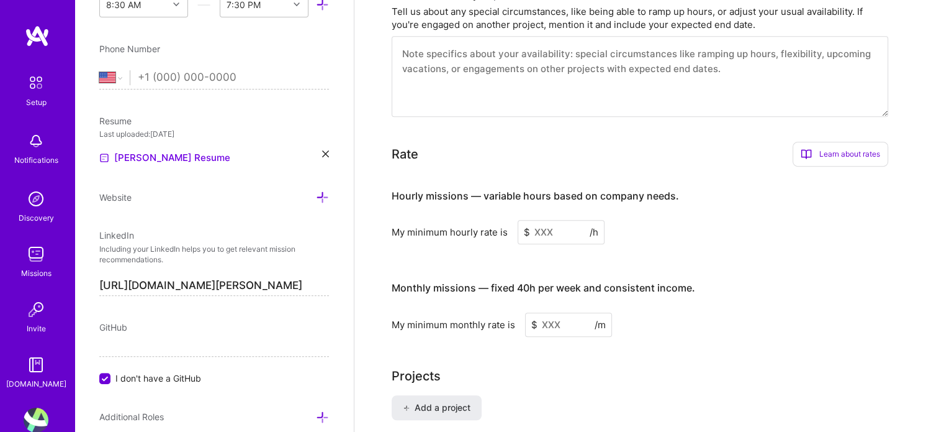
click at [159, 79] on input "tel" at bounding box center [233, 78] width 191 height 36
click at [199, 76] on input "tel" at bounding box center [233, 78] width 191 height 36
paste input "[PHONE_NUMBER]"
select select "GB"
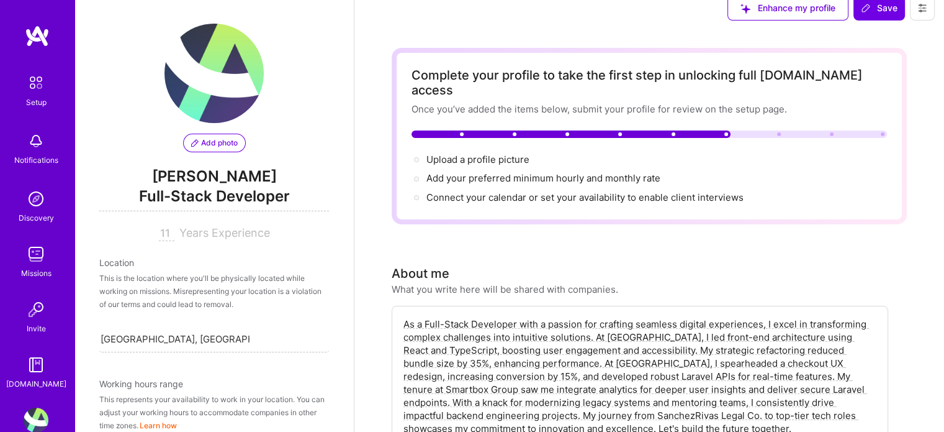
scroll to position [0, 0]
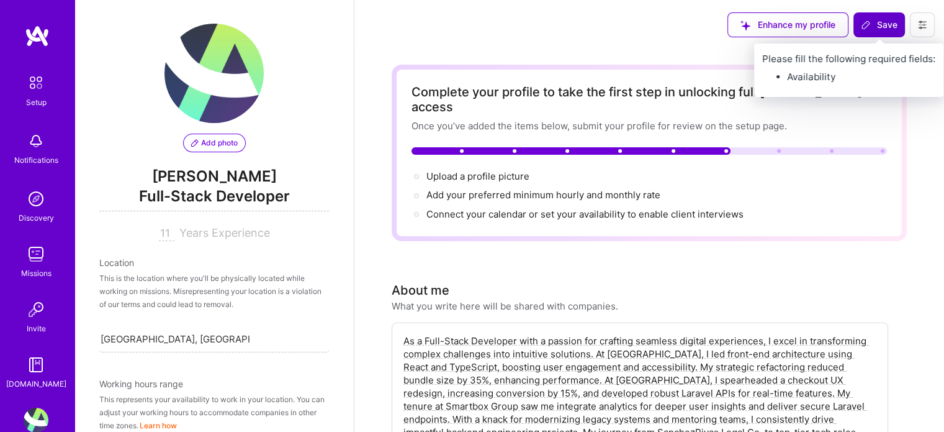
type input "[PHONE_NUMBER]"
click at [882, 20] on span "Save" at bounding box center [879, 25] width 37 height 12
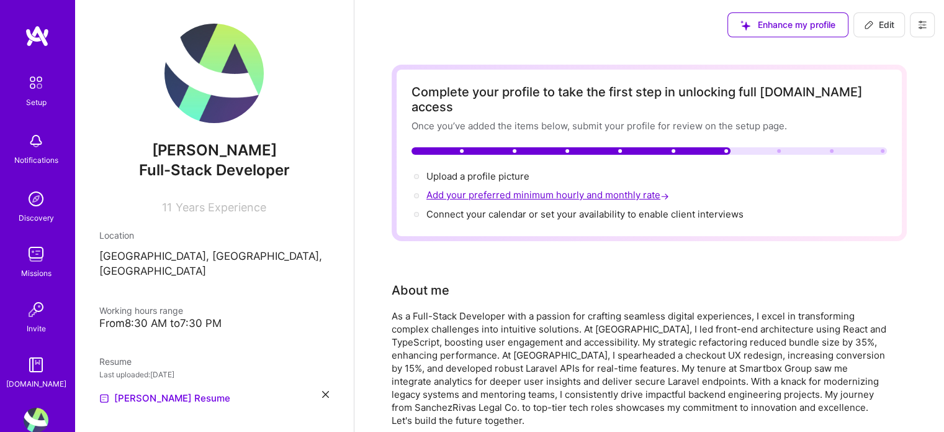
click at [584, 189] on span "Add your preferred minimum hourly and monthly rate →" at bounding box center [549, 195] width 245 height 12
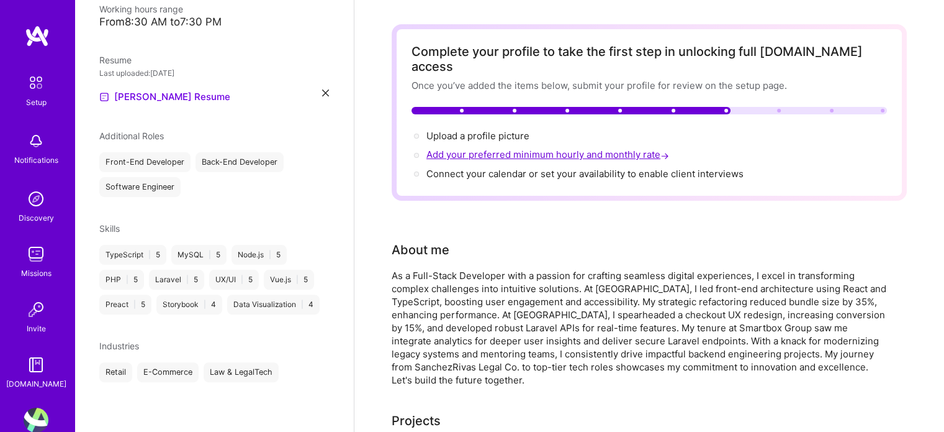
select select "US"
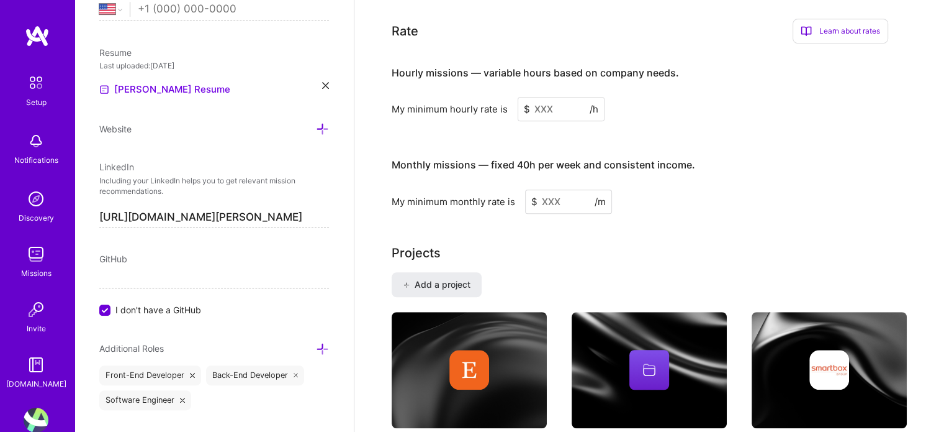
scroll to position [774, 0]
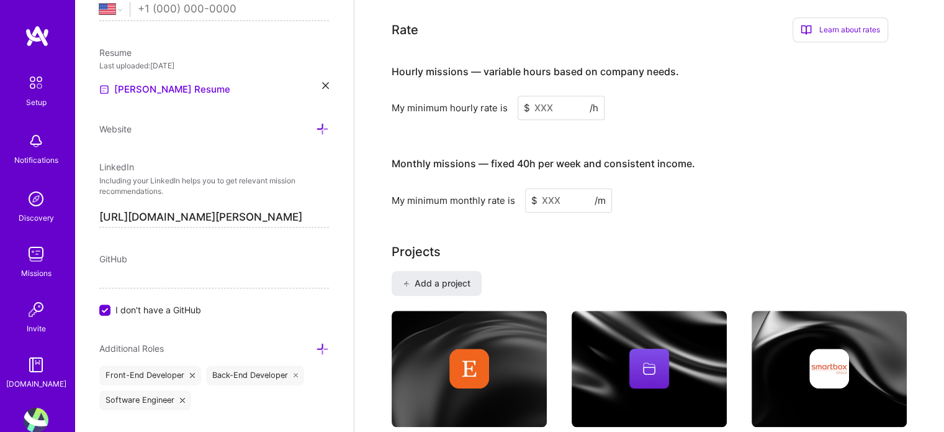
click at [553, 76] on div "Hourly missions — variable hours based on company needs. My minimum hourly rate…" at bounding box center [640, 86] width 497 height 68
click at [551, 96] on input at bounding box center [561, 108] width 87 height 24
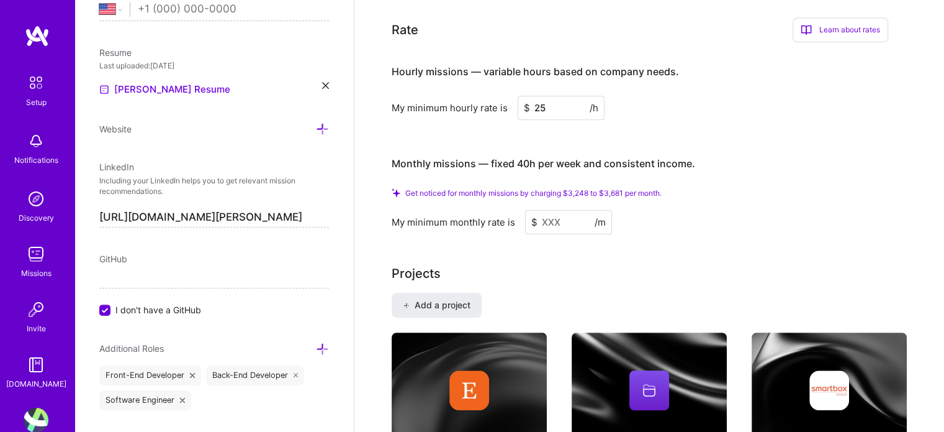
type input "25"
click at [565, 210] on input at bounding box center [568, 222] width 87 height 24
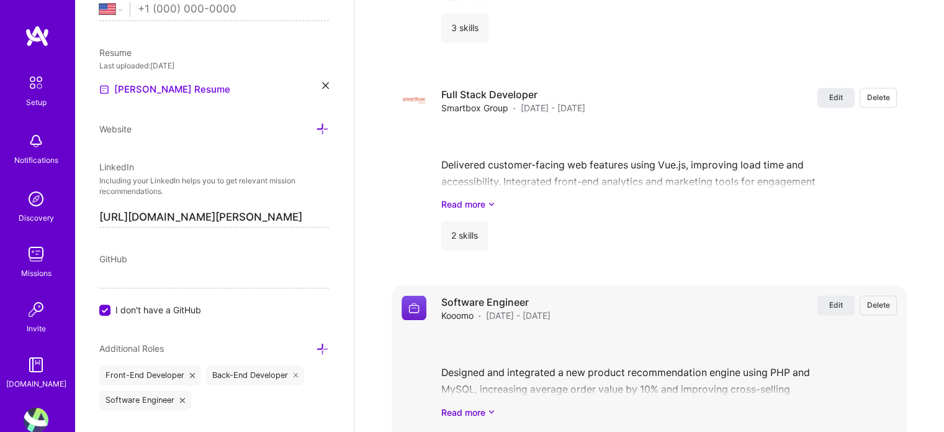
scroll to position [2202, 0]
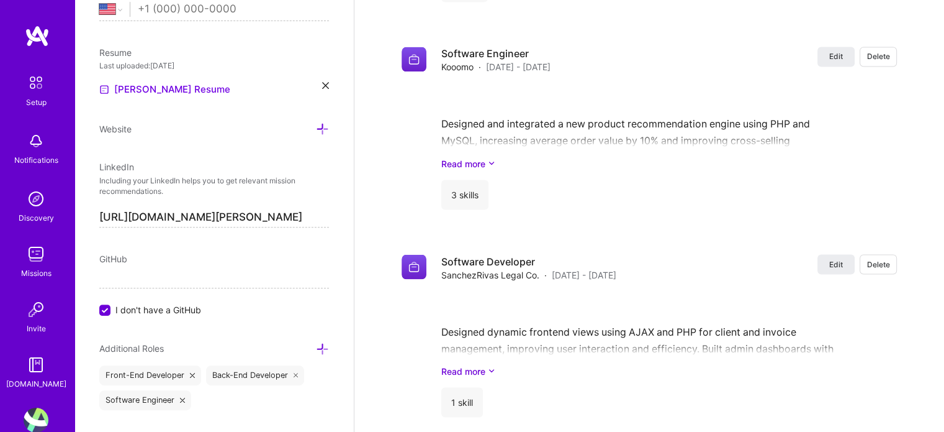
type input "4000"
click at [194, 306] on span "I don't have a GitHub" at bounding box center [158, 309] width 86 height 13
click at [112, 306] on input "I don't have a GitHub" at bounding box center [106, 310] width 11 height 11
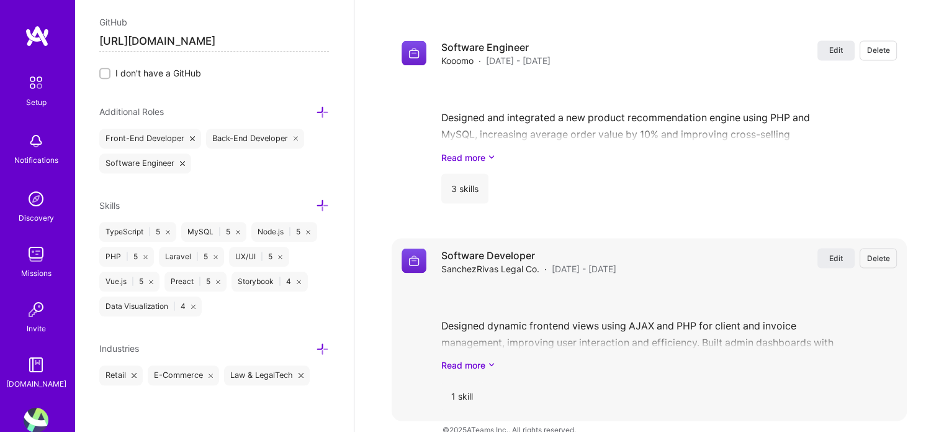
scroll to position [2209, 0]
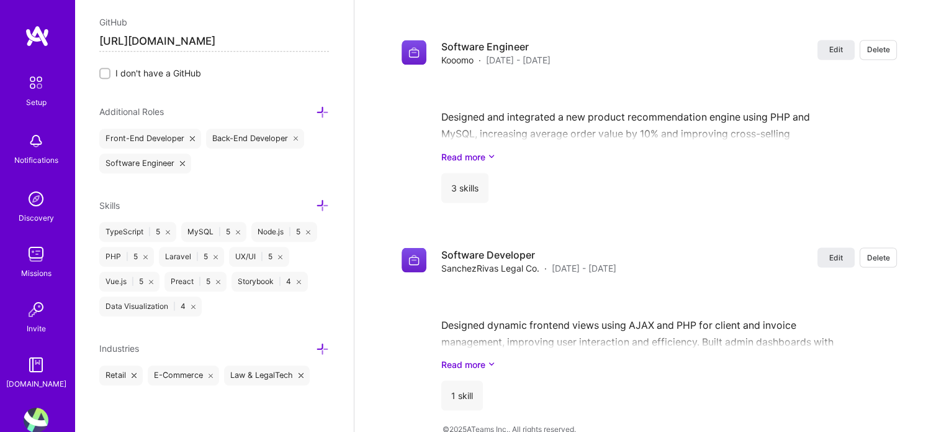
type input "[URL][DOMAIN_NAME]"
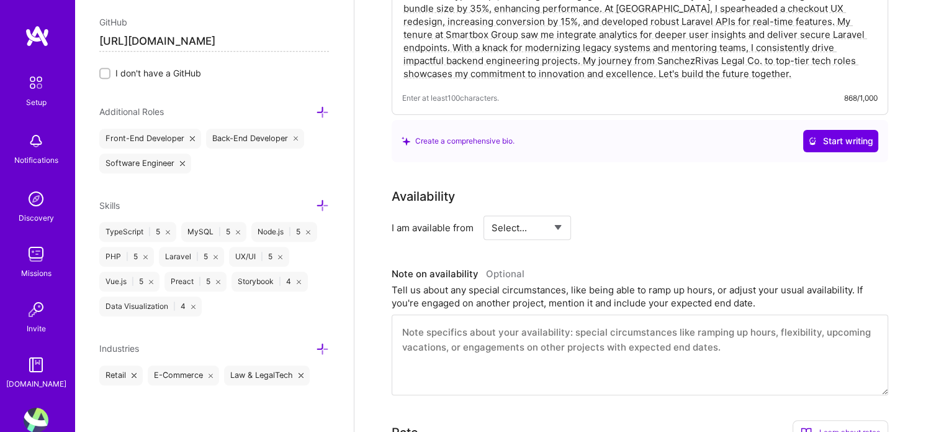
scroll to position [0, 0]
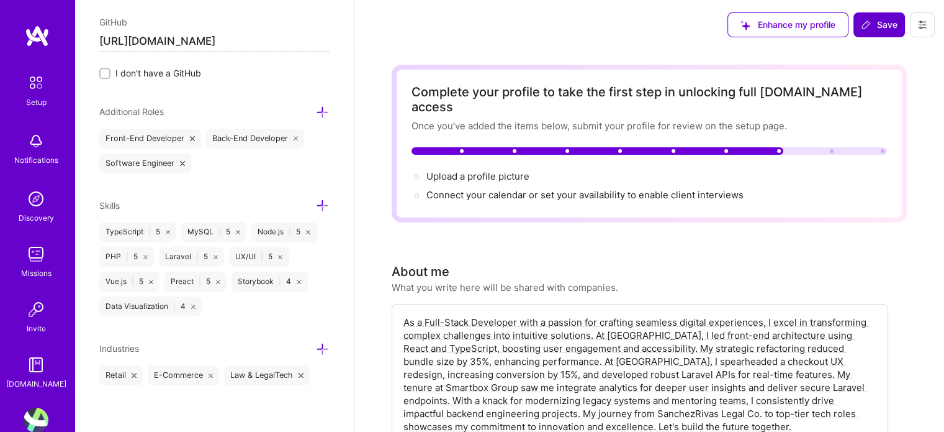
drag, startPoint x: 914, startPoint y: 354, endPoint x: 909, endPoint y: 104, distance: 249.7
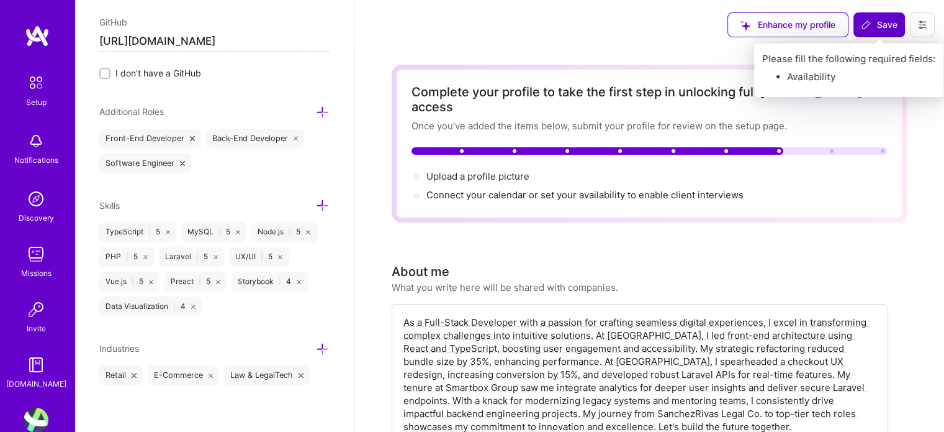
click at [871, 17] on button "Save" at bounding box center [880, 24] width 52 height 25
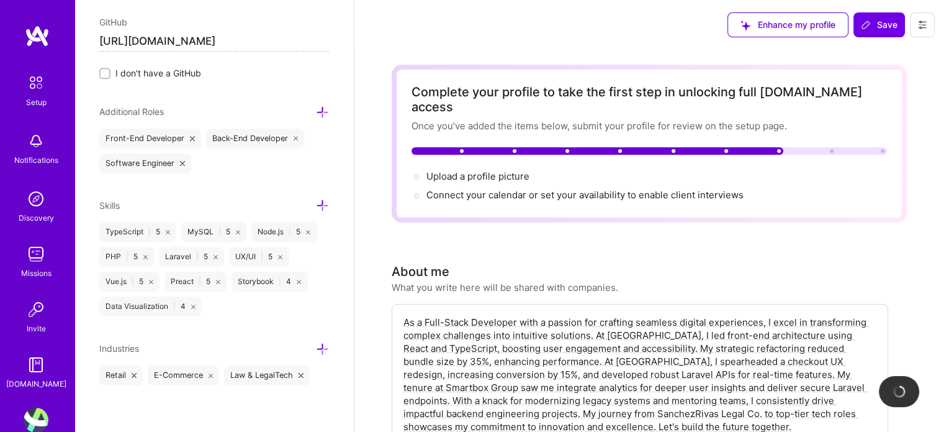
click at [874, 23] on span "Save" at bounding box center [879, 25] width 37 height 12
click at [874, 24] on span "Save" at bounding box center [879, 25] width 37 height 12
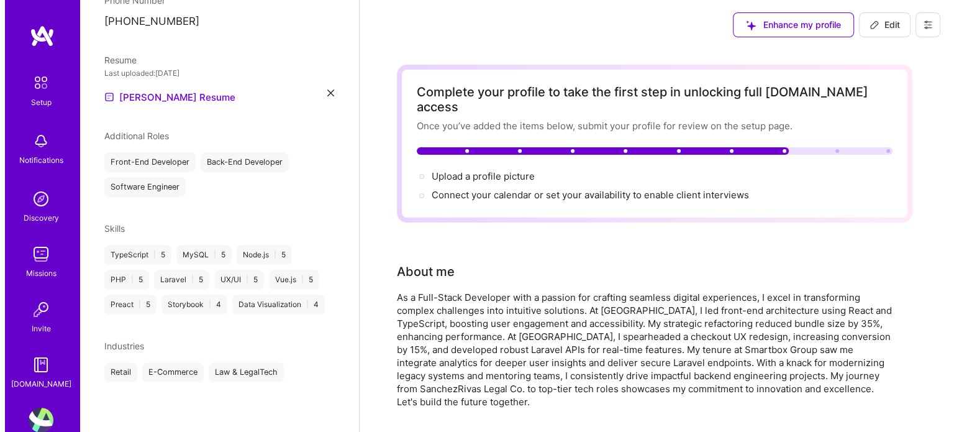
scroll to position [373, 0]
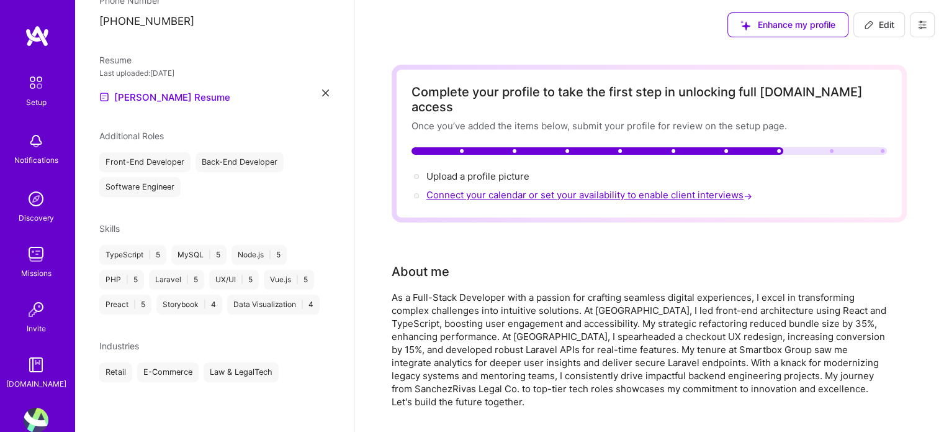
click at [555, 189] on span "Connect your calendar or set your availability to enable client interviews →" at bounding box center [591, 195] width 328 height 12
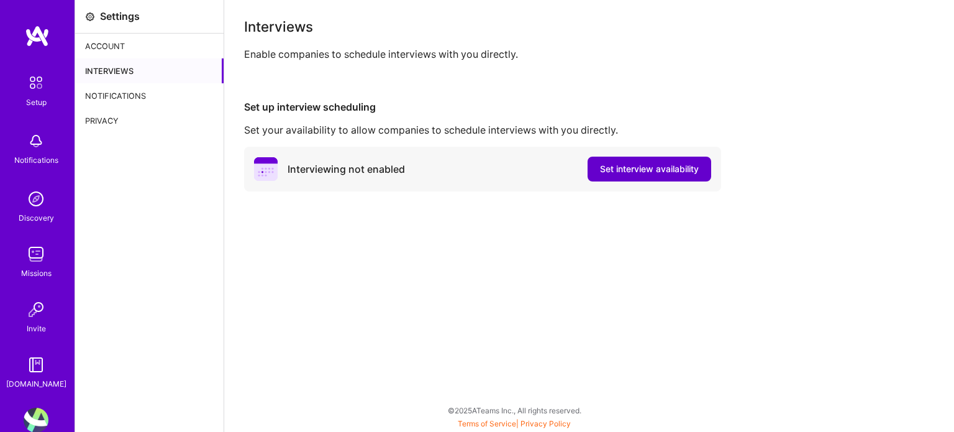
click at [630, 174] on span "Set interview availability" at bounding box center [649, 169] width 99 height 12
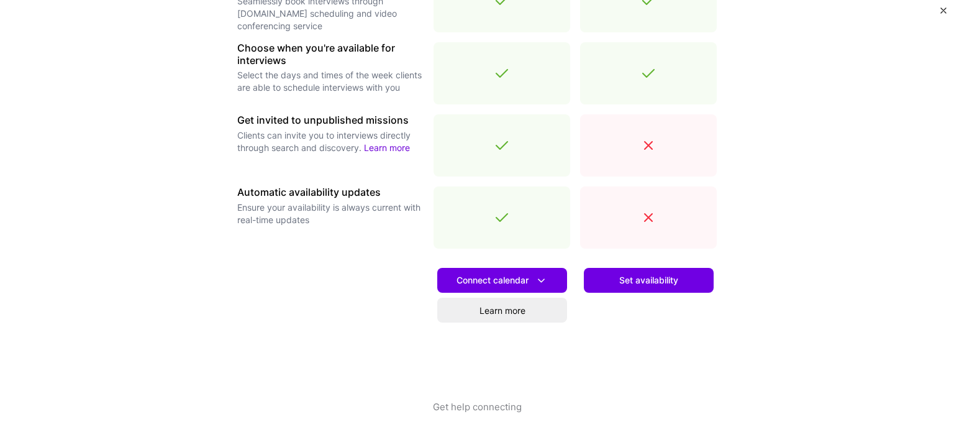
scroll to position [435, 0]
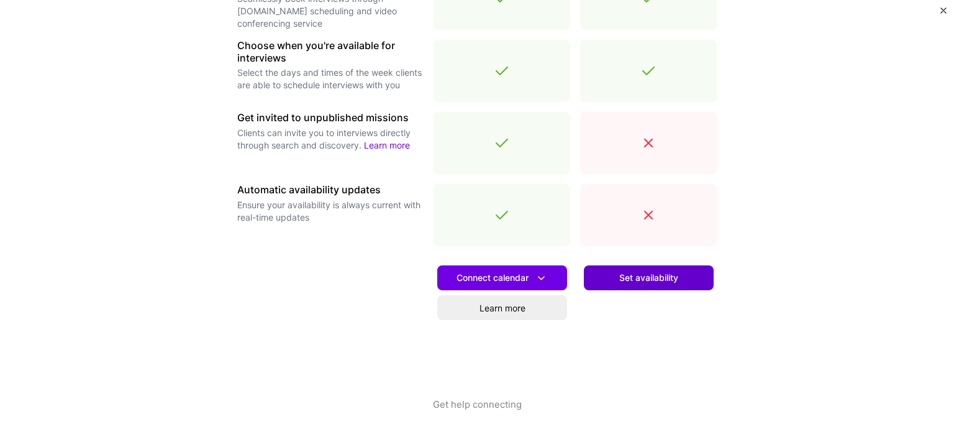
click at [639, 284] on button "Set availability" at bounding box center [649, 277] width 130 height 25
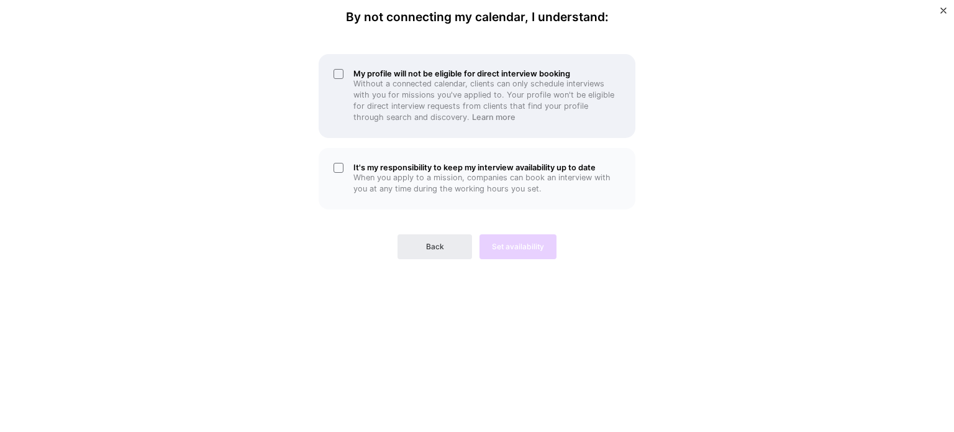
click at [437, 99] on p "Without a connected calendar, clients can only schedule interviews with you for…" at bounding box center [486, 100] width 267 height 45
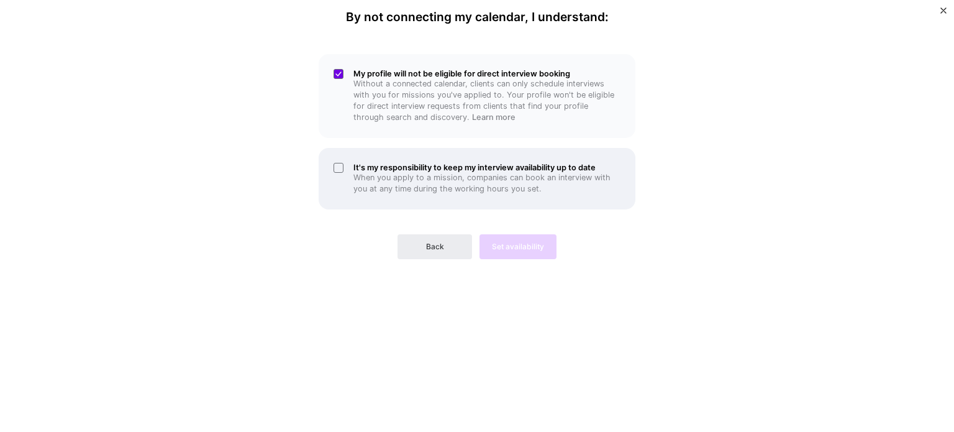
click at [435, 173] on p "When you apply to a mission, companies can book an interview with you at any ti…" at bounding box center [486, 183] width 267 height 22
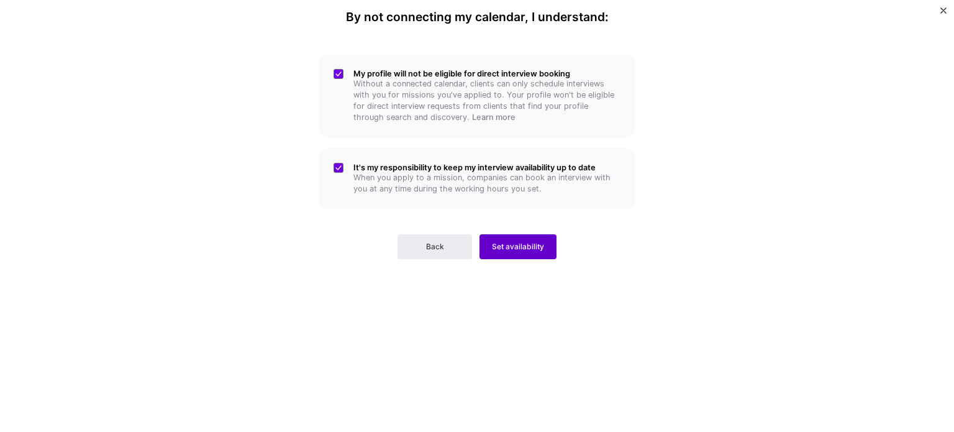
click at [507, 248] on span "Set availability" at bounding box center [518, 246] width 52 height 11
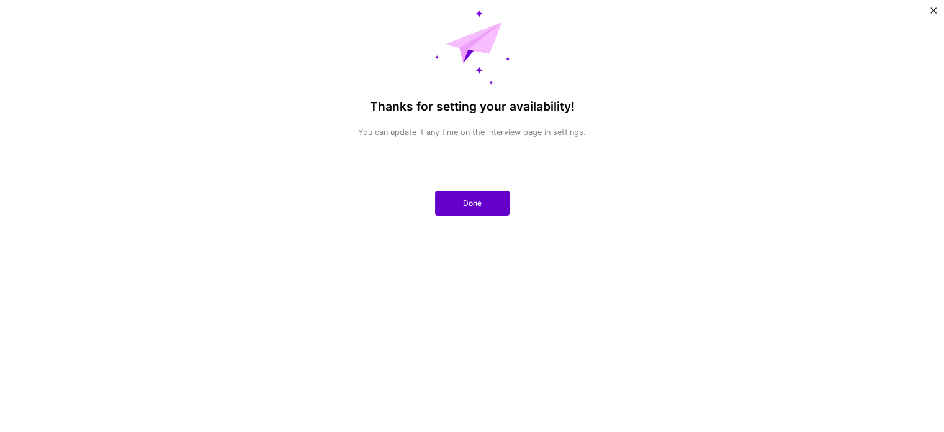
click at [481, 210] on button "Done" at bounding box center [472, 203] width 75 height 25
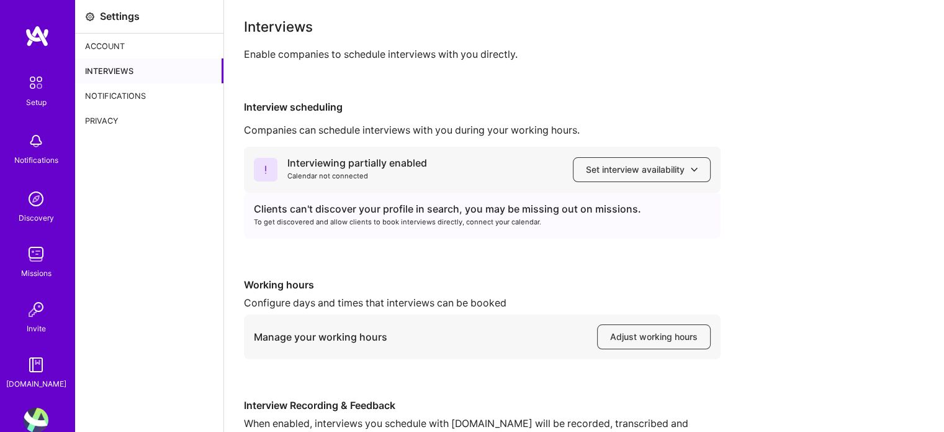
click at [40, 90] on img at bounding box center [36, 83] width 26 height 26
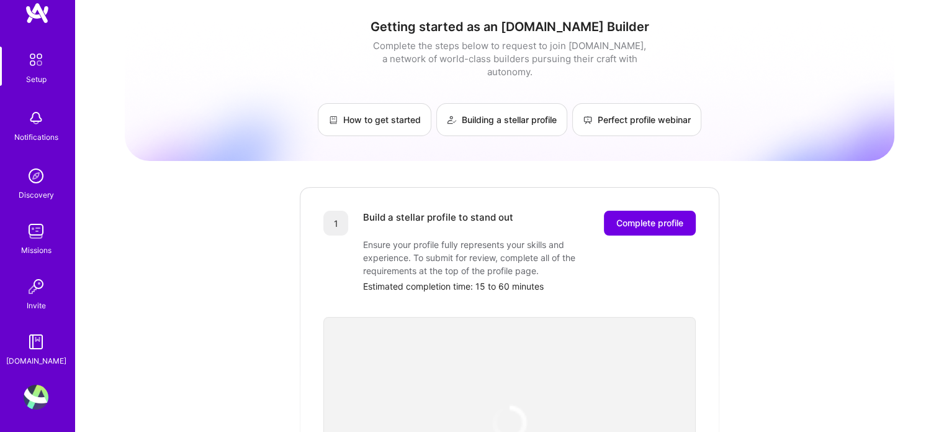
scroll to position [25, 0]
click at [30, 403] on img at bounding box center [36, 395] width 25 height 25
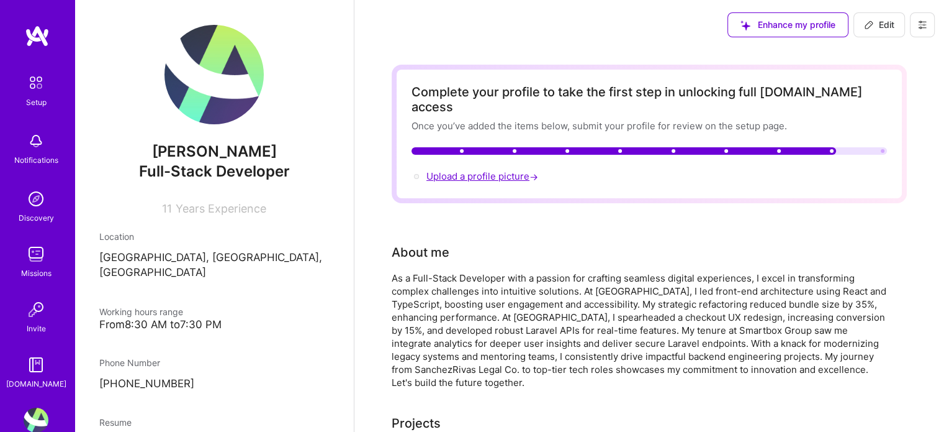
click at [486, 170] on span "Upload a profile picture →" at bounding box center [484, 176] width 114 height 12
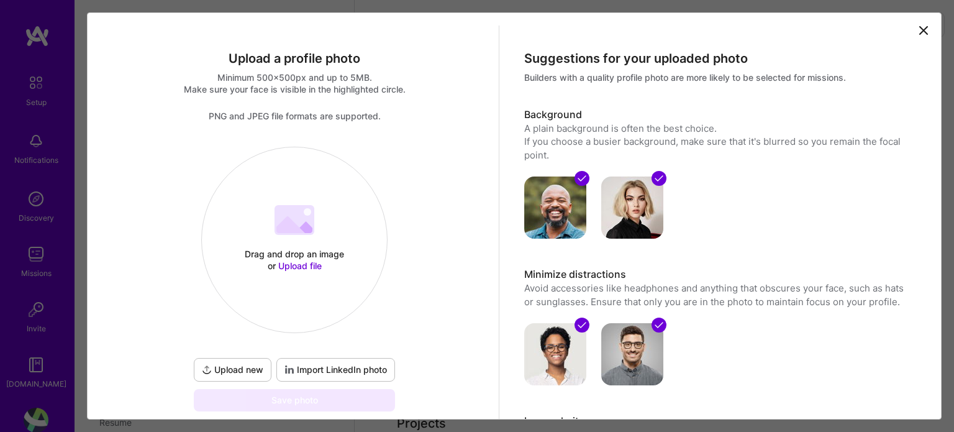
click at [274, 220] on 202 at bounding box center [294, 220] width 40 height 30
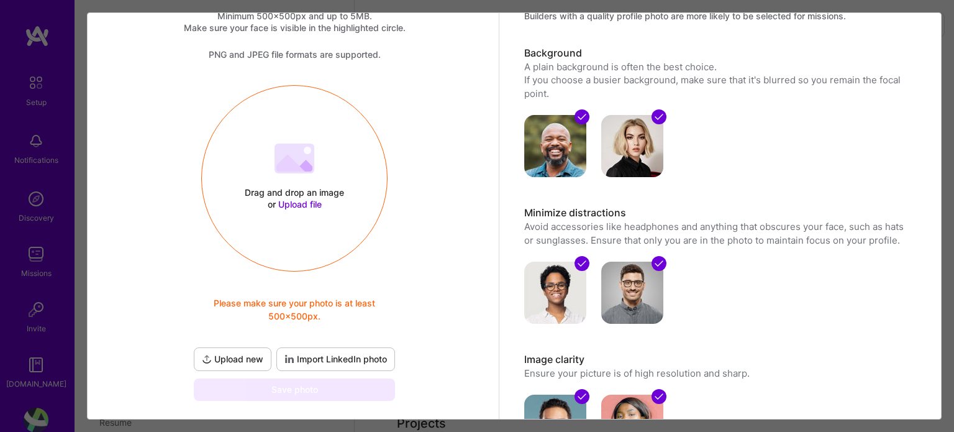
scroll to position [62, 0]
click at [224, 354] on span "Upload new" at bounding box center [232, 358] width 61 height 12
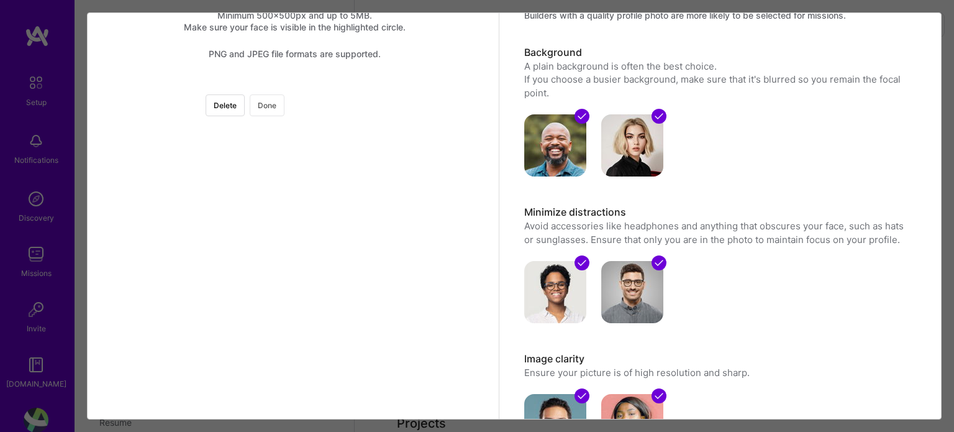
click at [284, 114] on button "Done" at bounding box center [267, 105] width 35 height 22
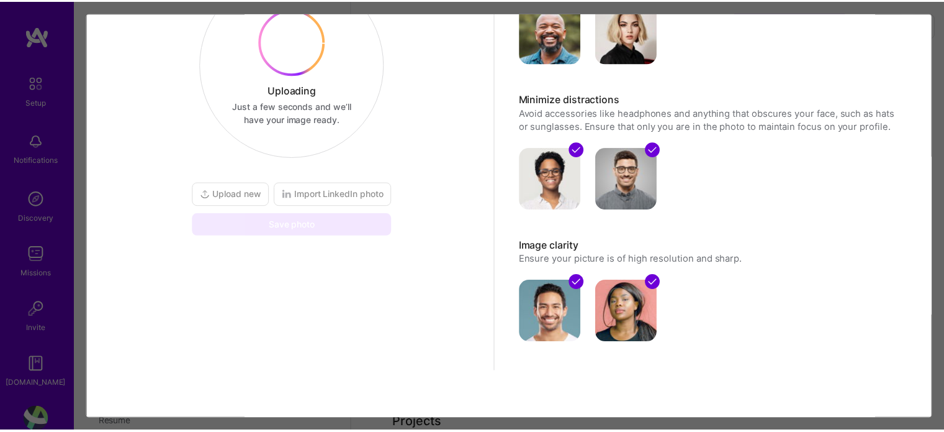
scroll to position [64, 0]
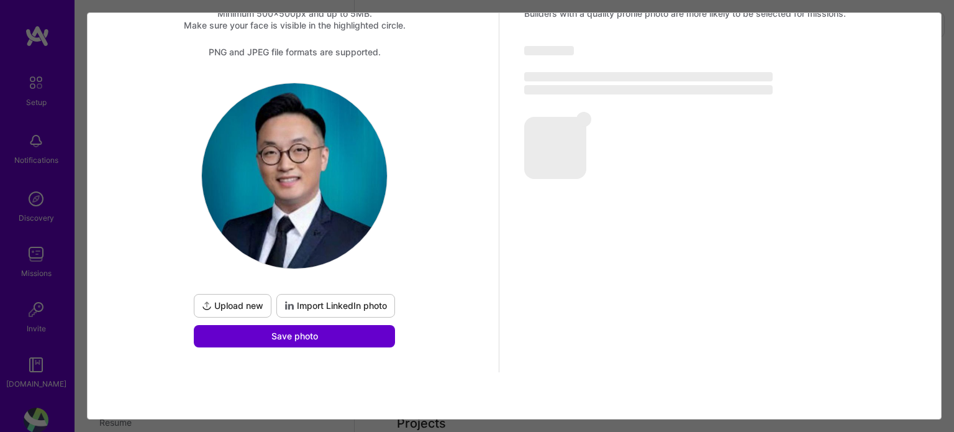
click at [283, 333] on span "Save photo" at bounding box center [294, 336] width 47 height 12
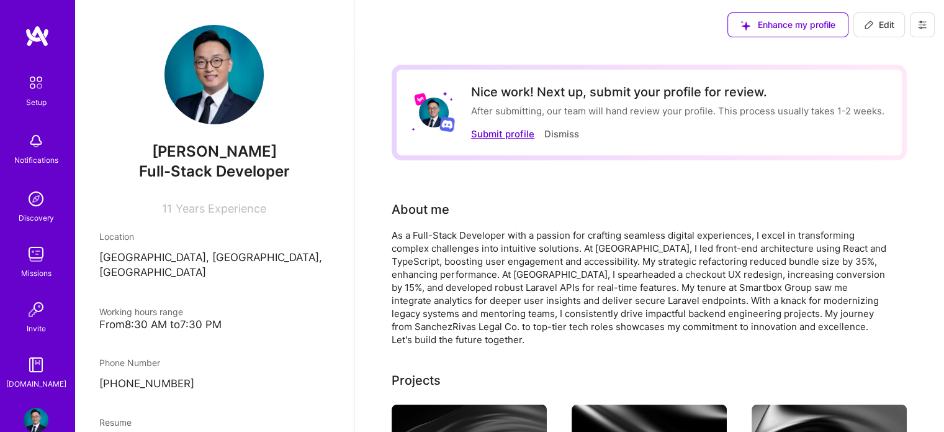
click at [508, 136] on button "Submit profile" at bounding box center [502, 133] width 63 height 13
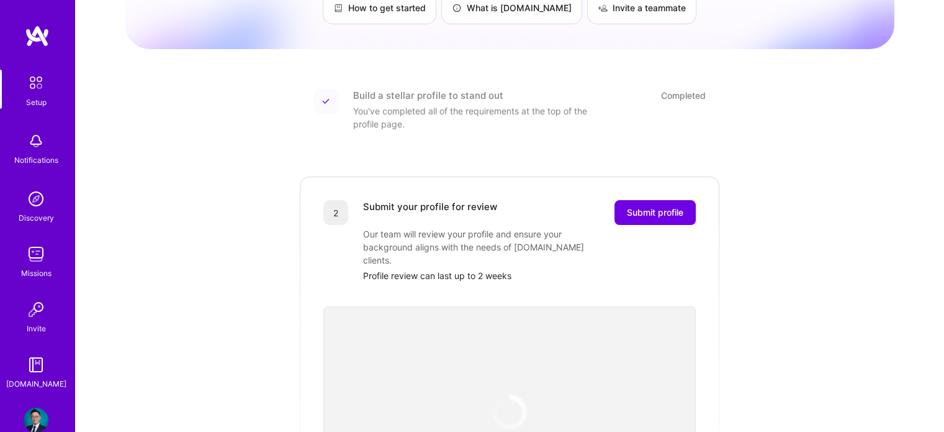
scroll to position [110, 0]
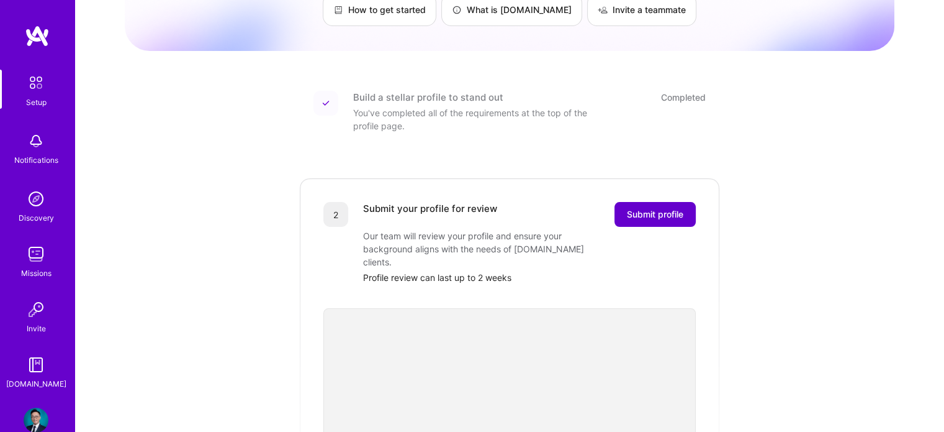
click at [648, 208] on span "Submit profile" at bounding box center [655, 214] width 57 height 12
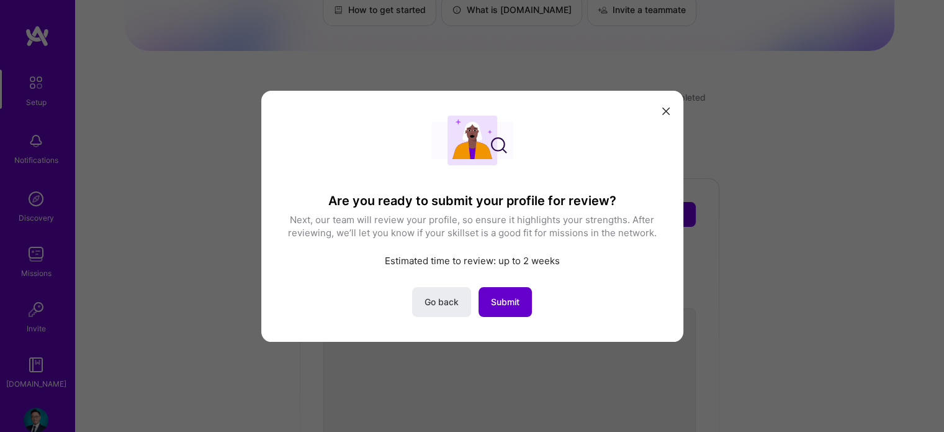
click at [507, 302] on span "Submit" at bounding box center [505, 301] width 29 height 12
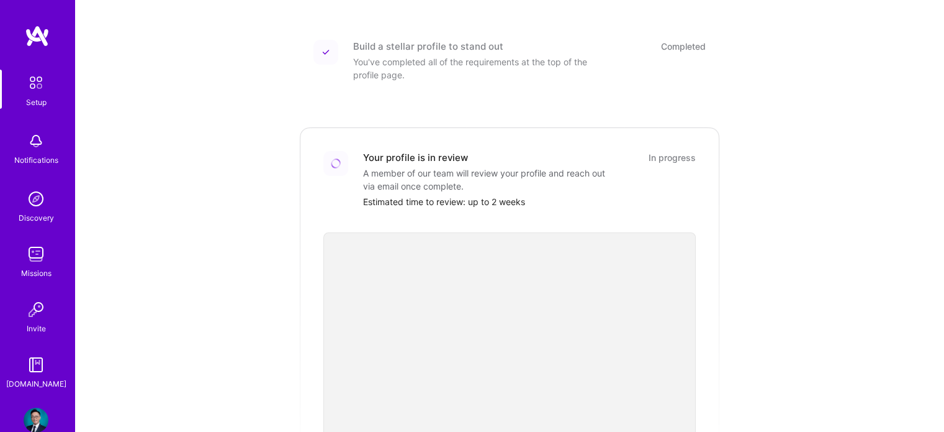
scroll to position [0, 0]
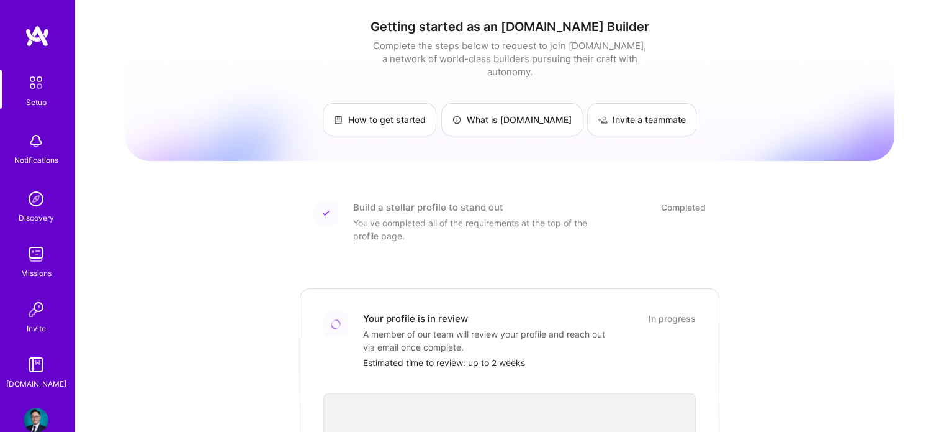
click at [43, 147] on img at bounding box center [36, 141] width 25 height 25
click at [33, 88] on img at bounding box center [36, 83] width 26 height 26
click at [16, 204] on link "Discovery" at bounding box center [36, 205] width 77 height 38
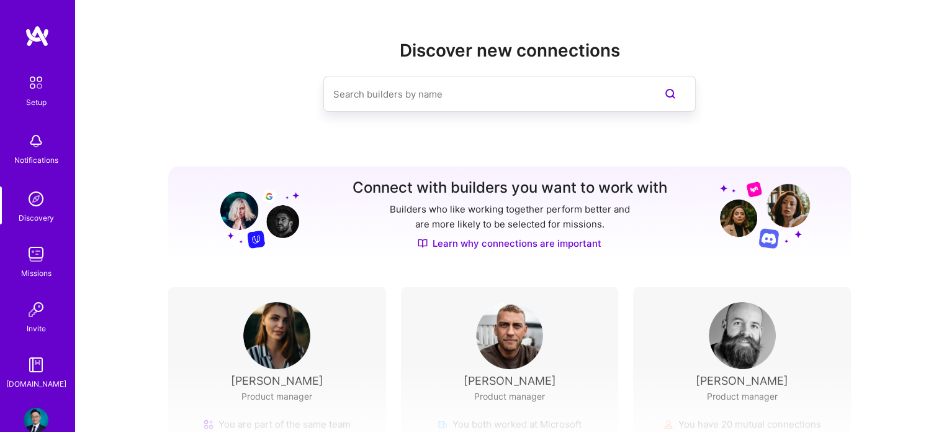
click at [30, 270] on div "Missions" at bounding box center [36, 272] width 30 height 13
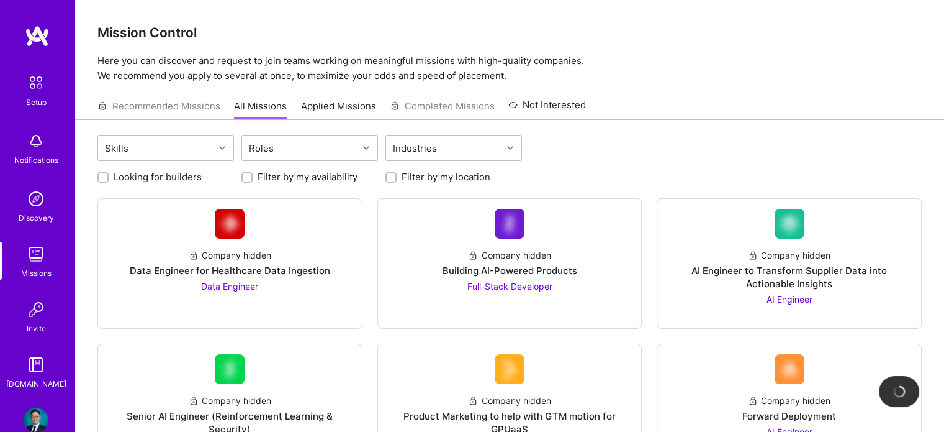
click at [193, 107] on div "Recommended Missions All Missions Applied Missions Completed Missions Not Inter…" at bounding box center [341, 106] width 489 height 27
click at [306, 104] on link "Applied Missions" at bounding box center [338, 109] width 75 height 20
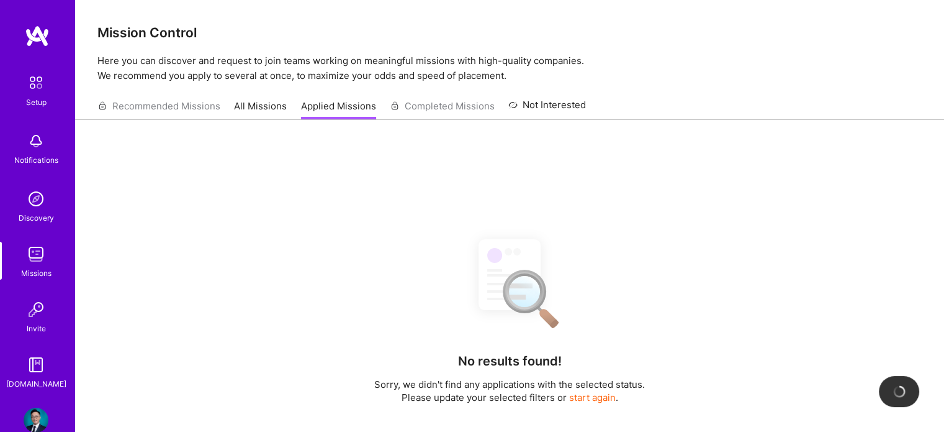
click at [258, 111] on link "All Missions" at bounding box center [260, 109] width 53 height 20
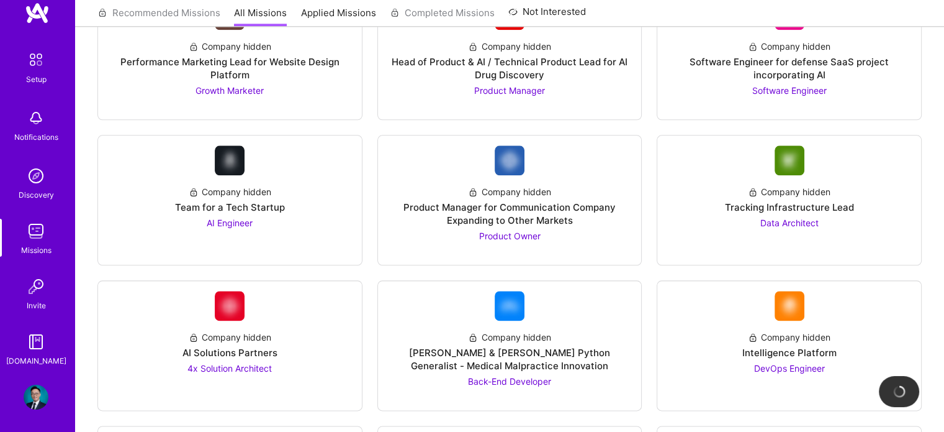
scroll to position [25, 0]
click at [25, 342] on img at bounding box center [36, 339] width 25 height 25
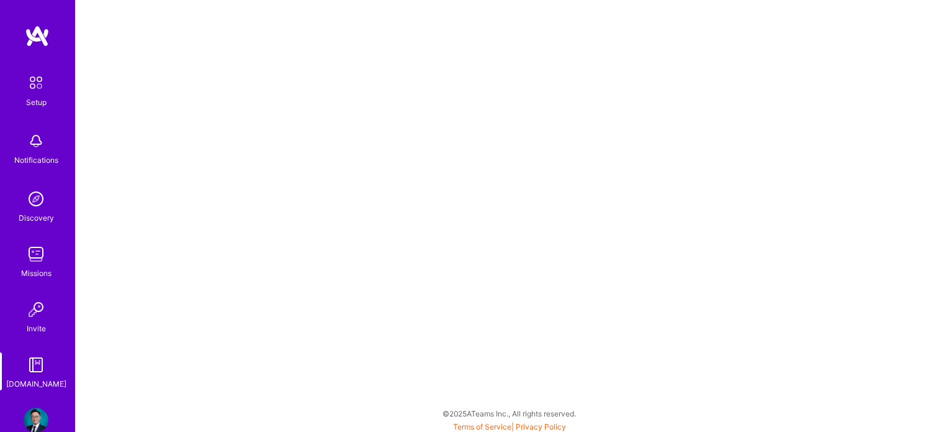
click at [38, 269] on div "Missions" at bounding box center [36, 272] width 30 height 13
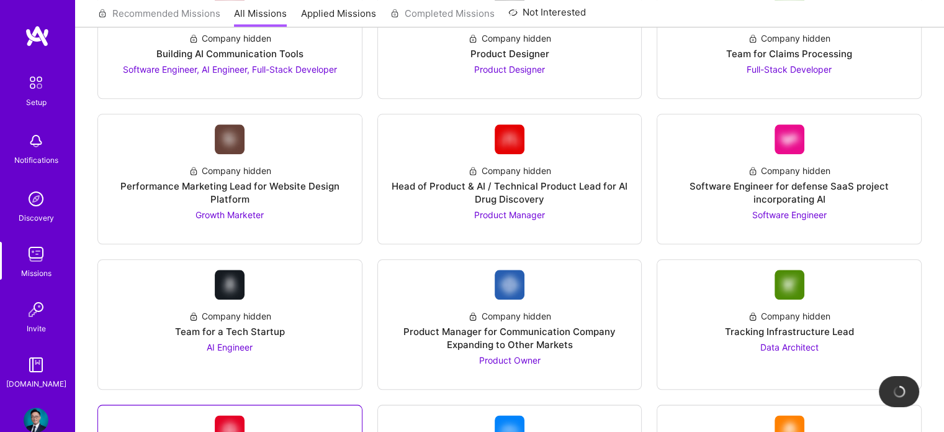
scroll to position [1677, 0]
